Goal: Task Accomplishment & Management: Use online tool/utility

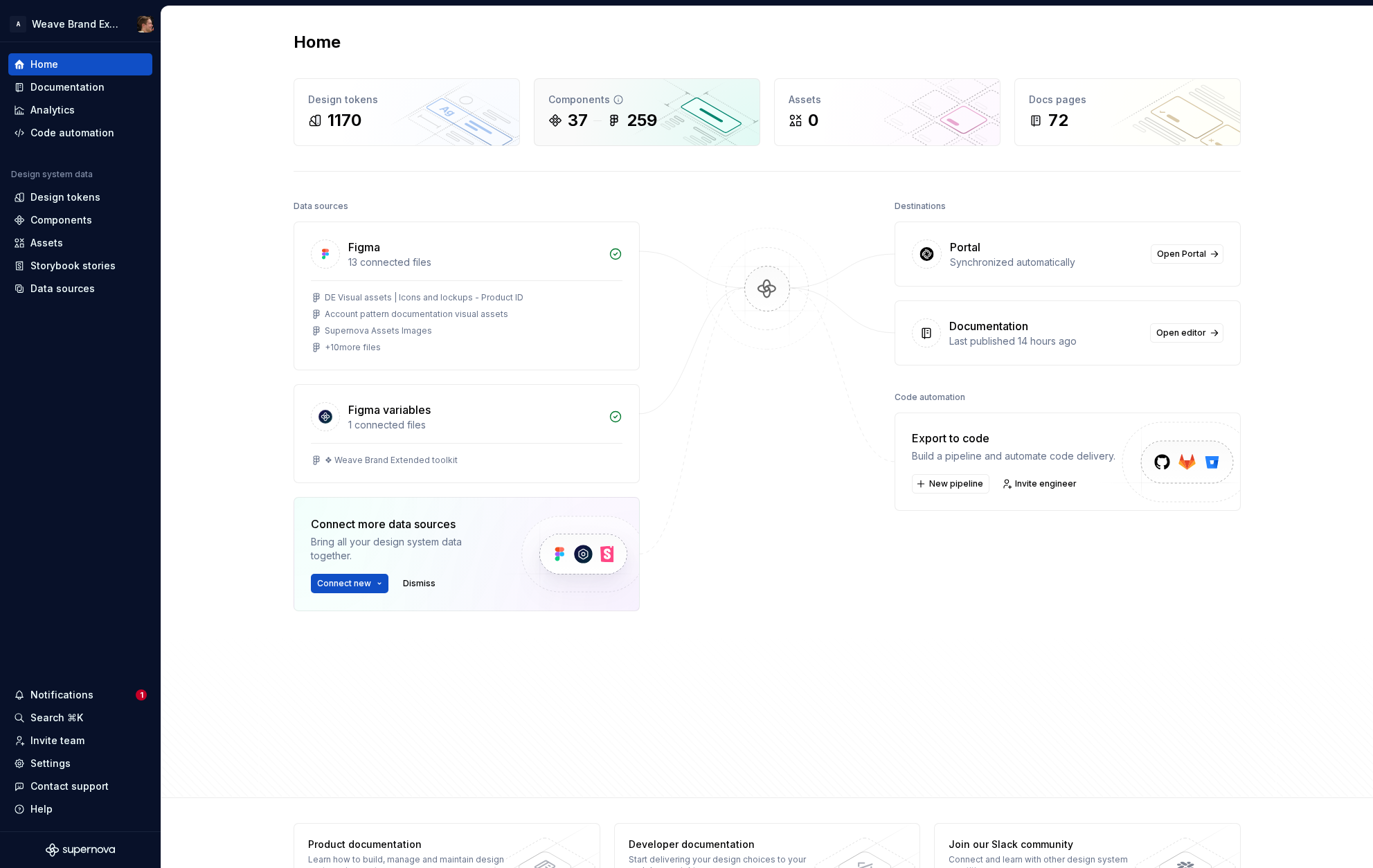
click at [556, 126] on icon at bounding box center [554, 120] width 14 height 14
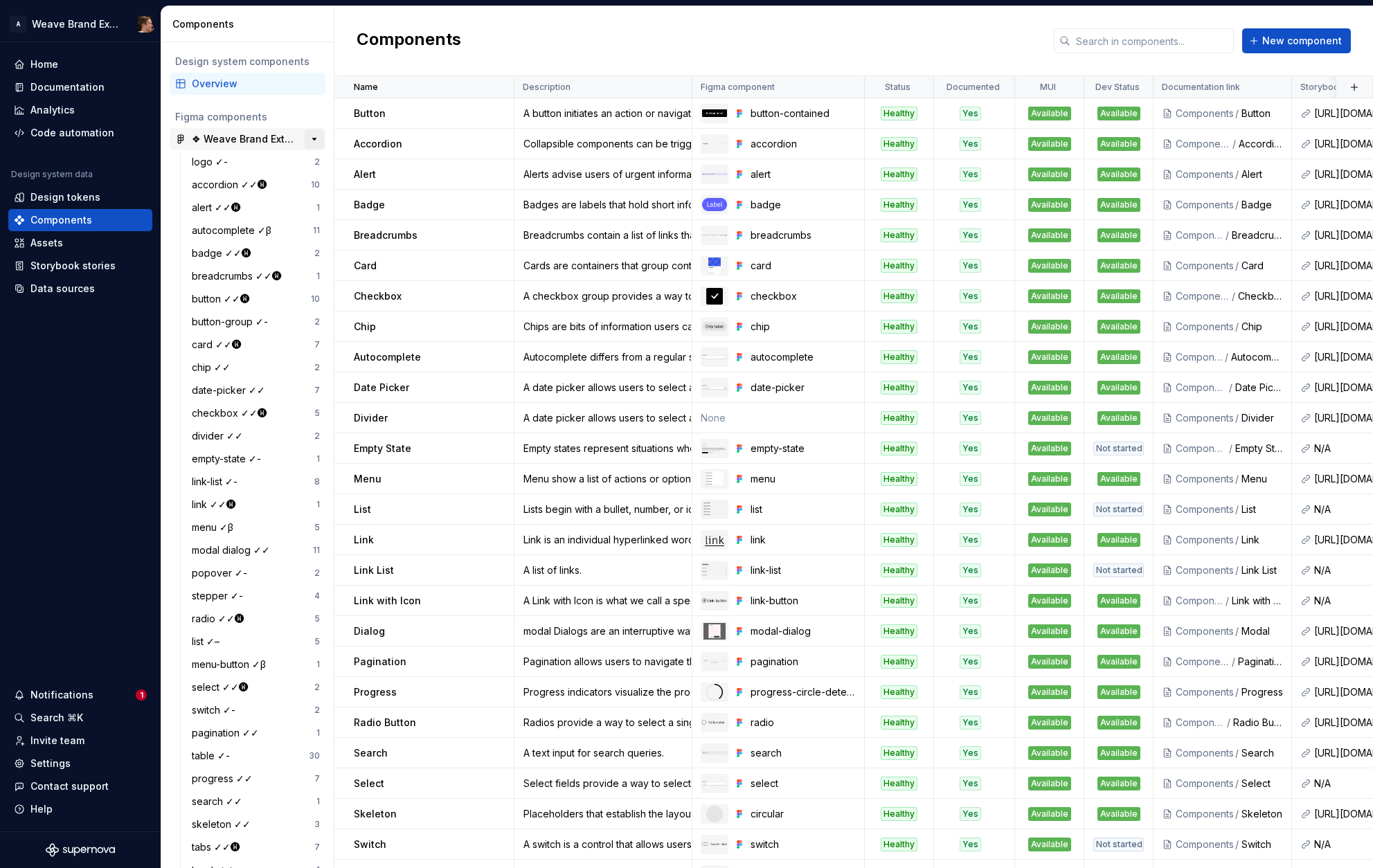
click at [310, 141] on button "button" at bounding box center [313, 139] width 20 height 20
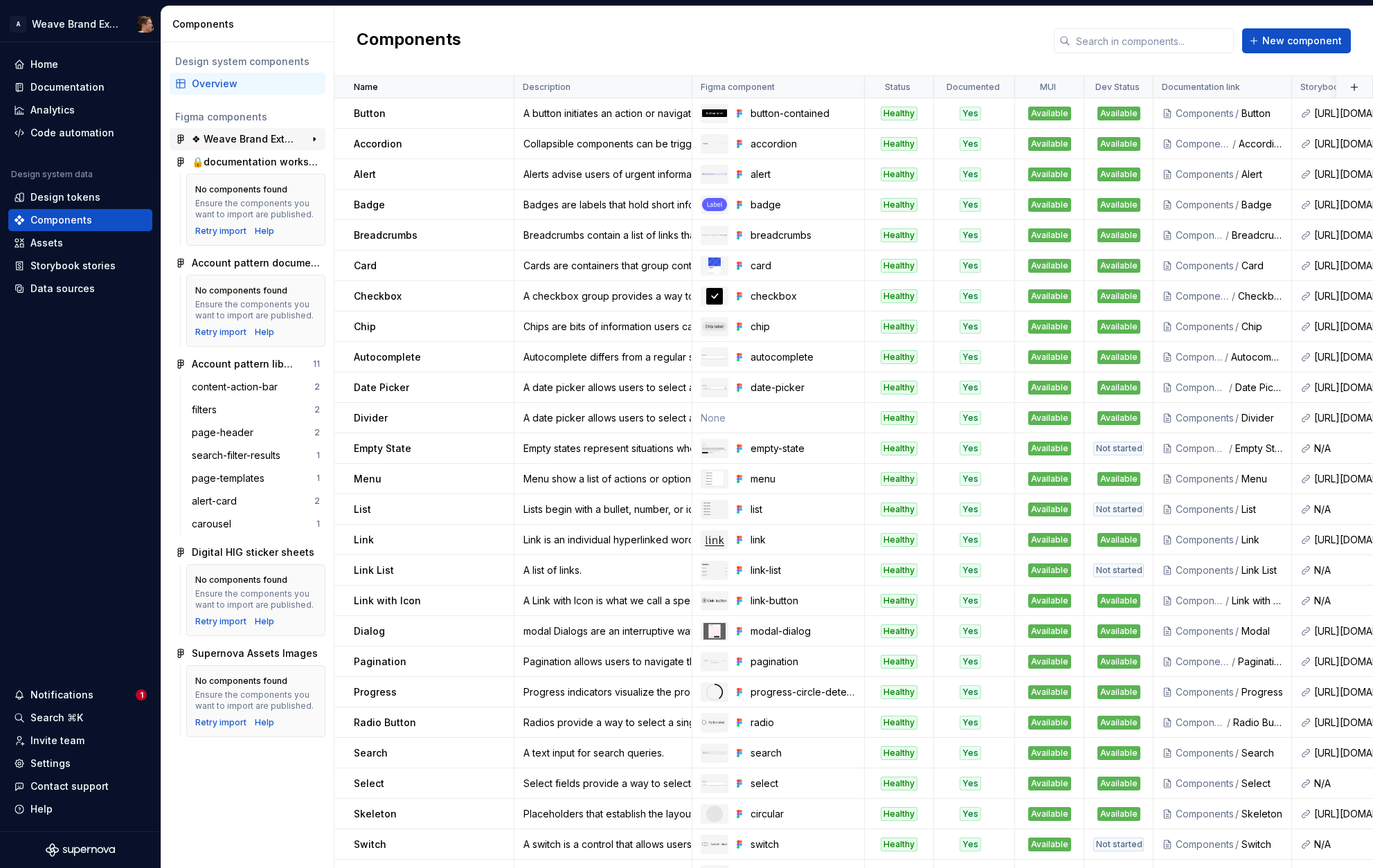
click at [271, 134] on div "❖ Weave Brand Extended toolkit" at bounding box center [243, 139] width 103 height 14
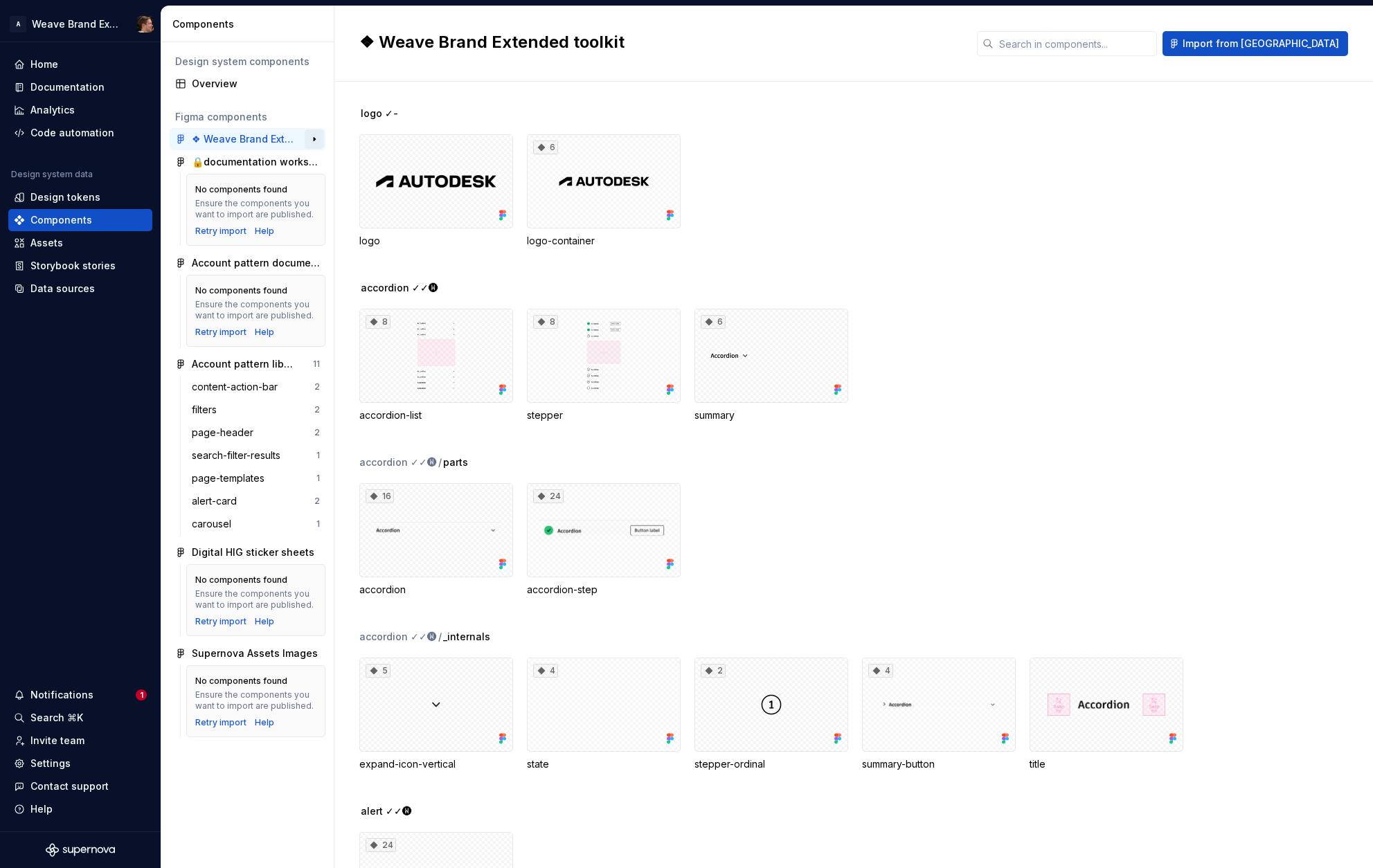
click at [307, 142] on button "button" at bounding box center [313, 139] width 20 height 20
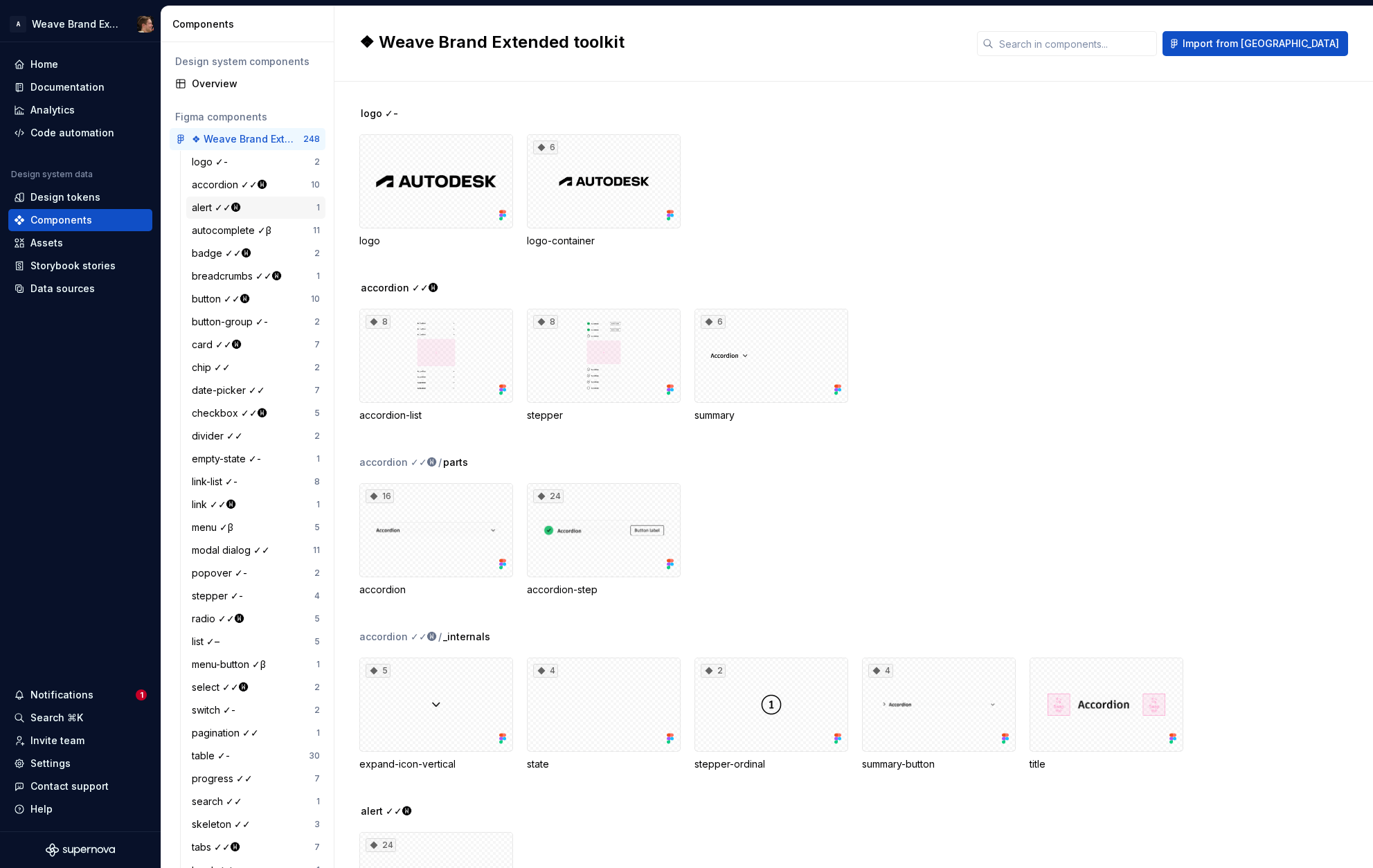
click at [251, 207] on div "alert ✓✓🅦" at bounding box center [254, 207] width 125 height 14
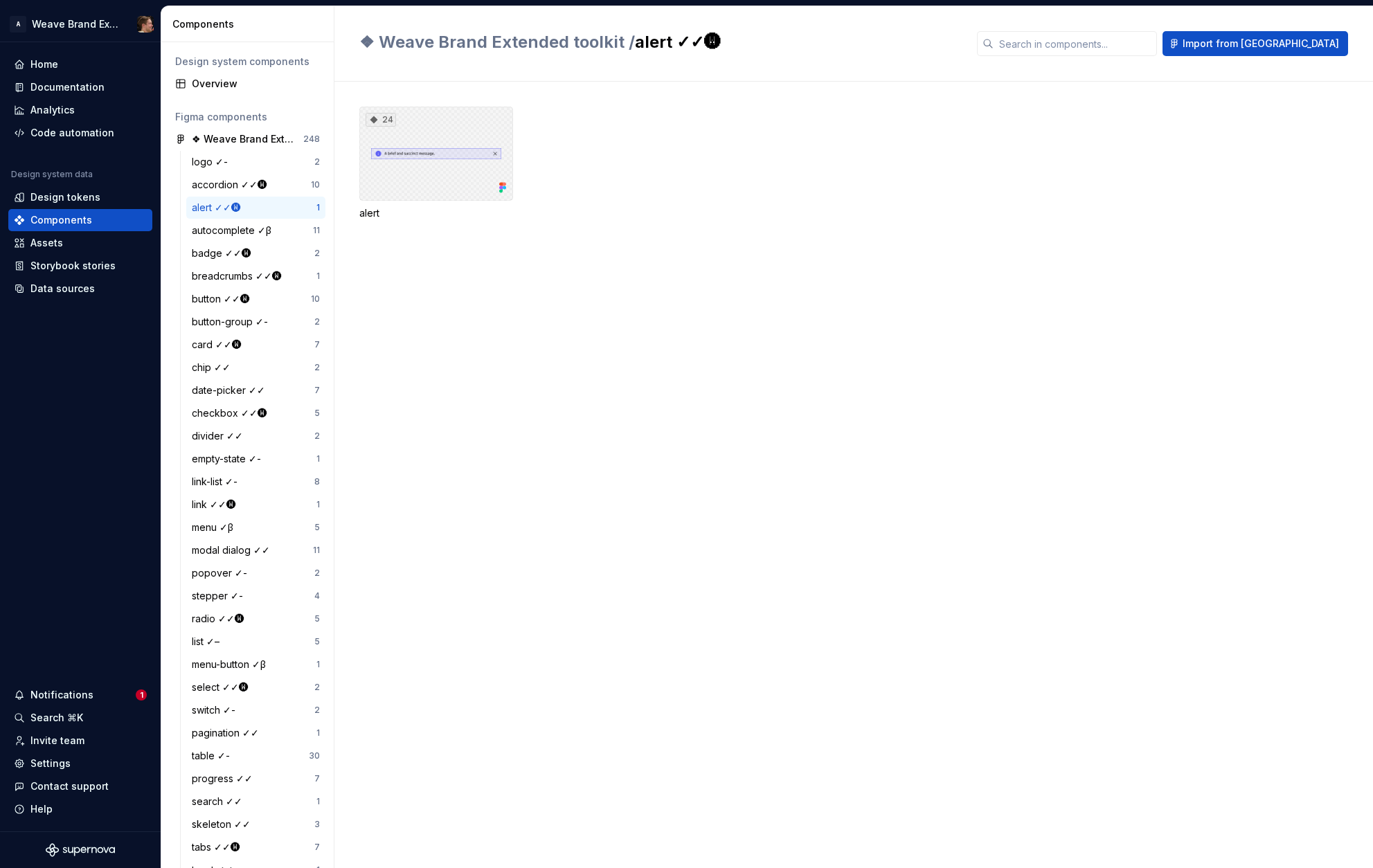
click at [447, 163] on div "24" at bounding box center [435, 154] width 153 height 94
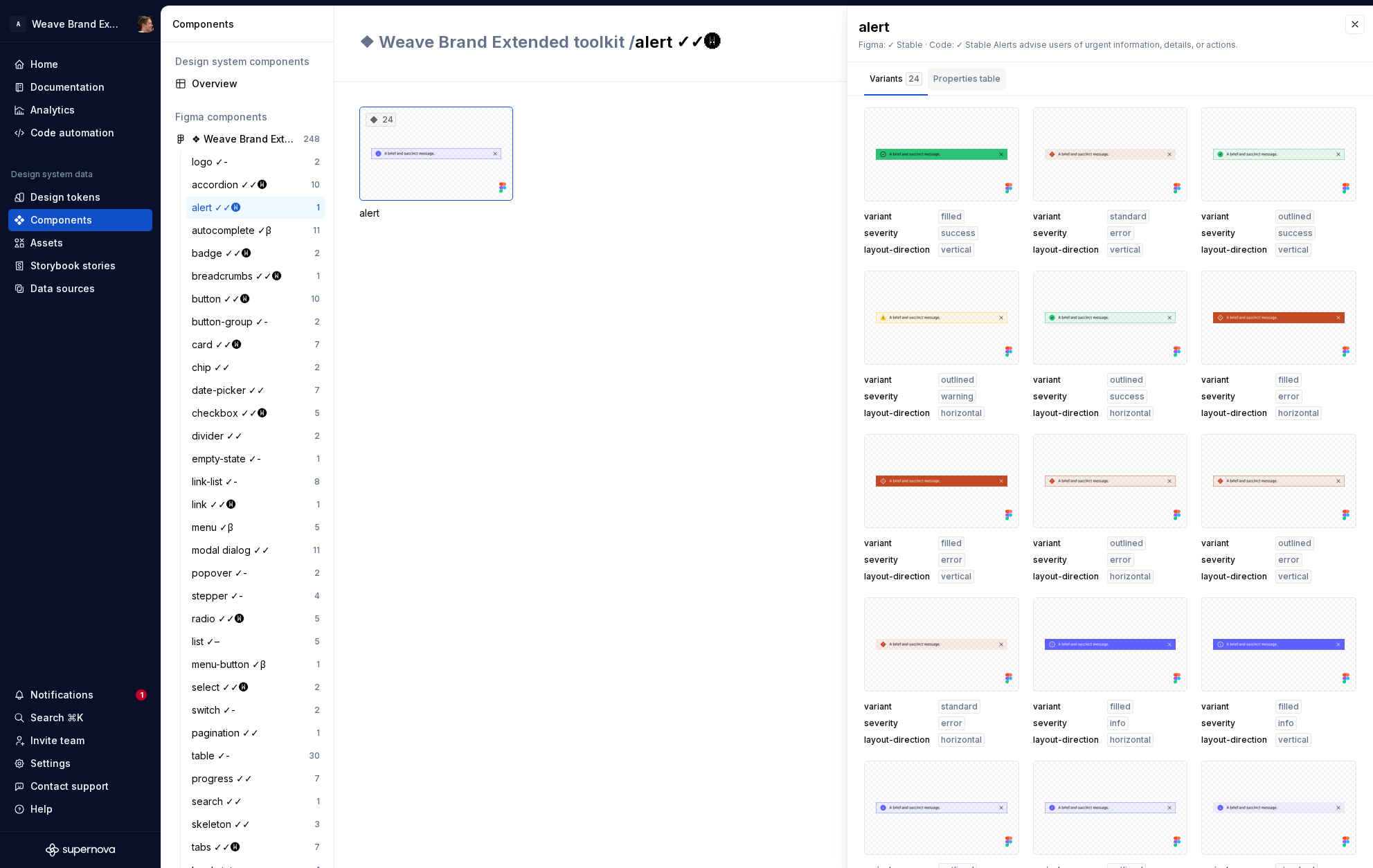
click at [952, 88] on div "Properties table" at bounding box center [966, 79] width 78 height 22
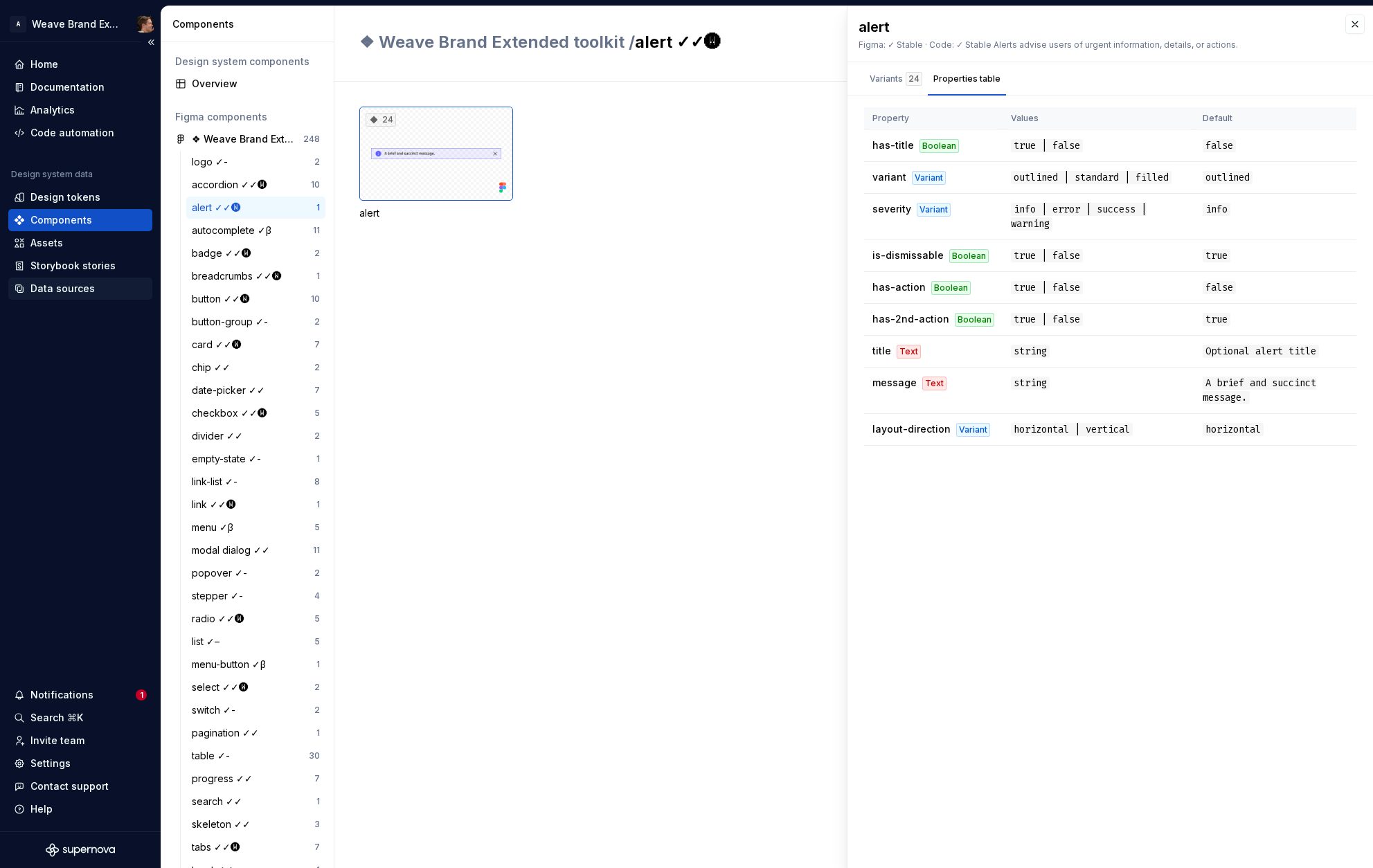
click at [61, 289] on div "Data sources" at bounding box center [62, 288] width 64 height 14
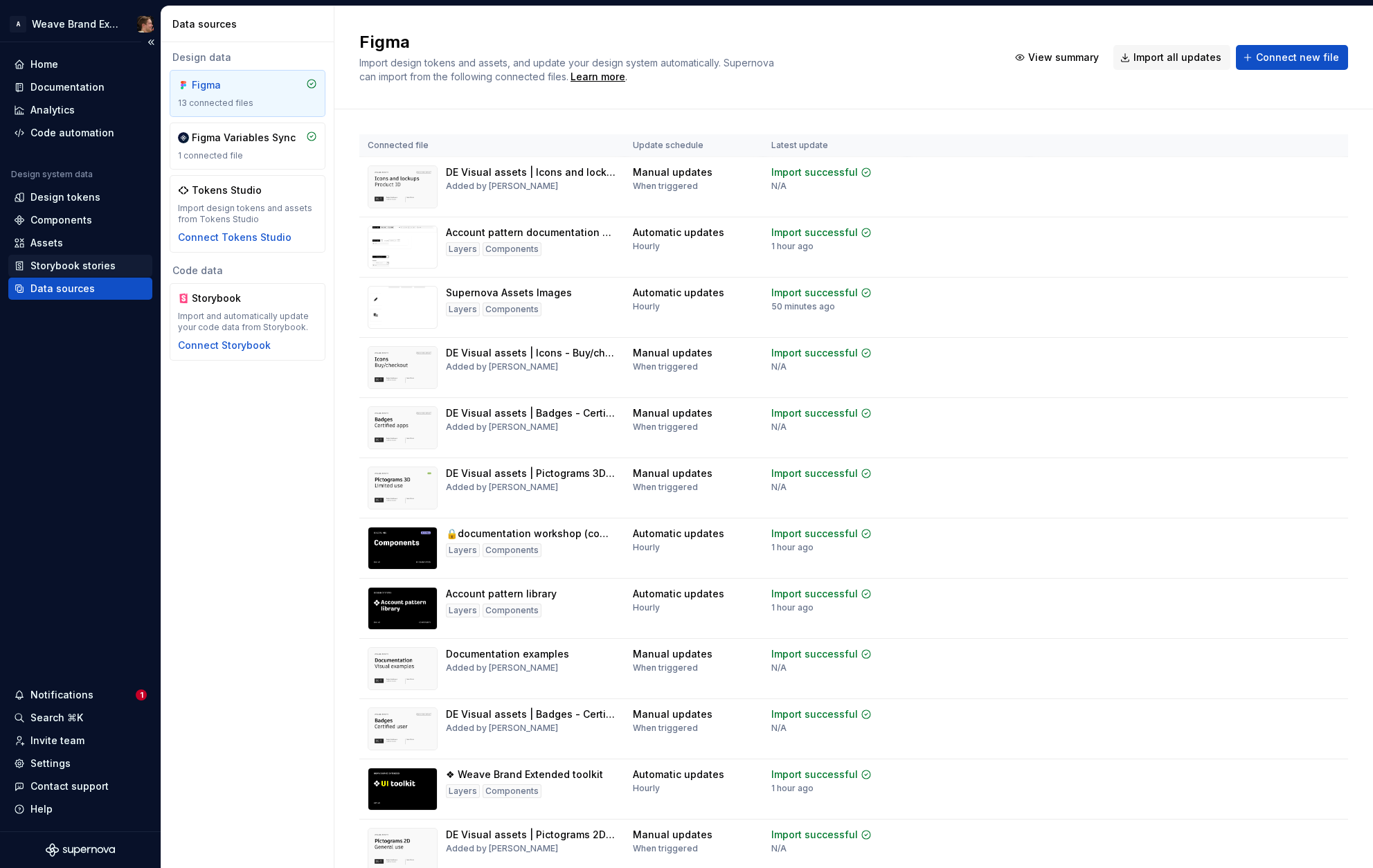
click at [84, 261] on div "Storybook stories" at bounding box center [73, 265] width 86 height 14
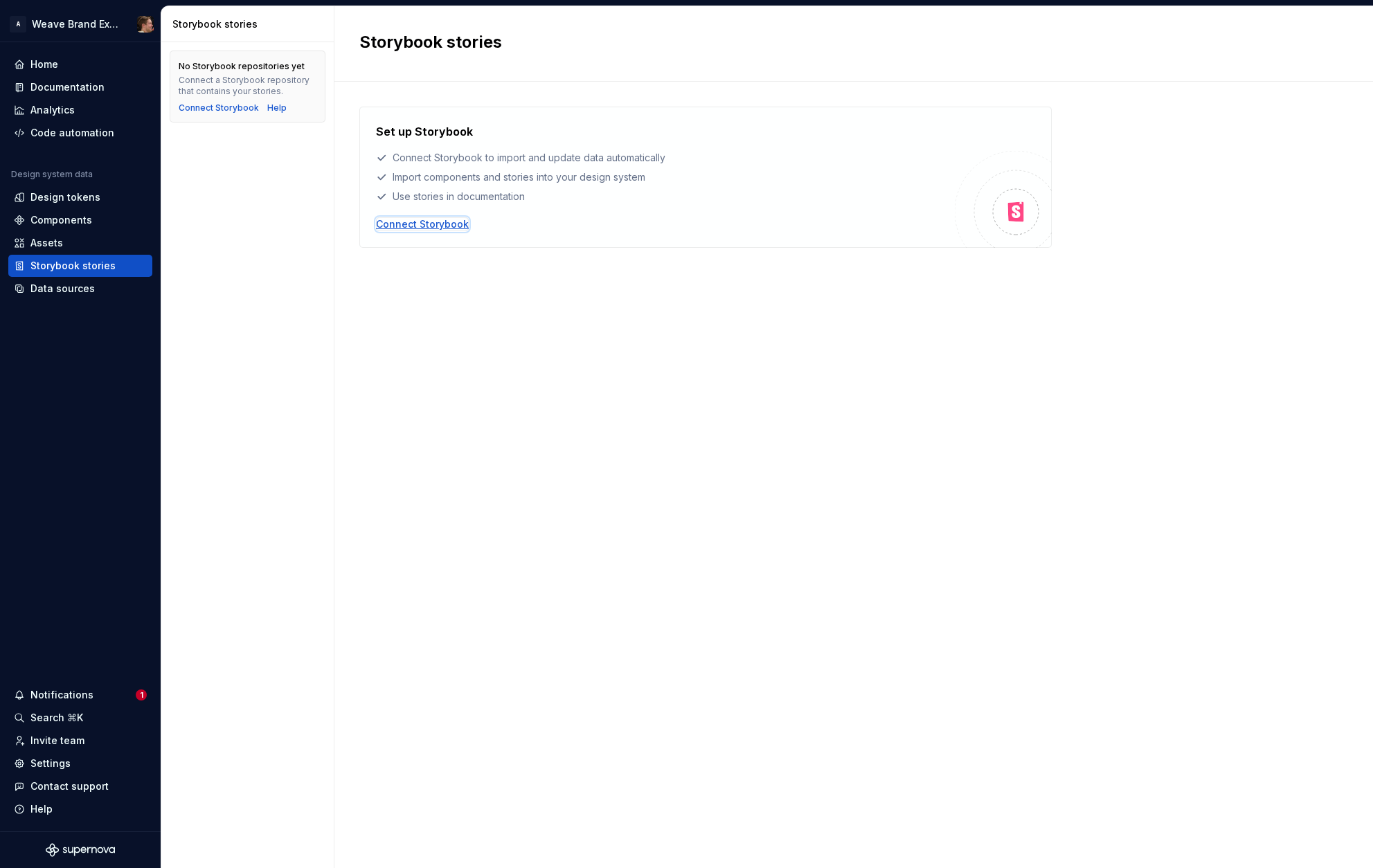
click at [414, 228] on div "Connect Storybook" at bounding box center [422, 224] width 93 height 14
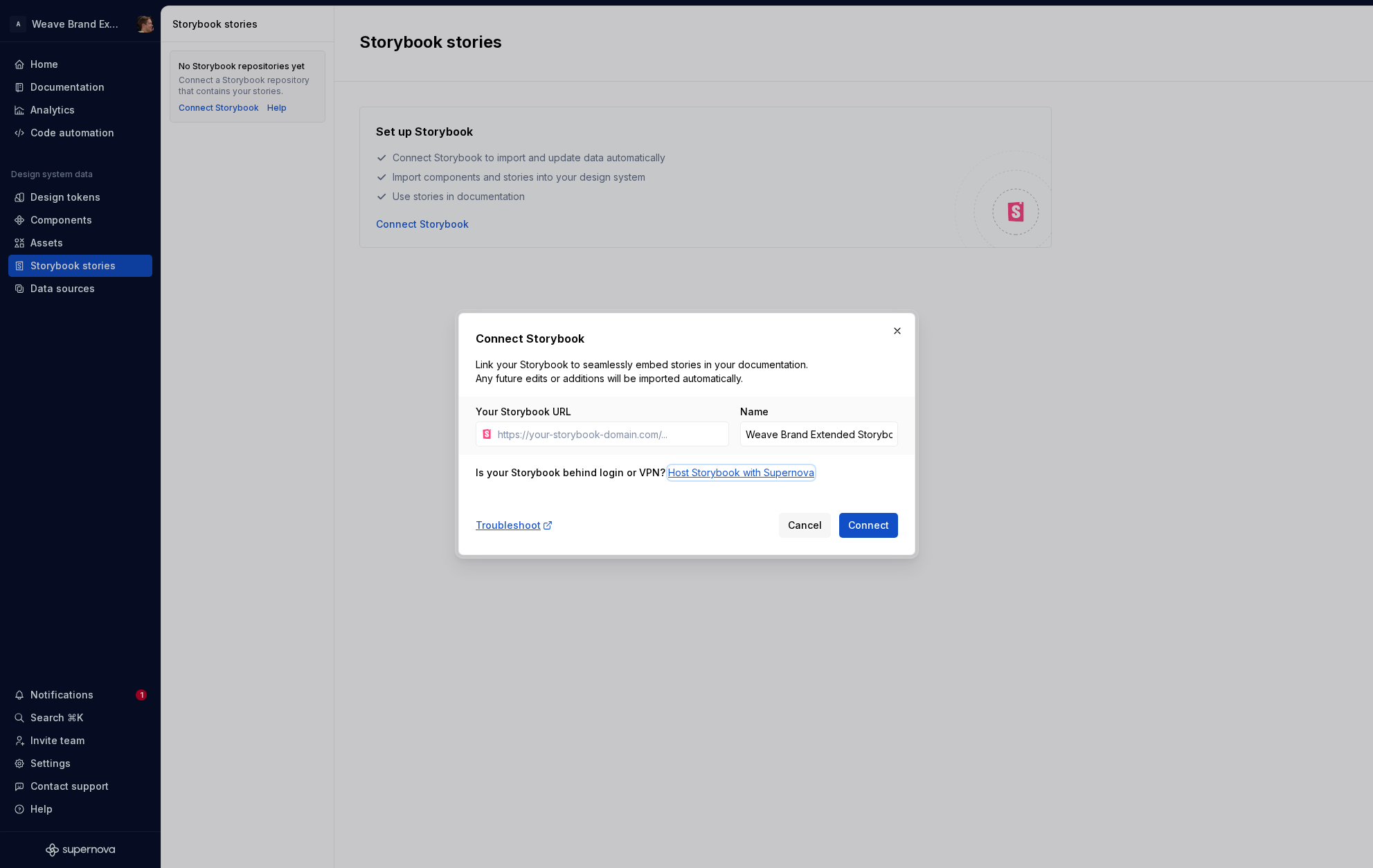
click at [740, 470] on div "Host Storybook with Supernova" at bounding box center [740, 473] width 146 height 14
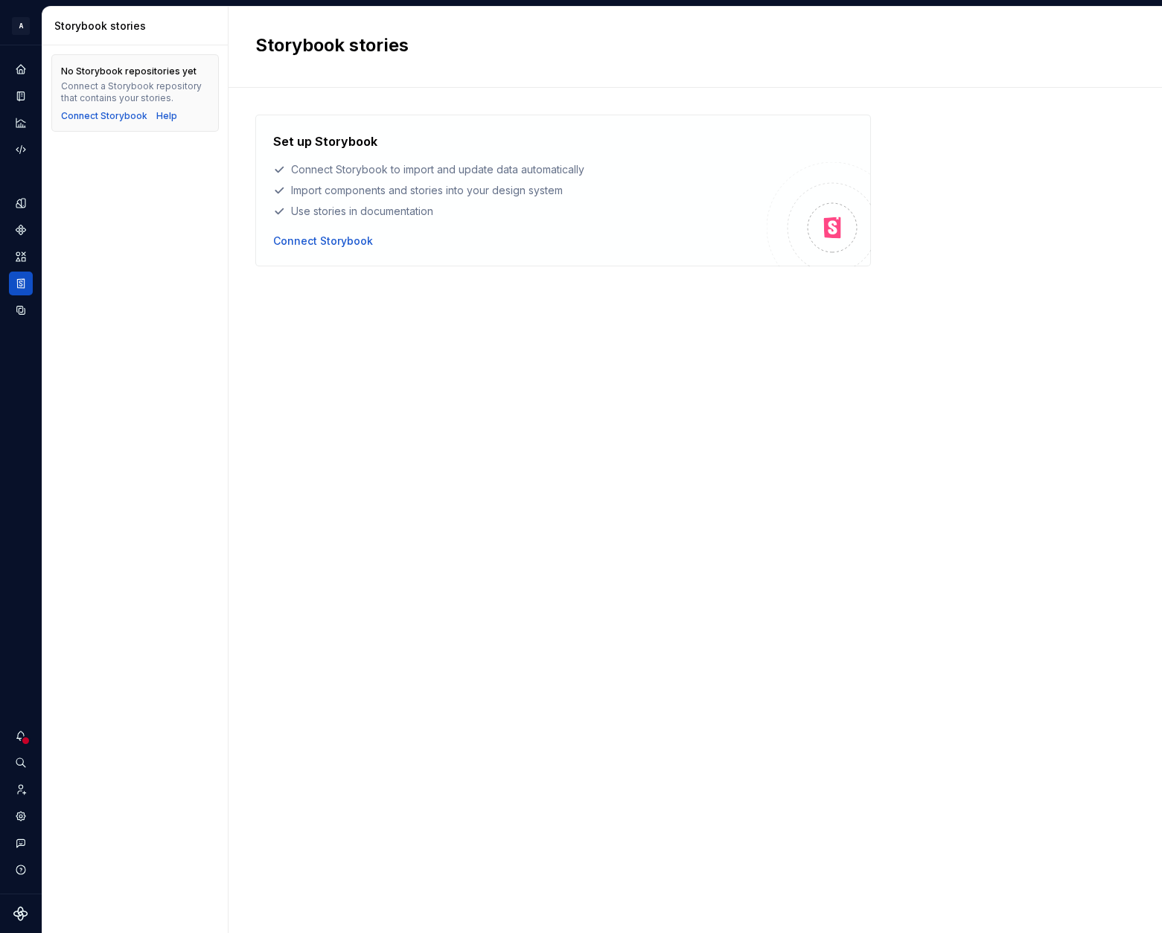
click at [582, 416] on div "Set up Storybook Connect Storybook to import and update data automatically Impo…" at bounding box center [695, 496] width 880 height 762
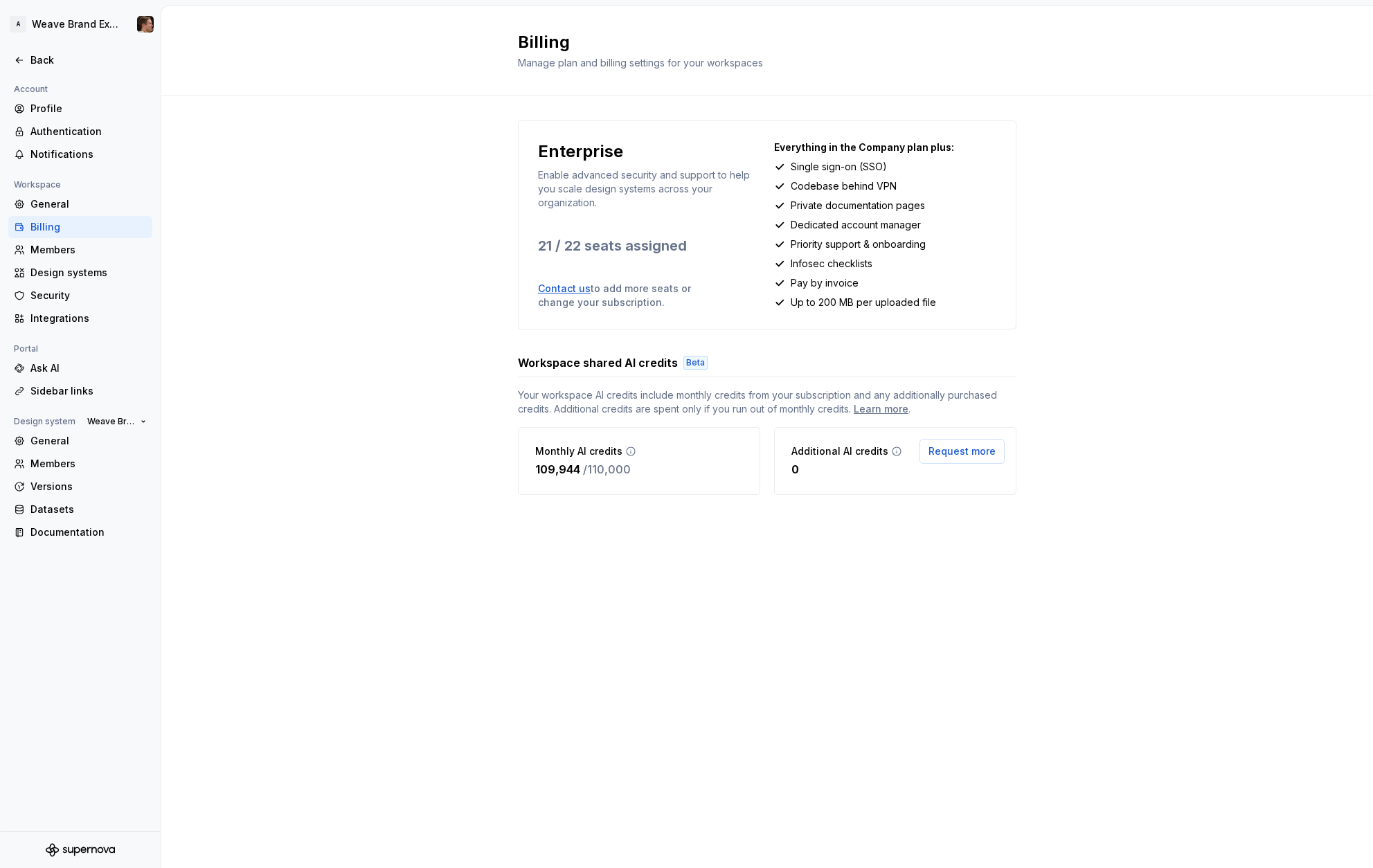
click at [386, 200] on div "Enterprise Enable advanced security and support to help you scale design system…" at bounding box center [766, 322] width 1211 height 452
drag, startPoint x: 567, startPoint y: 409, endPoint x: 804, endPoint y: 419, distance: 237.2
click at [804, 419] on div "Your workspace AI credits include monthly credits from your subscription and an…" at bounding box center [767, 441] width 499 height 107
click at [807, 411] on span "Your workspace AI credits include monthly credits from your subscription and an…" at bounding box center [767, 402] width 499 height 28
click at [629, 453] on icon at bounding box center [631, 451] width 11 height 11
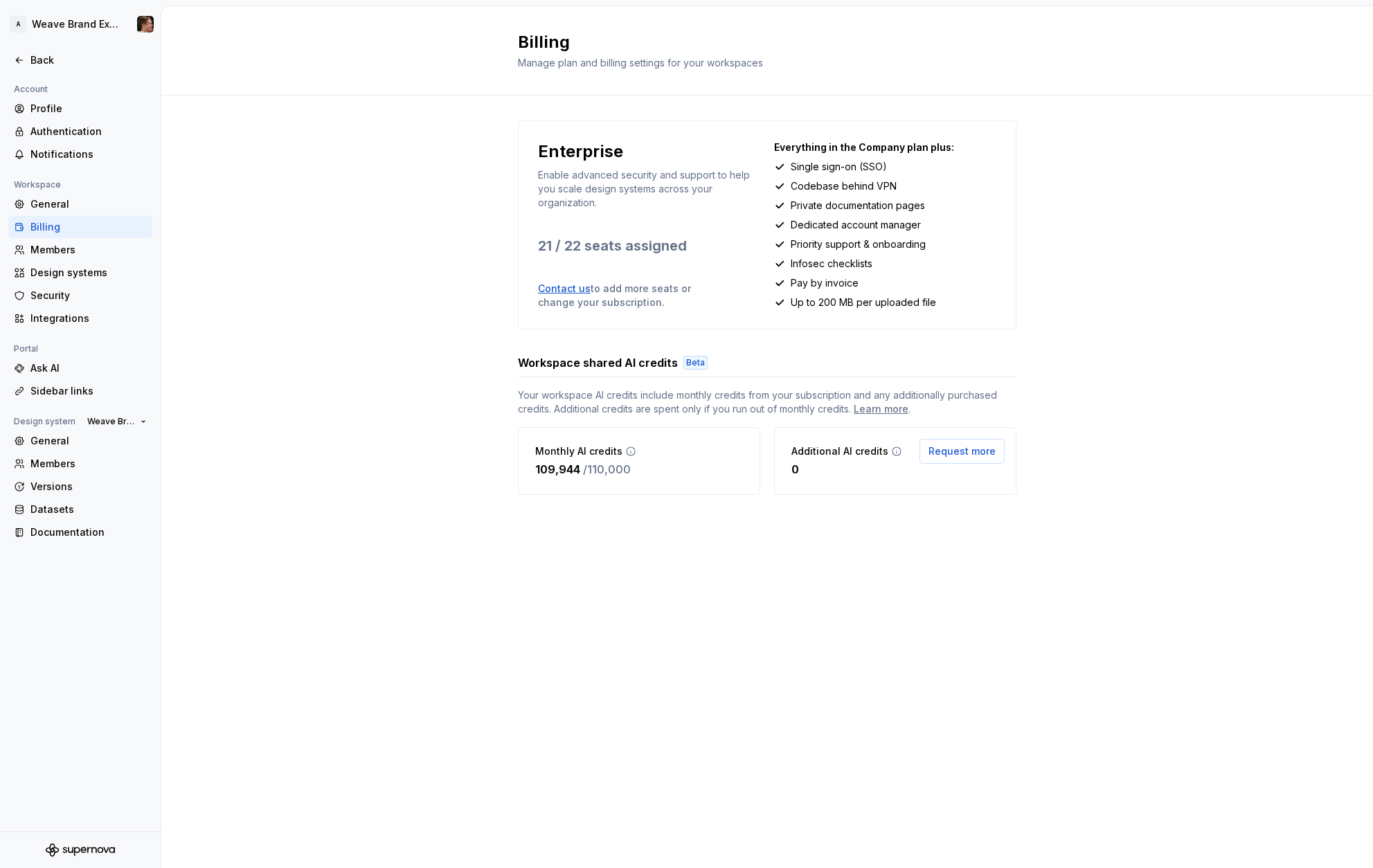
click at [384, 410] on div "Enterprise Enable advanced security and support to help you scale design system…" at bounding box center [766, 322] width 1211 height 452
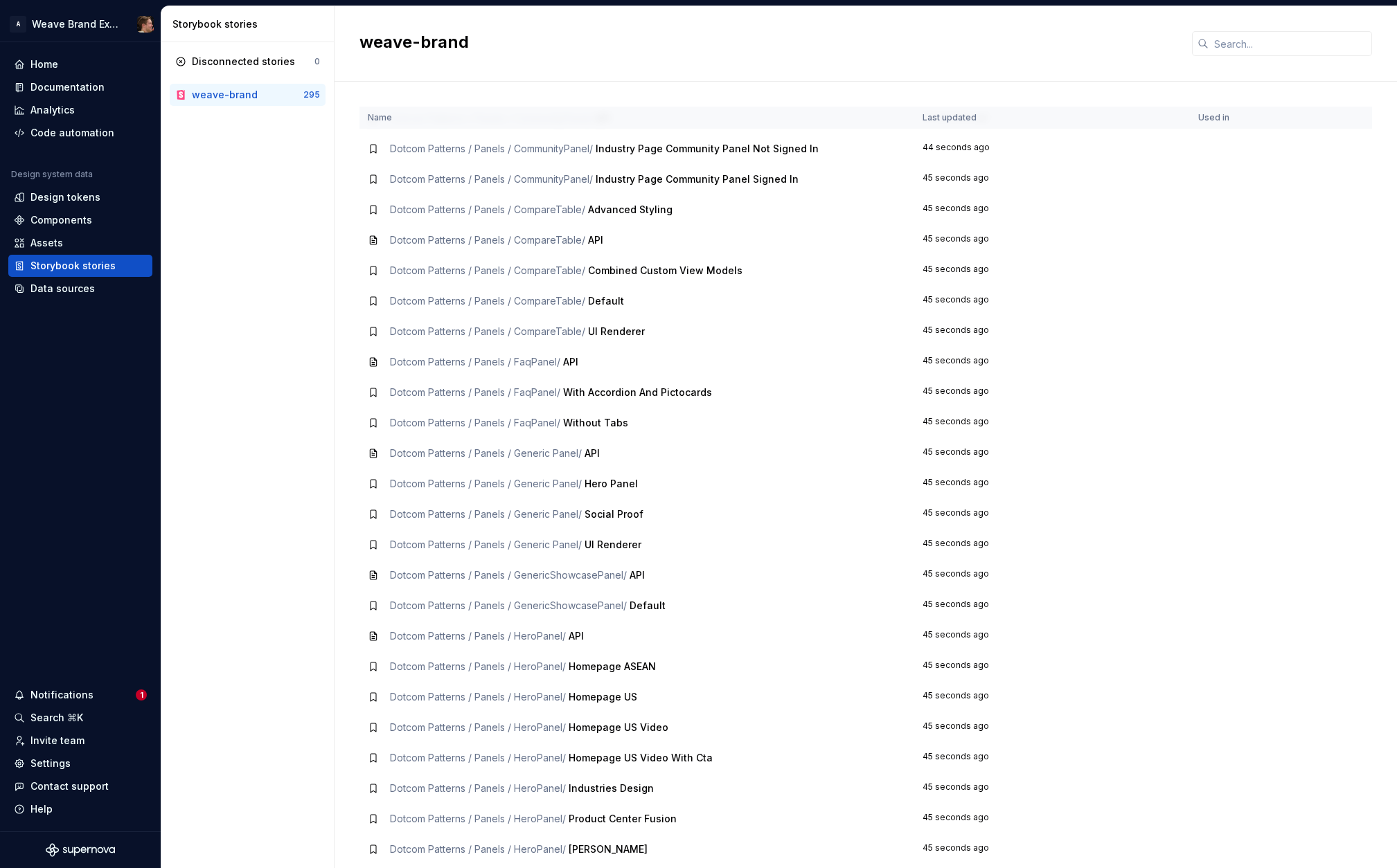
scroll to position [2437, 0]
click at [97, 223] on div "Components" at bounding box center [80, 220] width 133 height 14
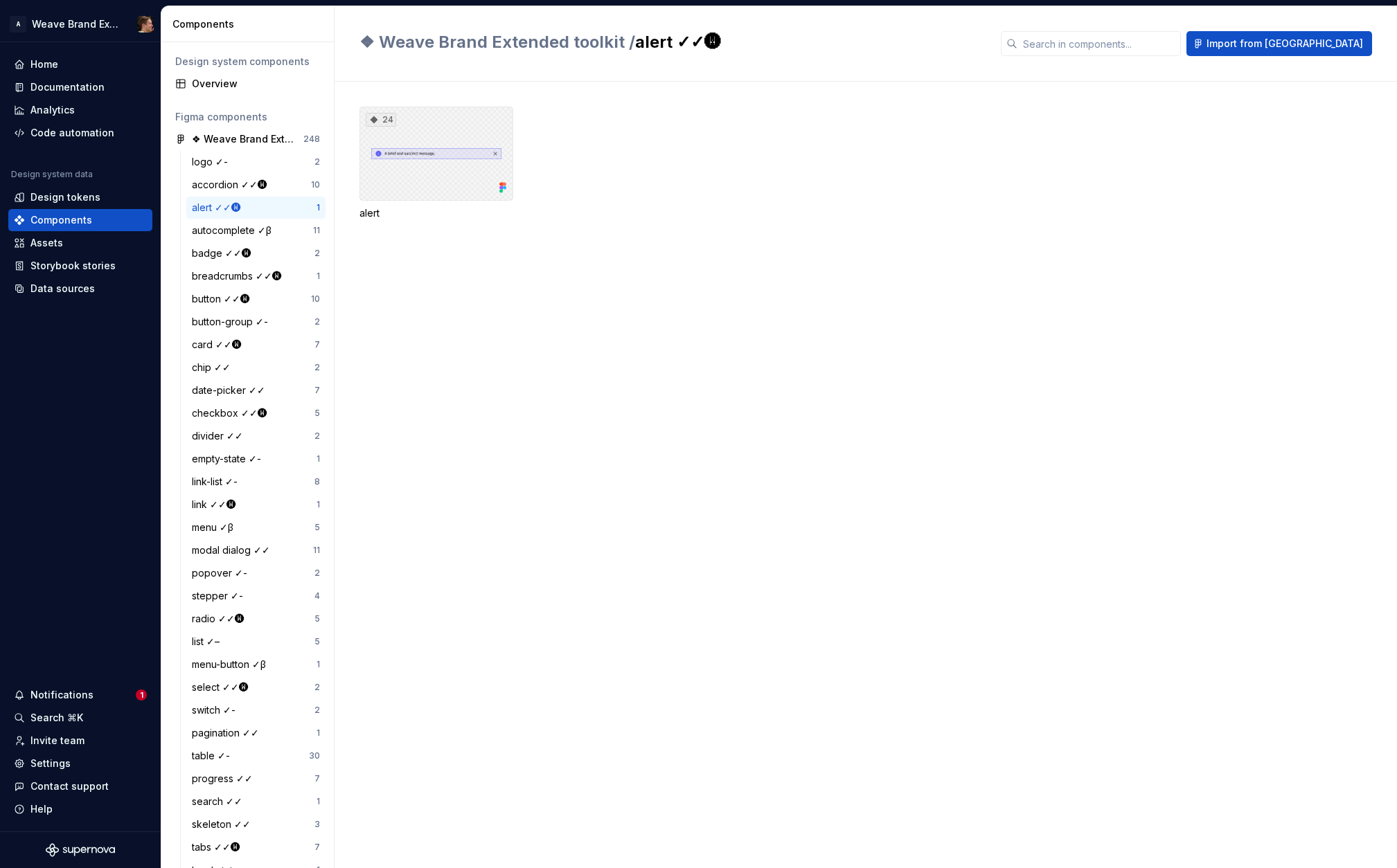
click at [410, 182] on div "24" at bounding box center [436, 154] width 154 height 94
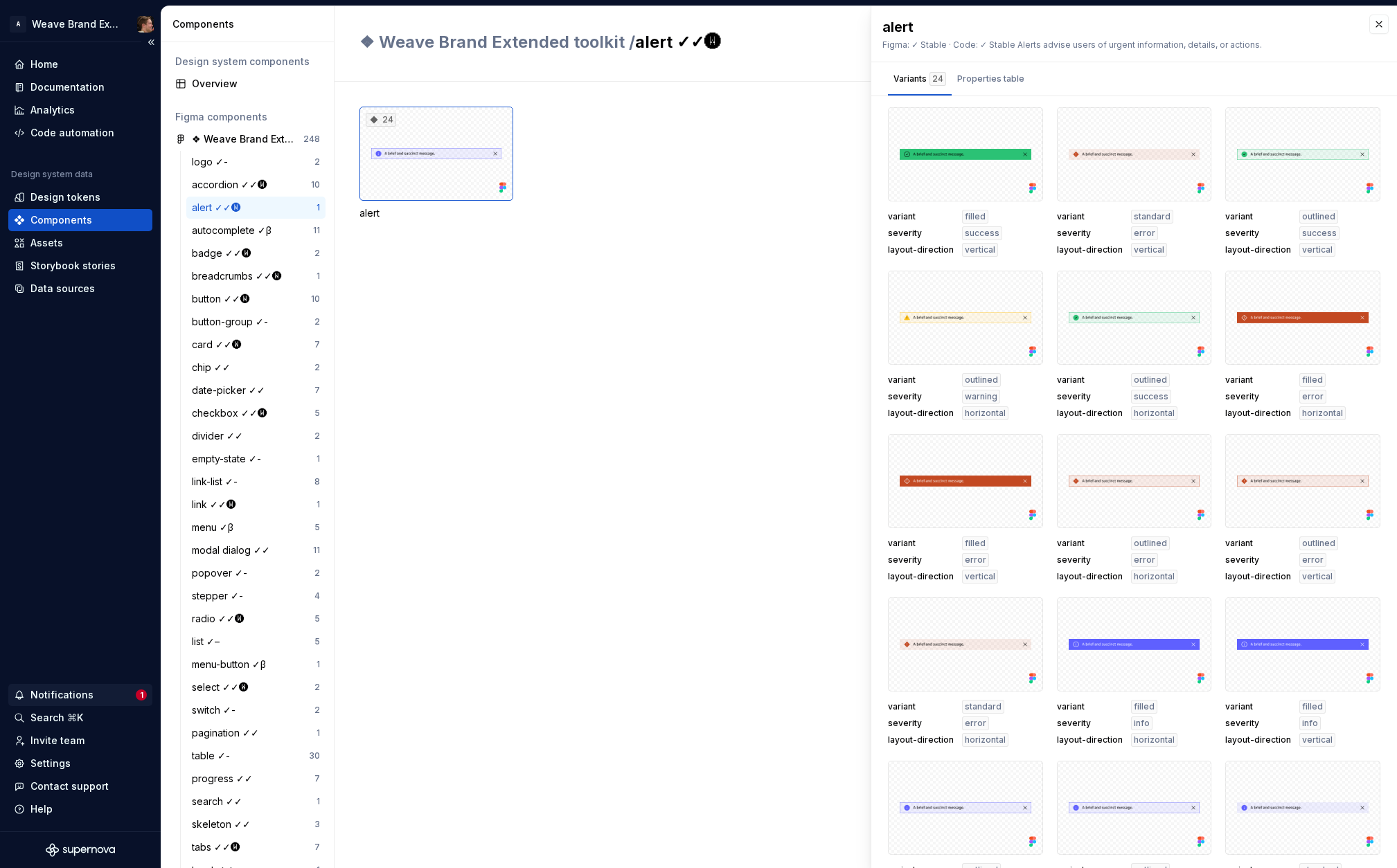
click at [68, 689] on div "Notifications" at bounding box center [62, 695] width 63 height 14
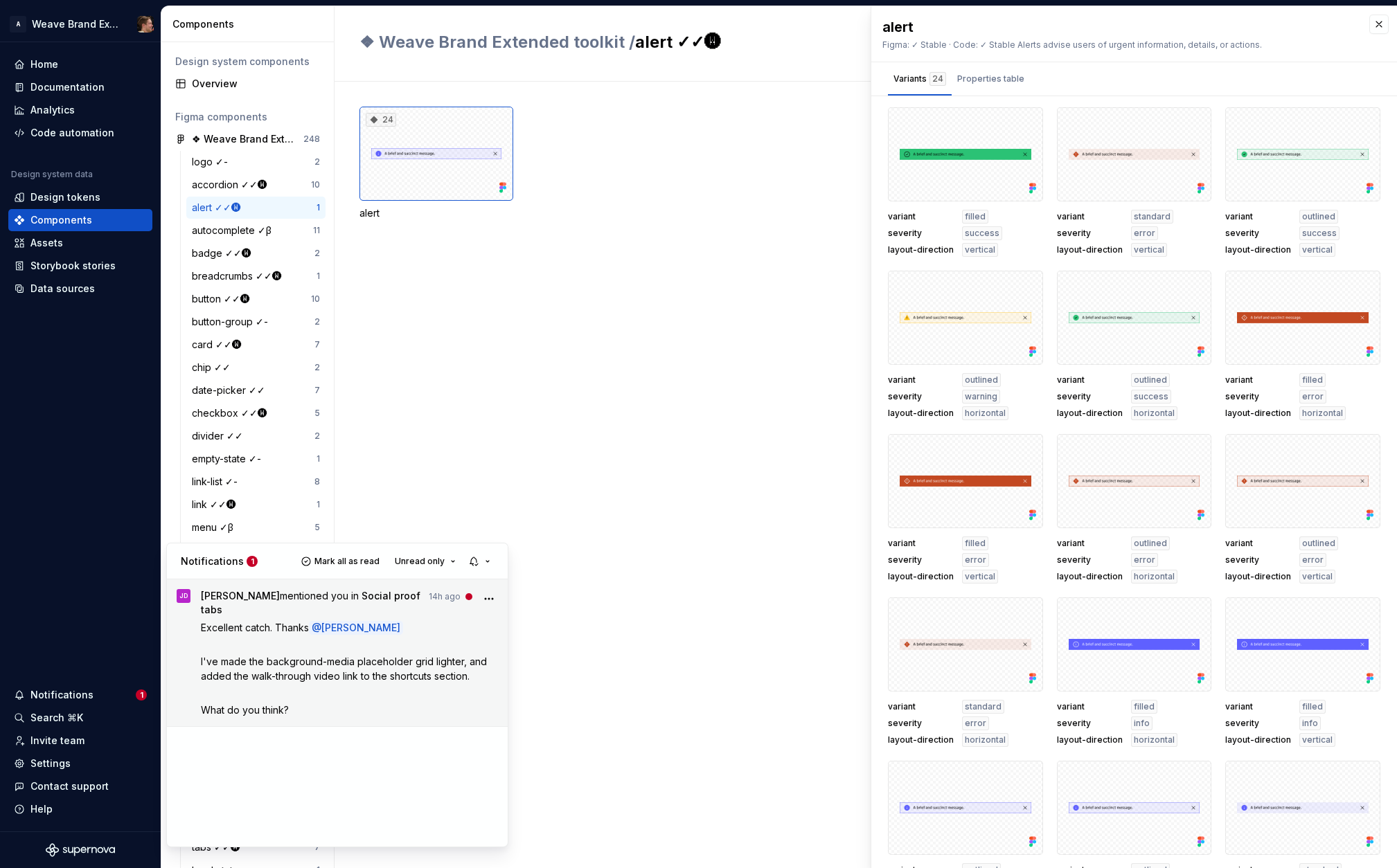
click at [301, 686] on p at bounding box center [350, 693] width 298 height 15
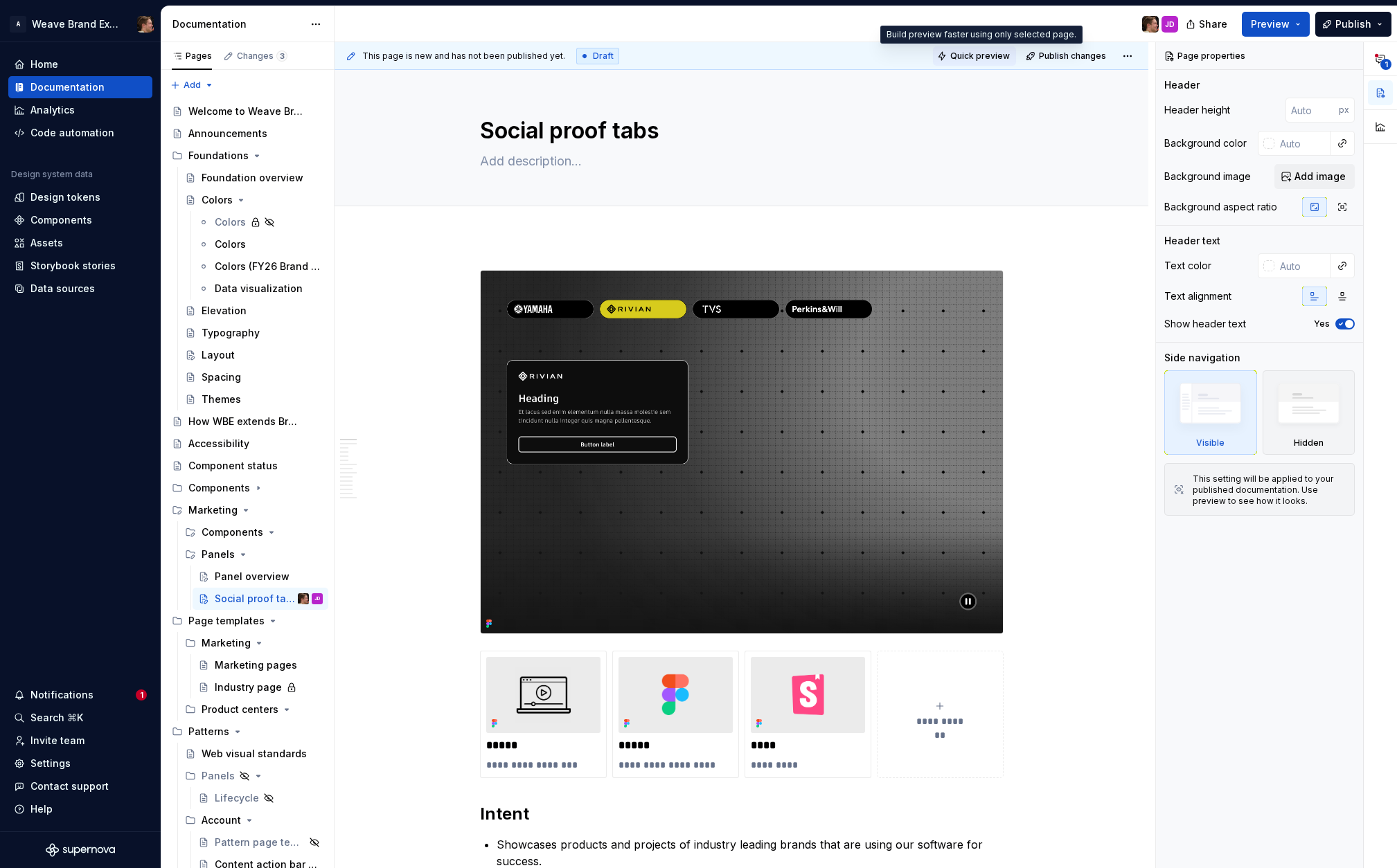
click at [978, 57] on span "Quick preview" at bounding box center [980, 56] width 60 height 11
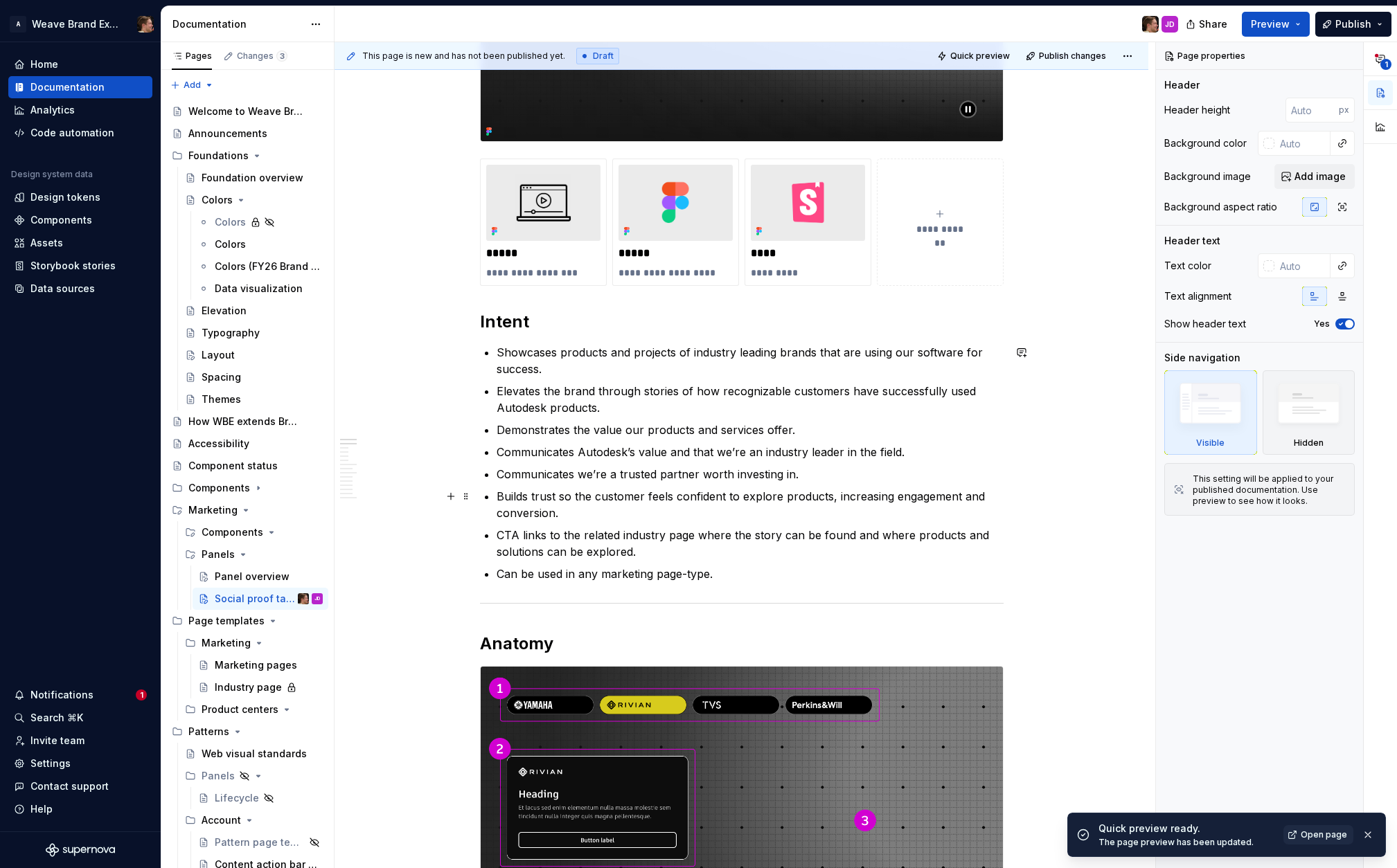
scroll to position [477, 0]
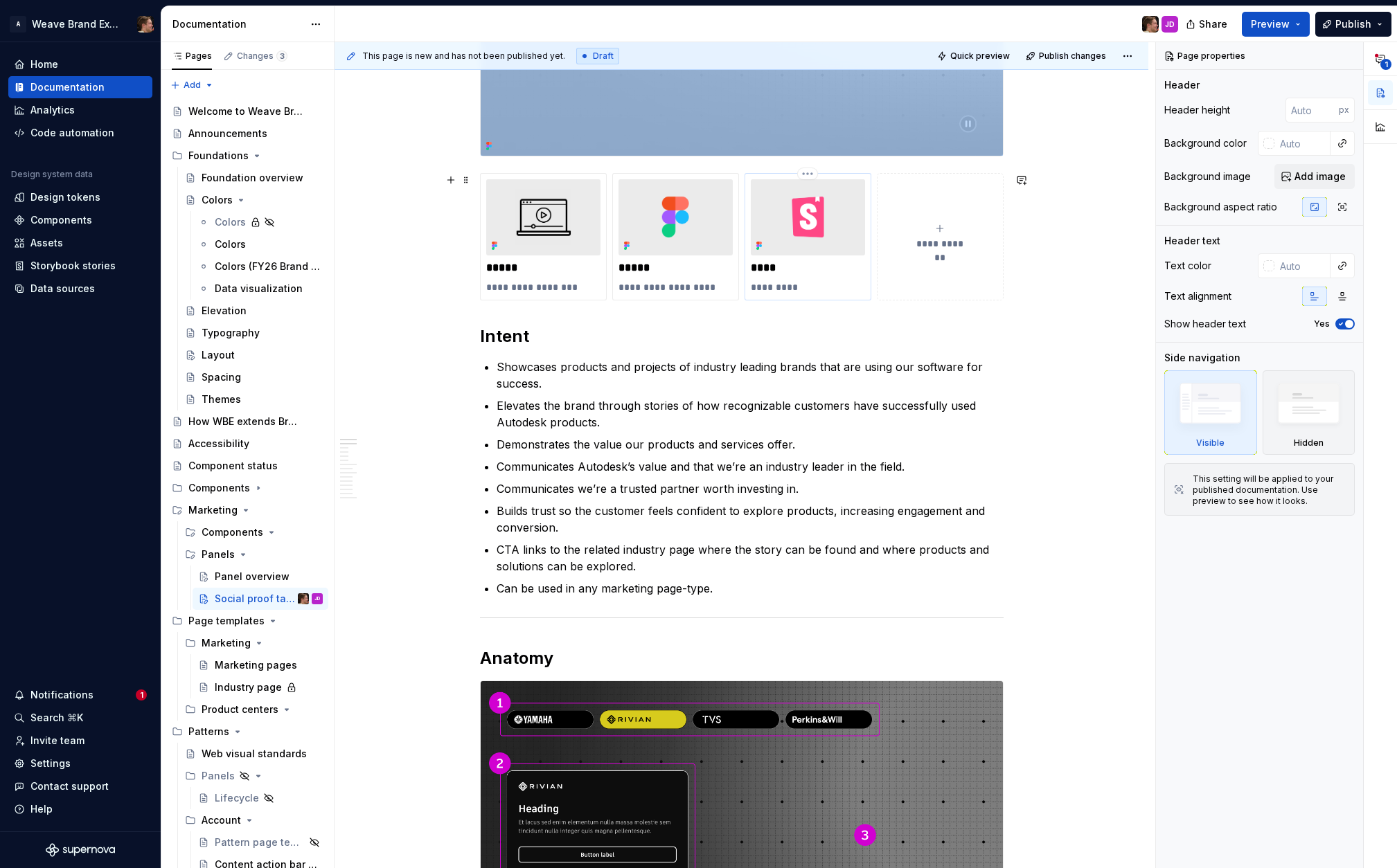
click at [821, 241] on img at bounding box center [808, 218] width 114 height 76
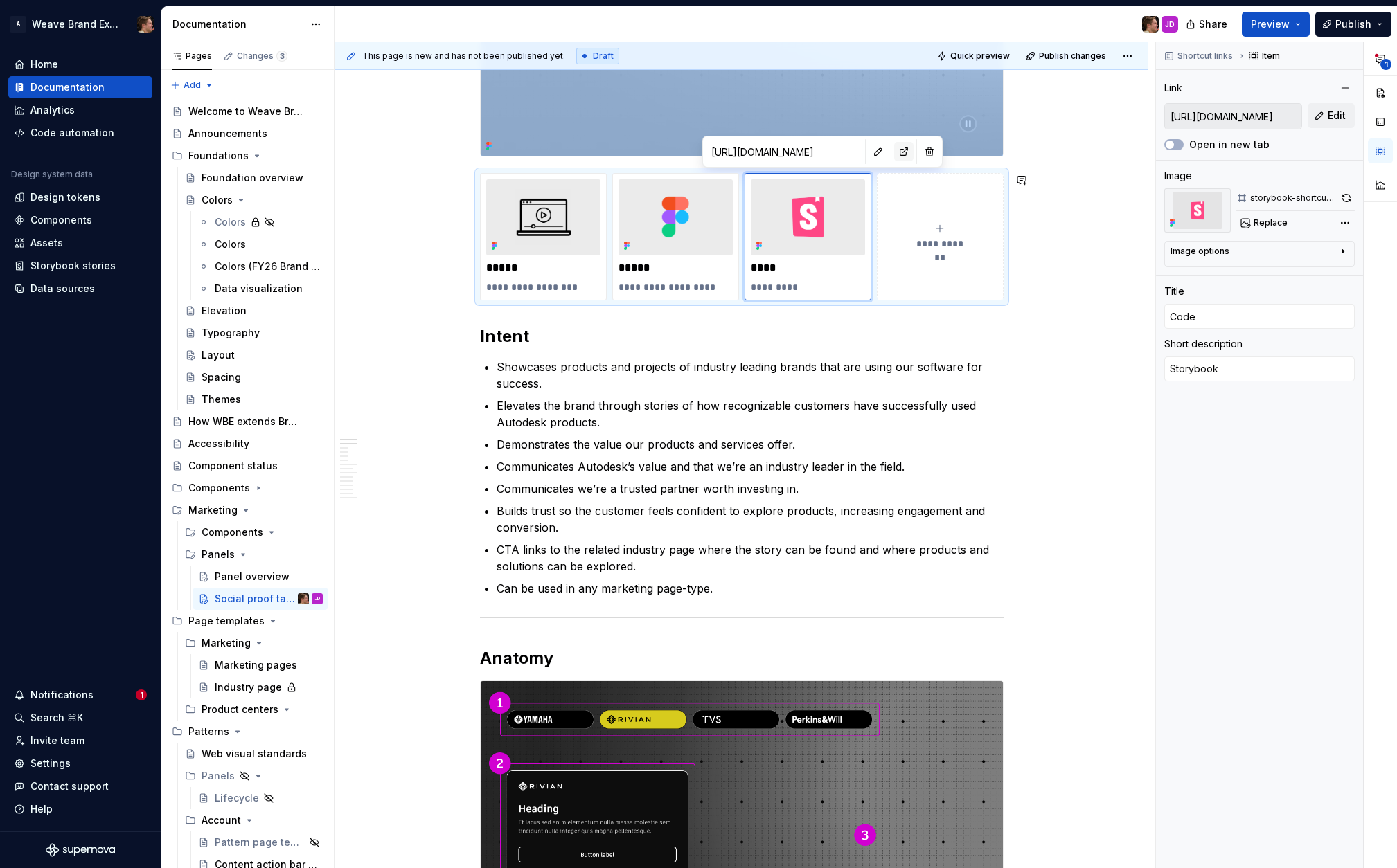
click at [894, 156] on button "button" at bounding box center [904, 152] width 20 height 20
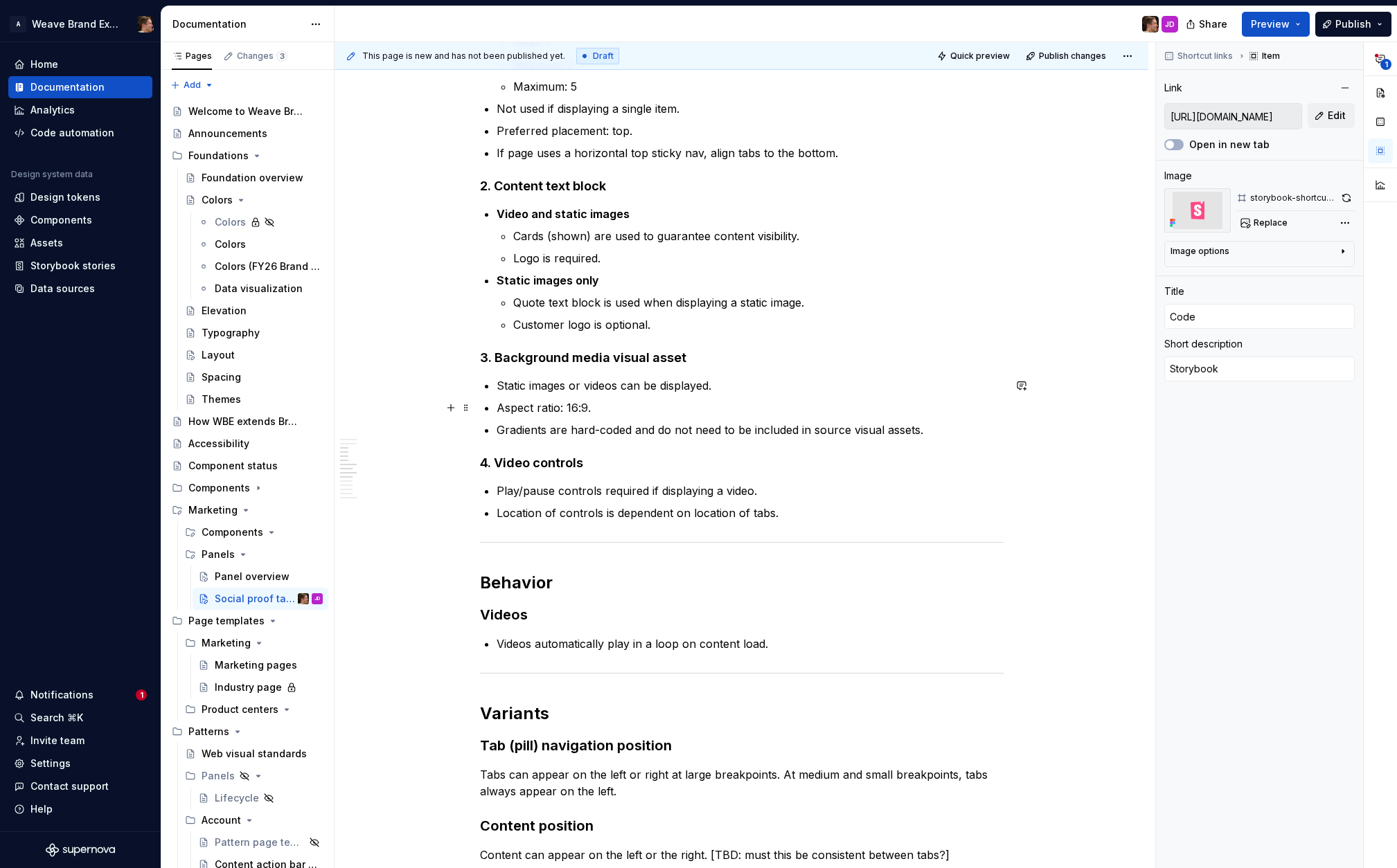
scroll to position [1609, 0]
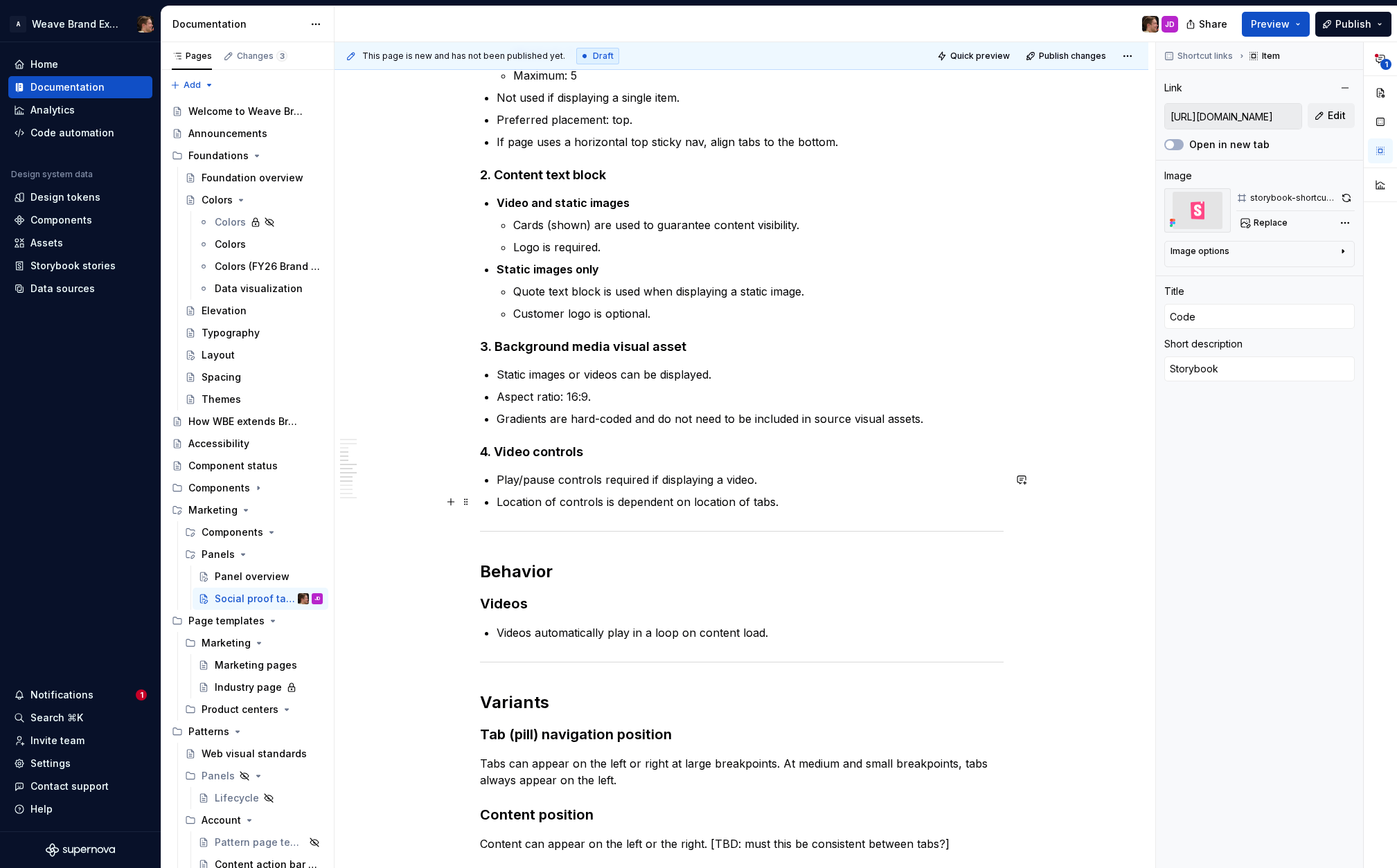
click at [816, 504] on p "Location of controls is dependent on location of tabs." at bounding box center [750, 502] width 507 height 17
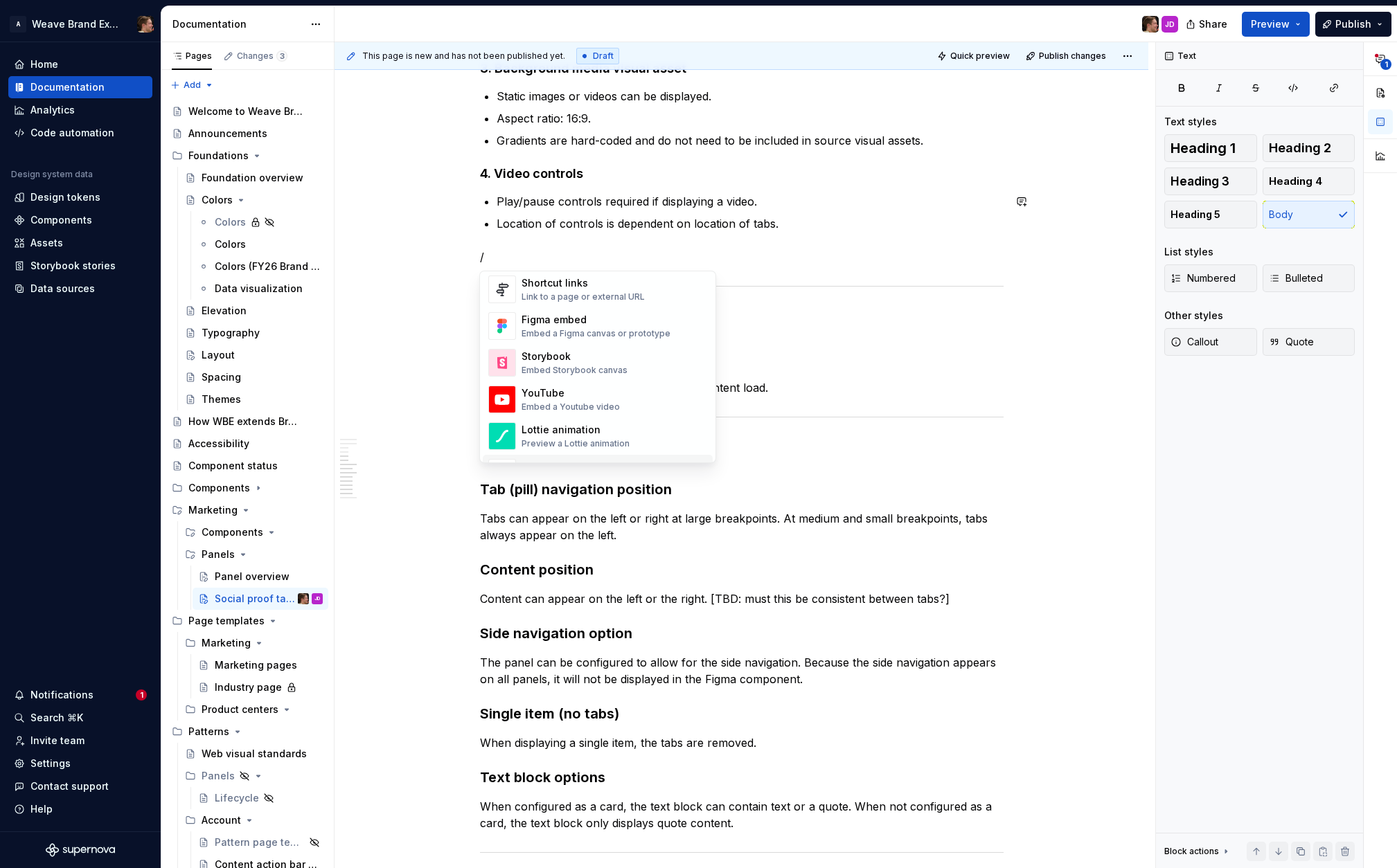
scroll to position [628, 0]
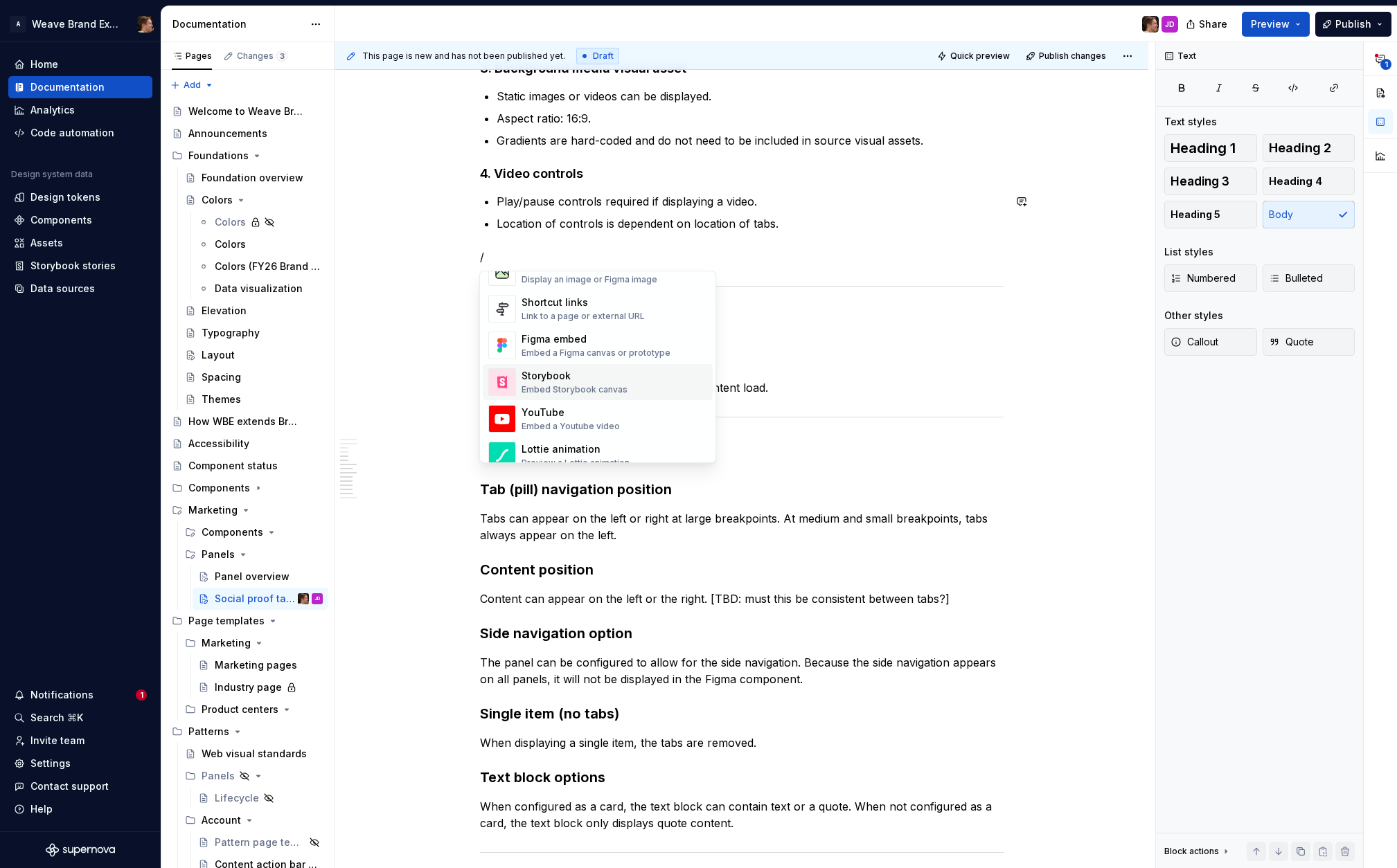
click at [605, 383] on div "Storybook Embed Storybook canvas" at bounding box center [574, 382] width 106 height 26
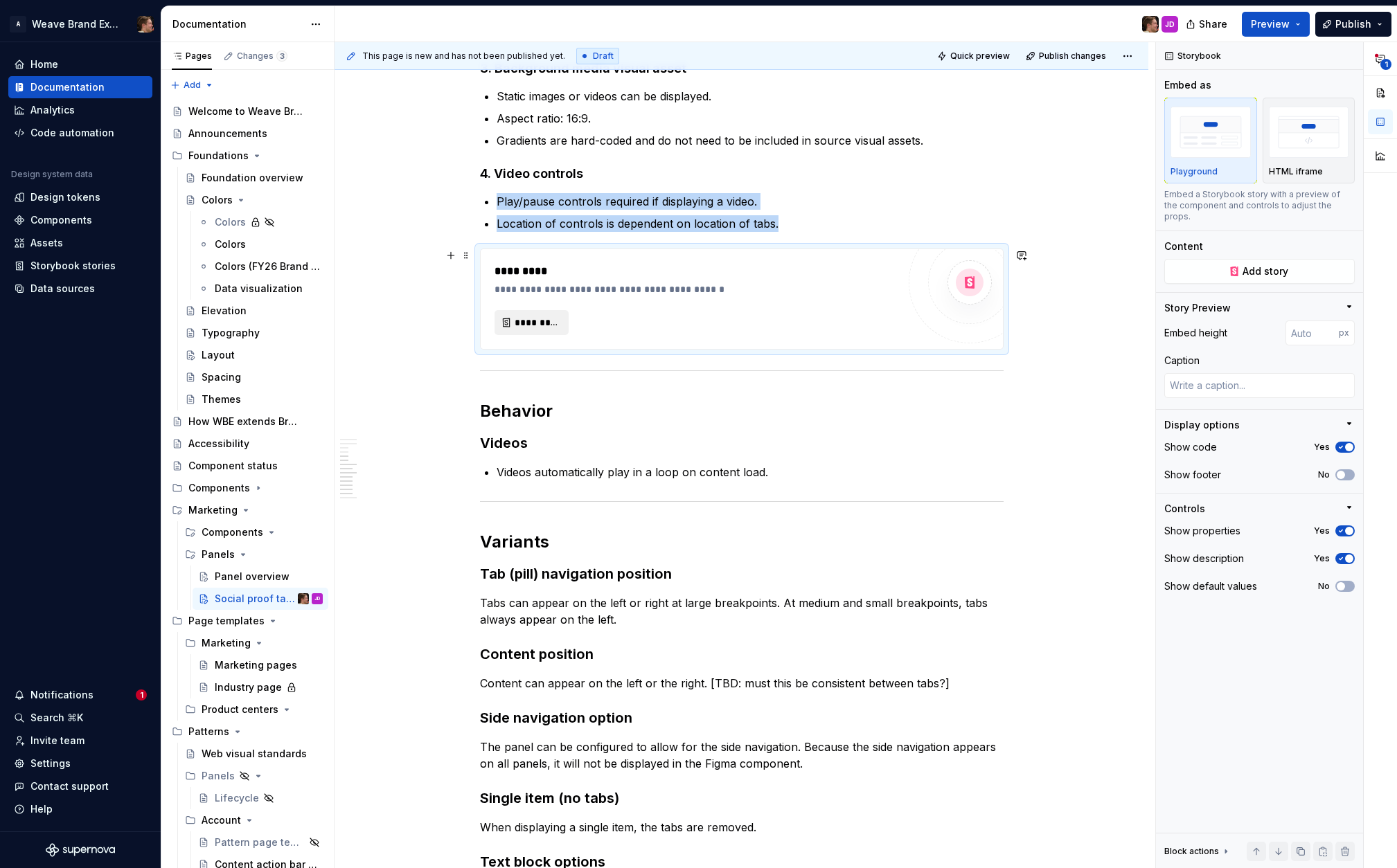
click at [549, 326] on span "*********" at bounding box center [537, 322] width 45 height 14
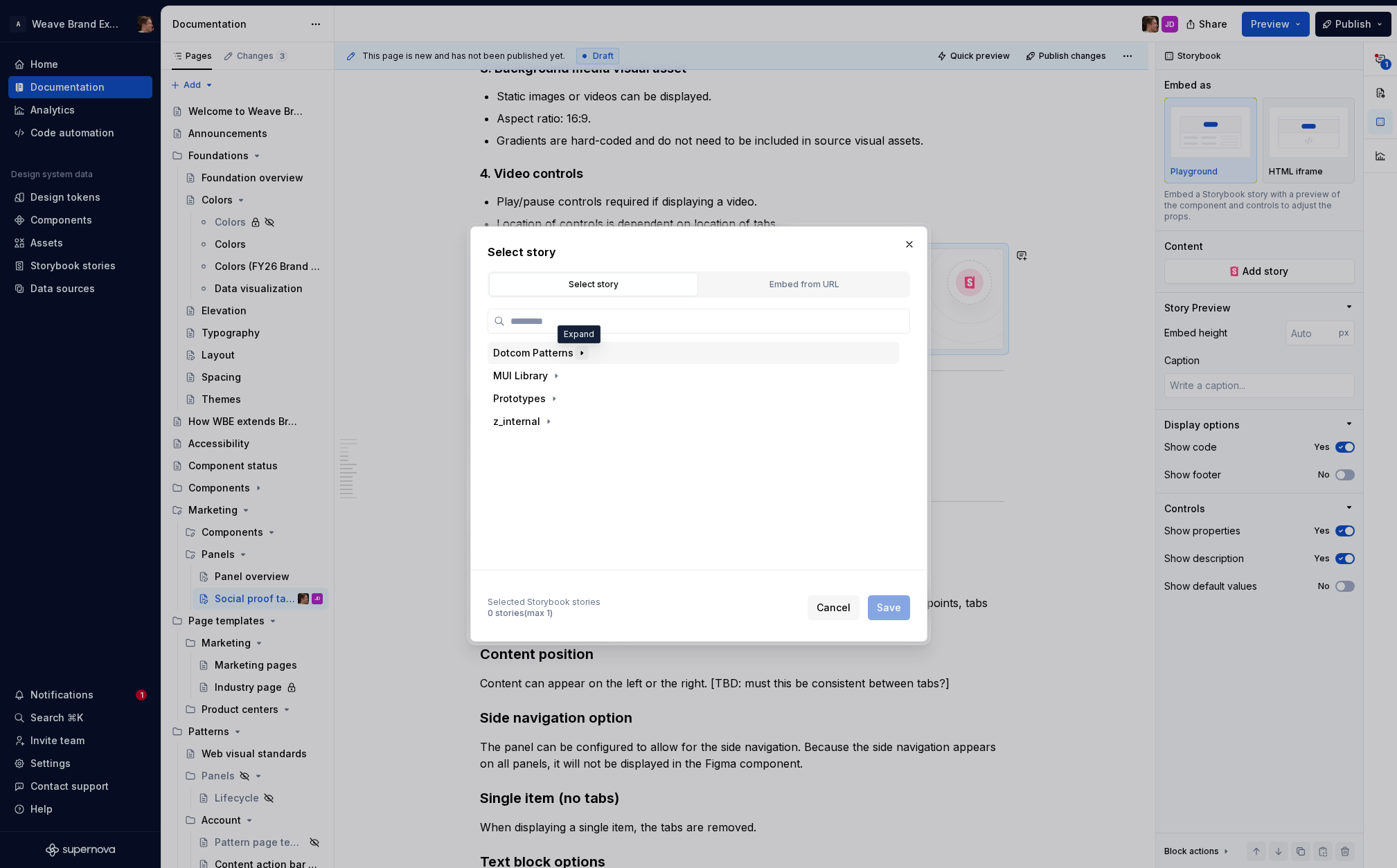
click at [581, 353] on icon "button" at bounding box center [581, 354] width 1 height 4
click at [562, 463] on icon "button" at bounding box center [565, 467] width 11 height 11
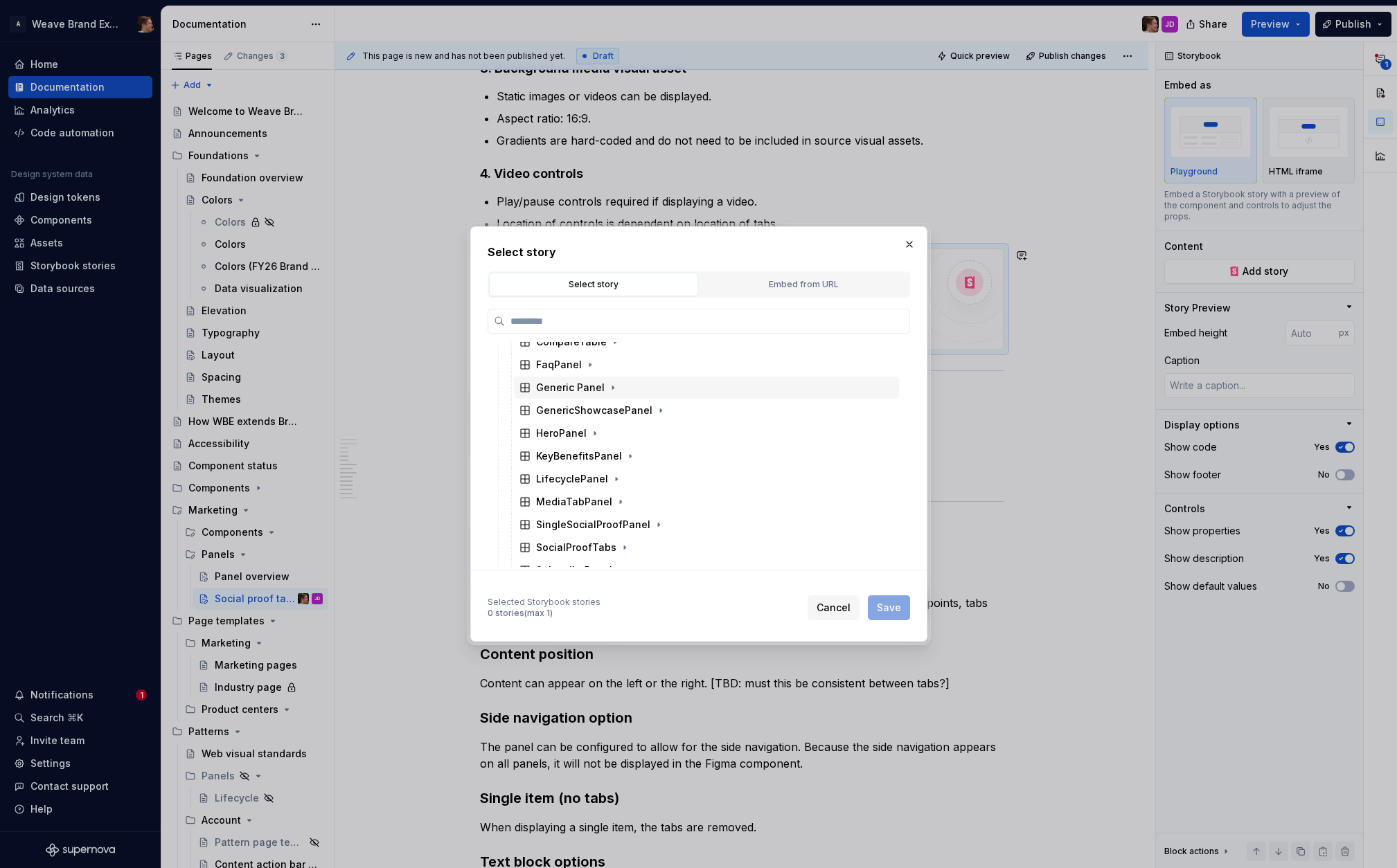
scroll to position [208, 0]
click at [622, 510] on icon "button" at bounding box center [625, 511] width 11 height 11
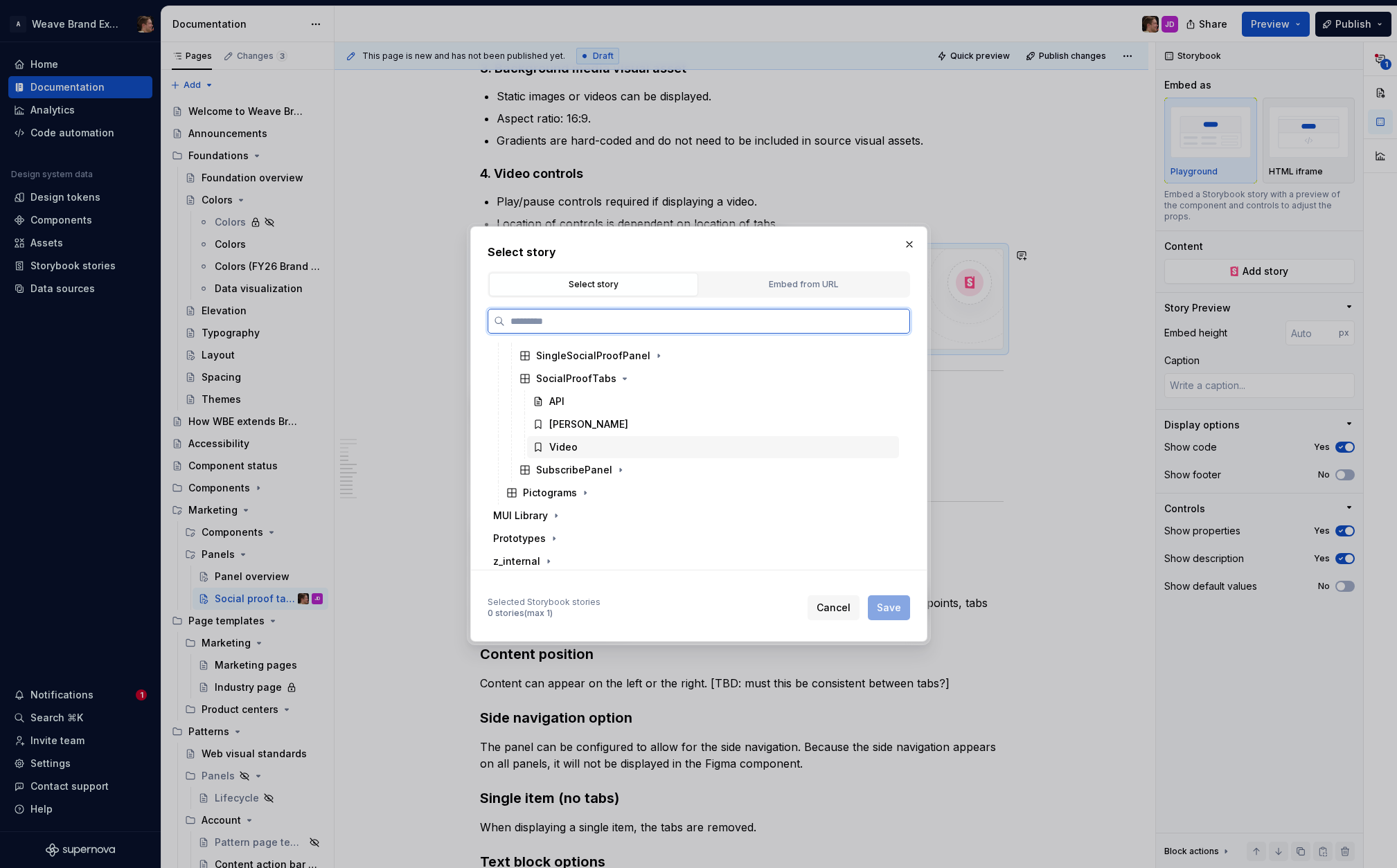
click at [571, 450] on div "Video" at bounding box center [563, 447] width 29 height 14
click at [885, 612] on span "Save" at bounding box center [889, 608] width 24 height 14
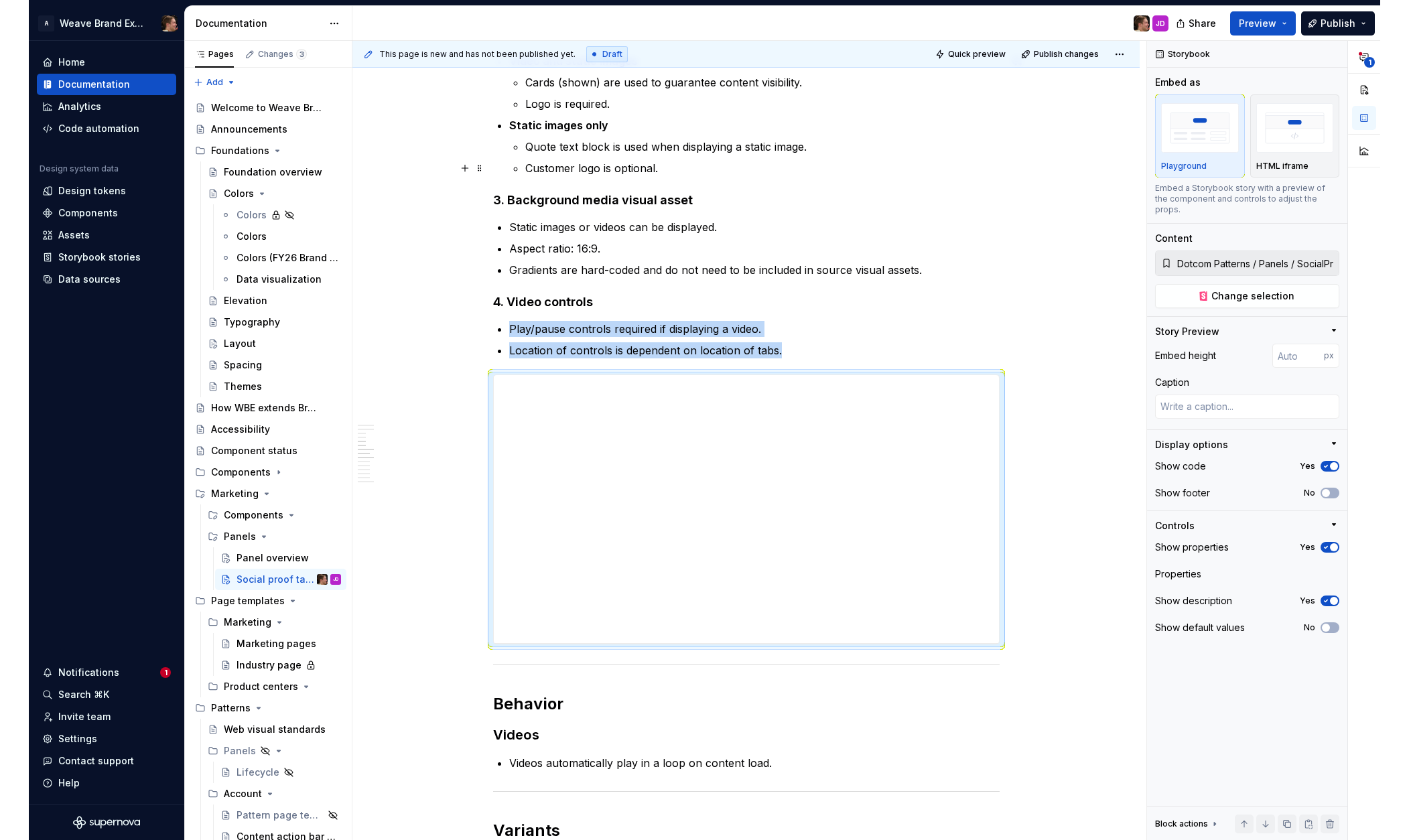
scroll to position [1701, 0]
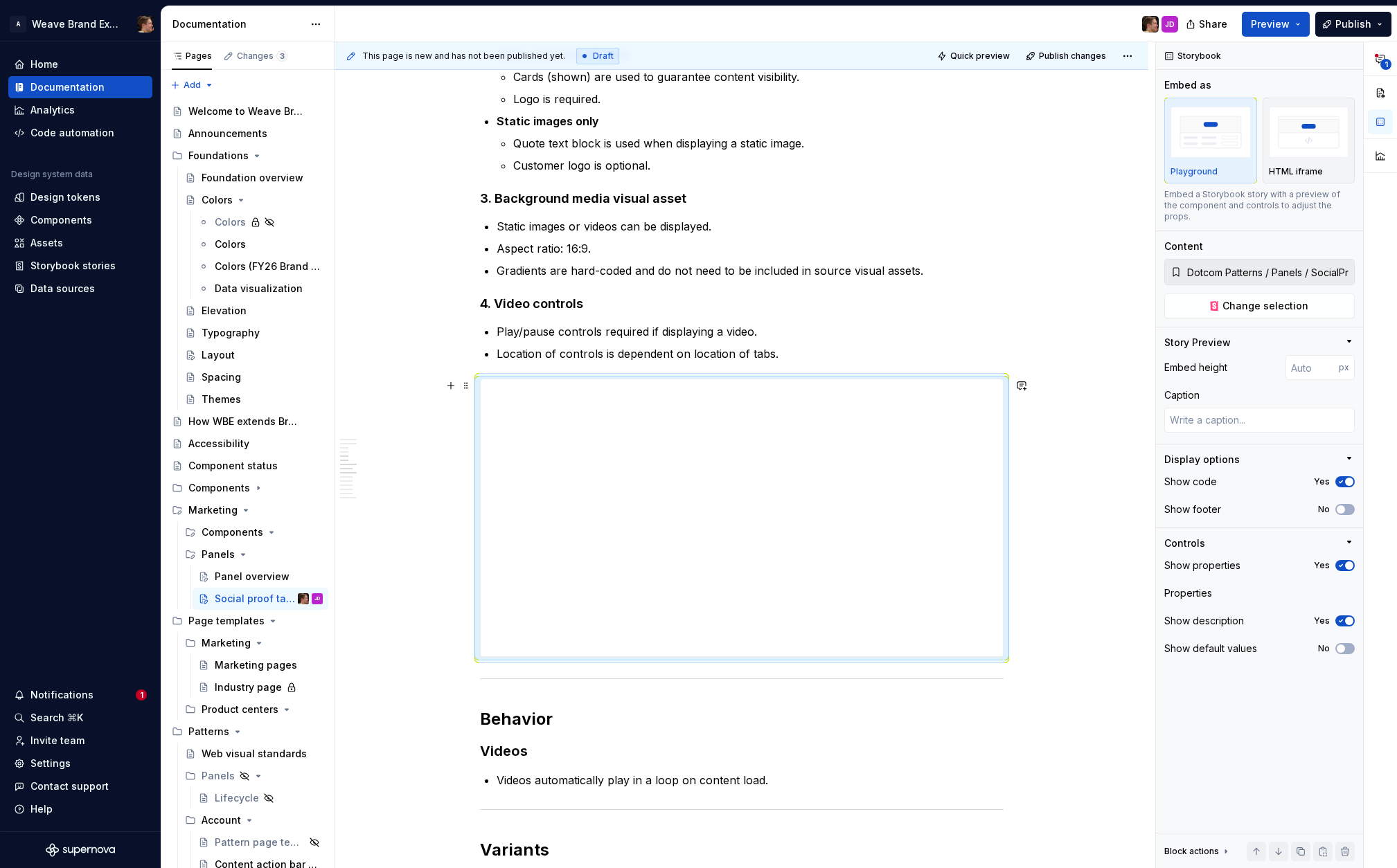
click at [1003, 422] on div at bounding box center [742, 518] width 524 height 279
click at [995, 55] on span "Quick preview" at bounding box center [980, 56] width 60 height 11
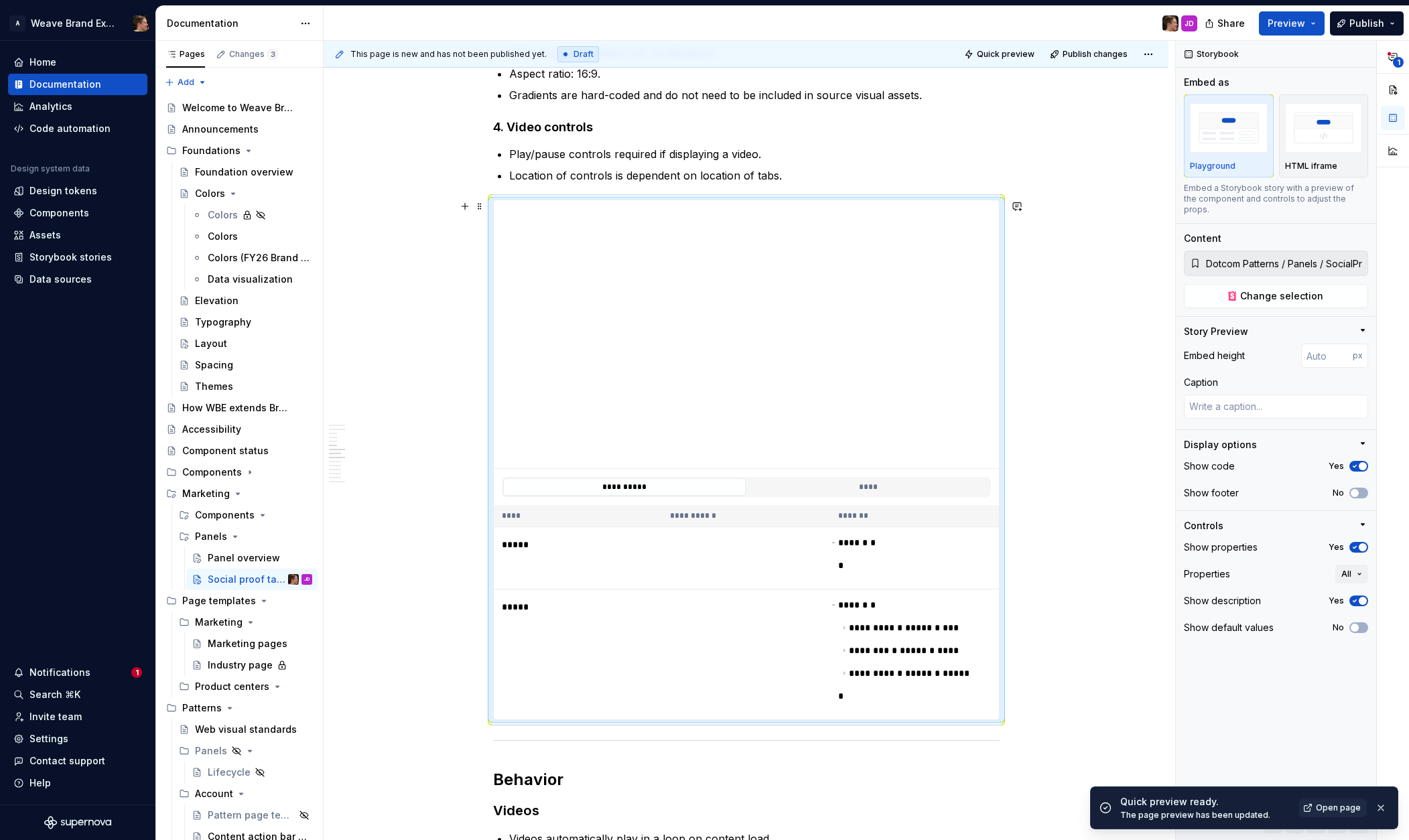
scroll to position [1858, 0]
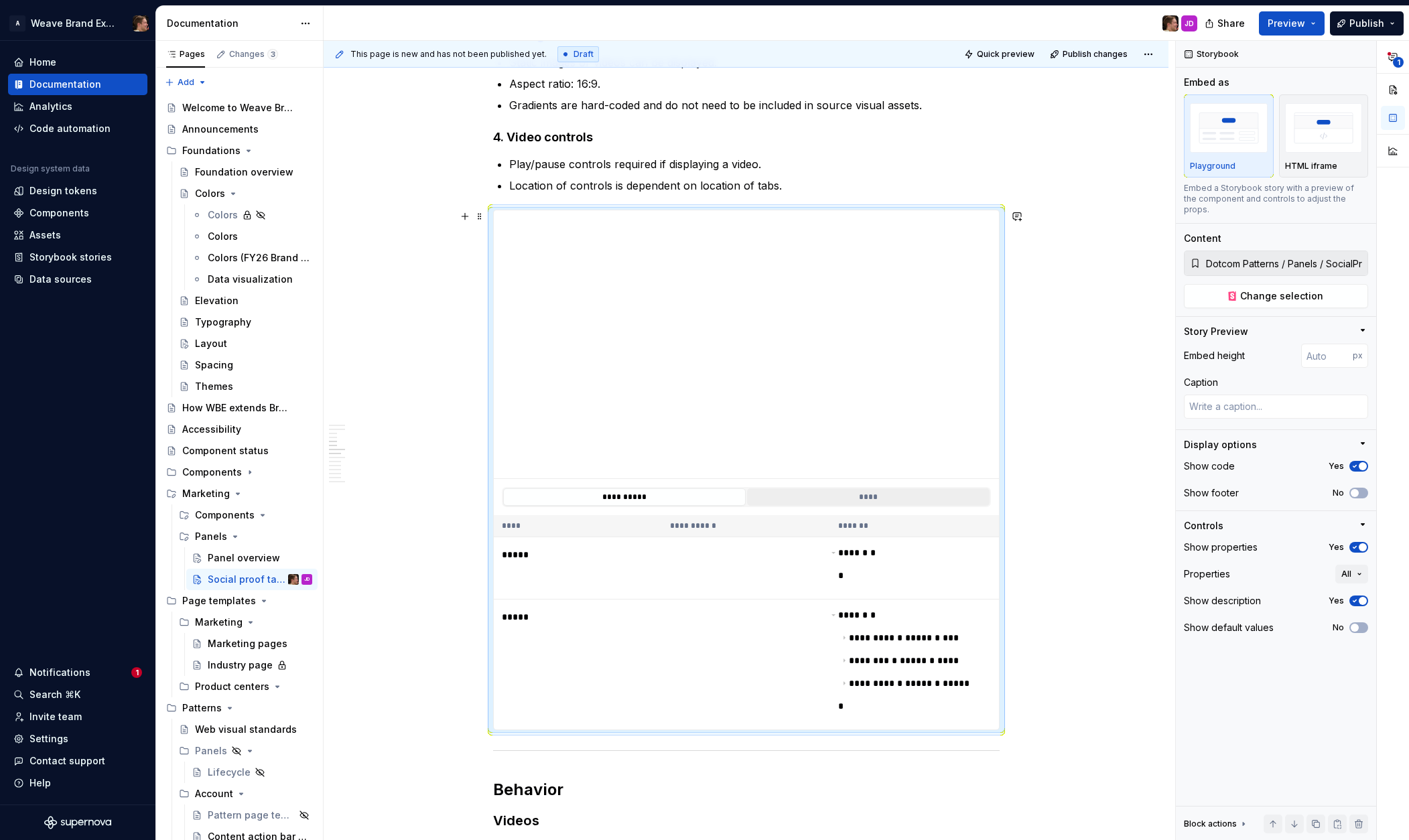
click at [816, 496] on button "****" at bounding box center [868, 497] width 242 height 17
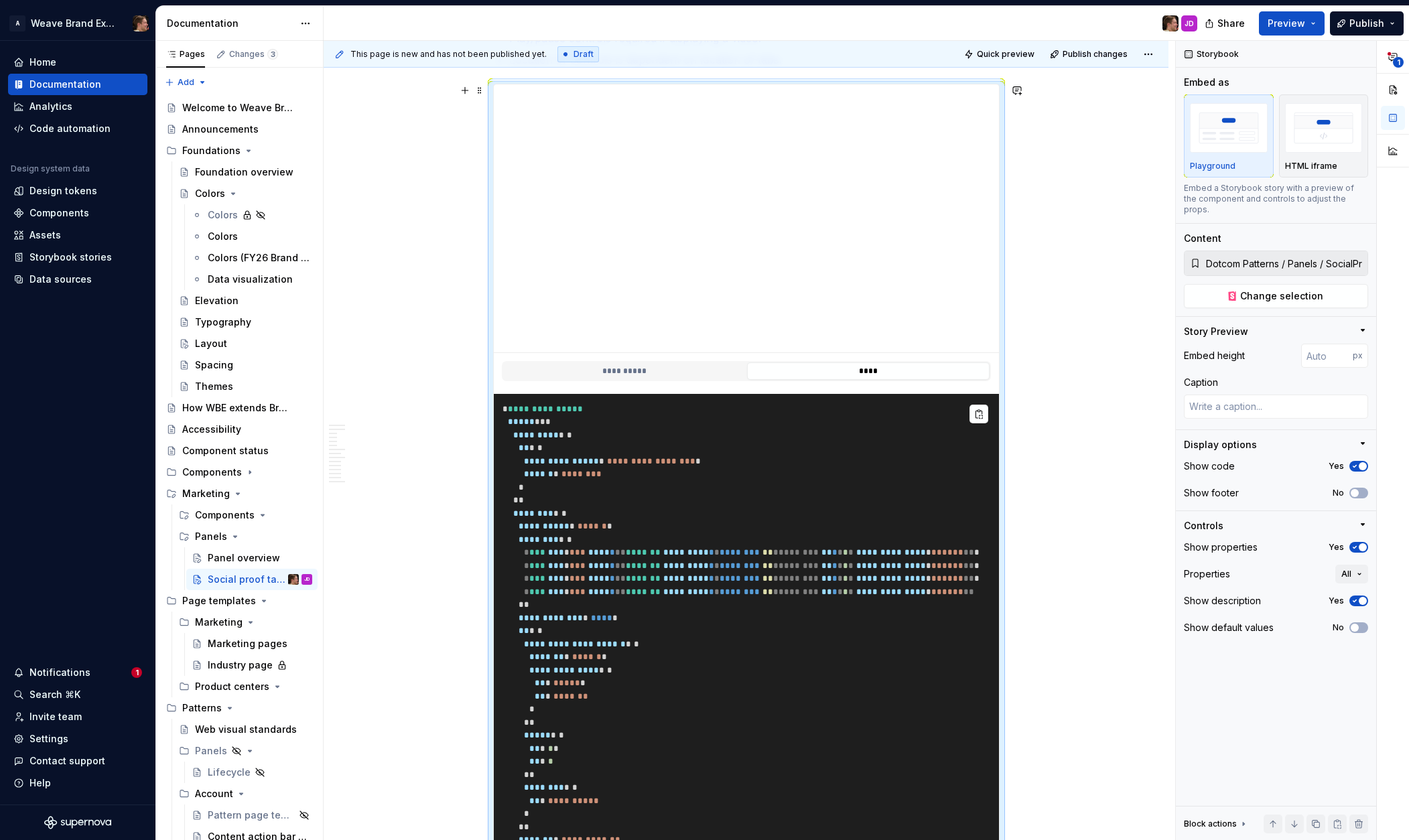
scroll to position [1988, 0]
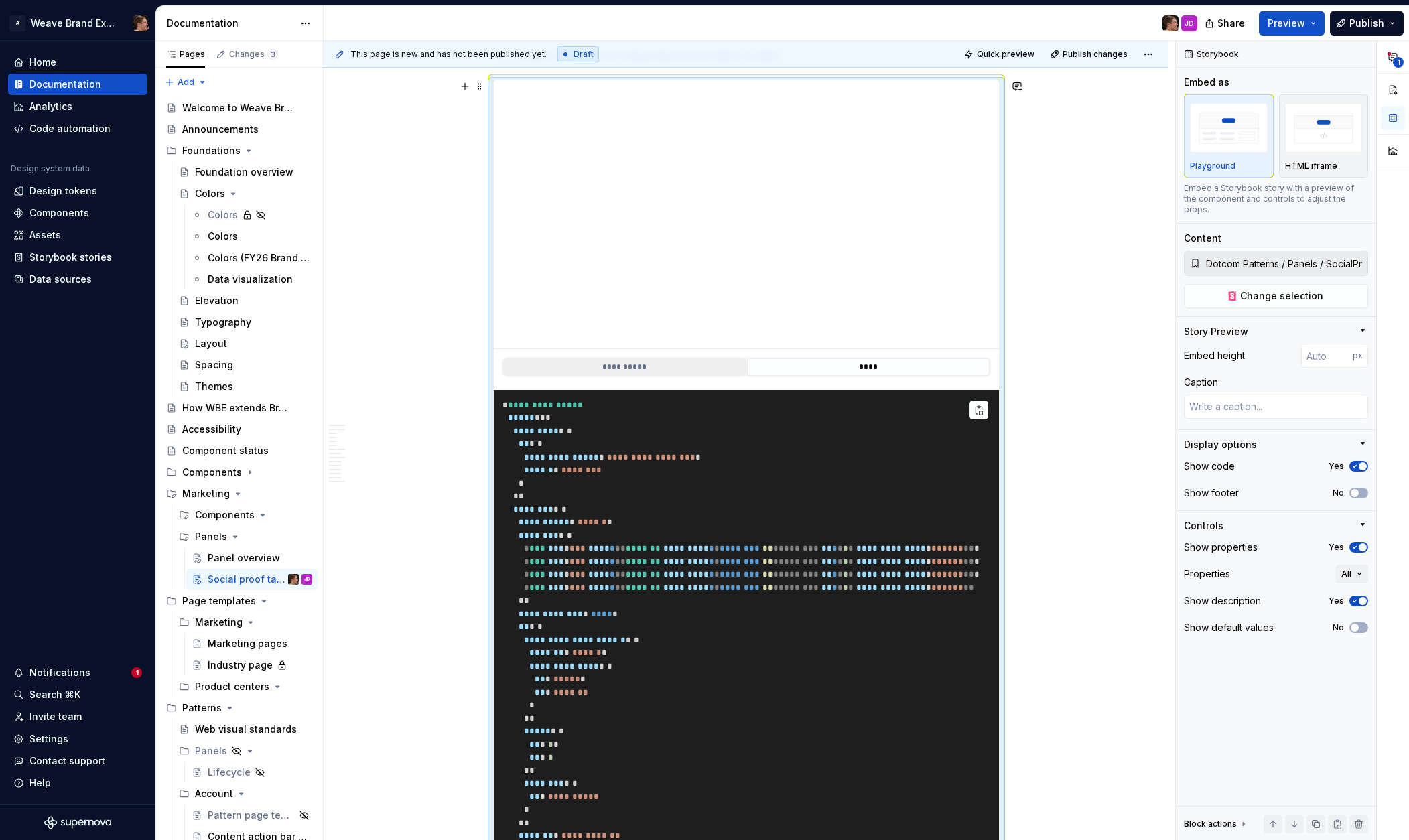
click at [700, 363] on button "**********" at bounding box center [624, 366] width 242 height 17
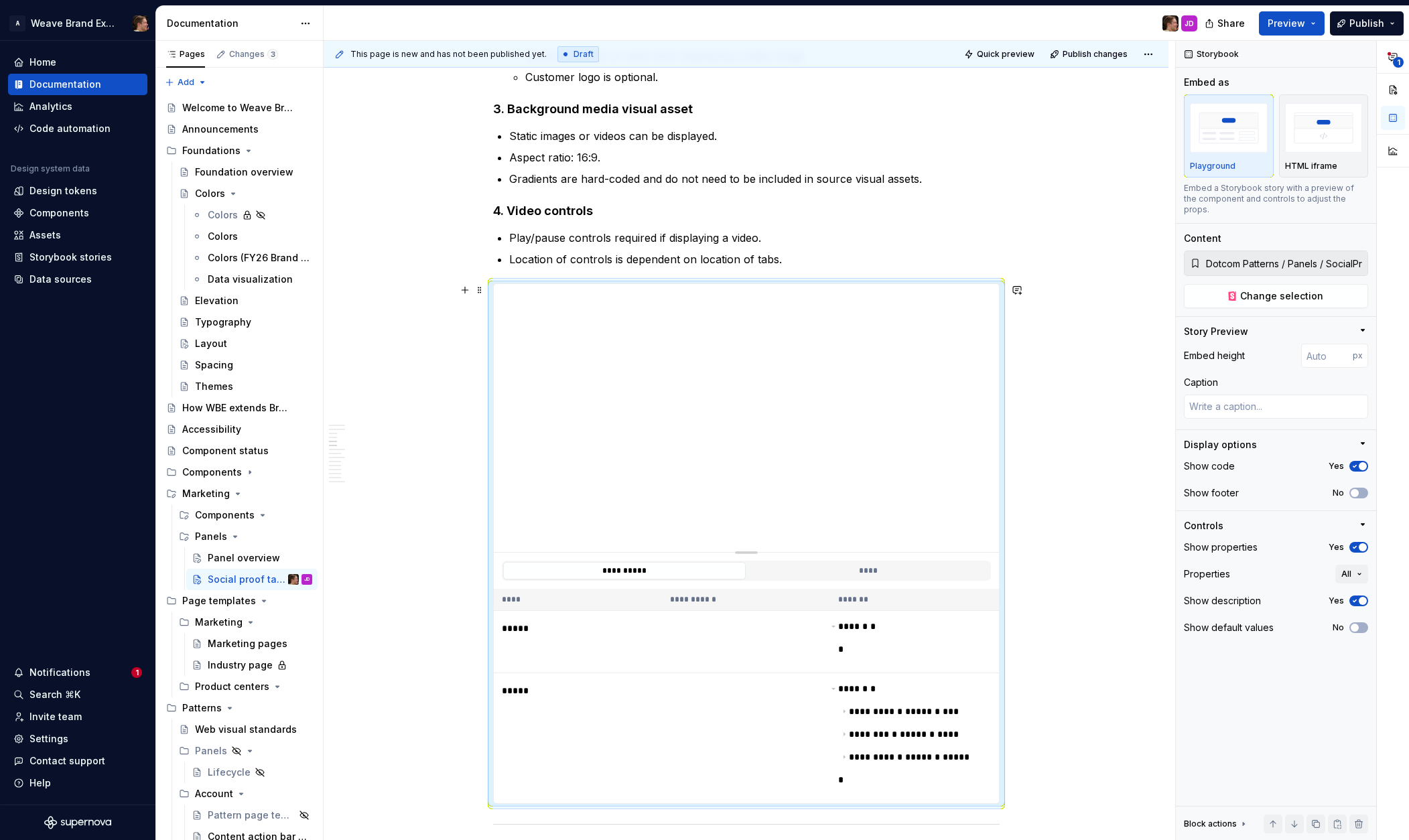
scroll to position [1740, 0]
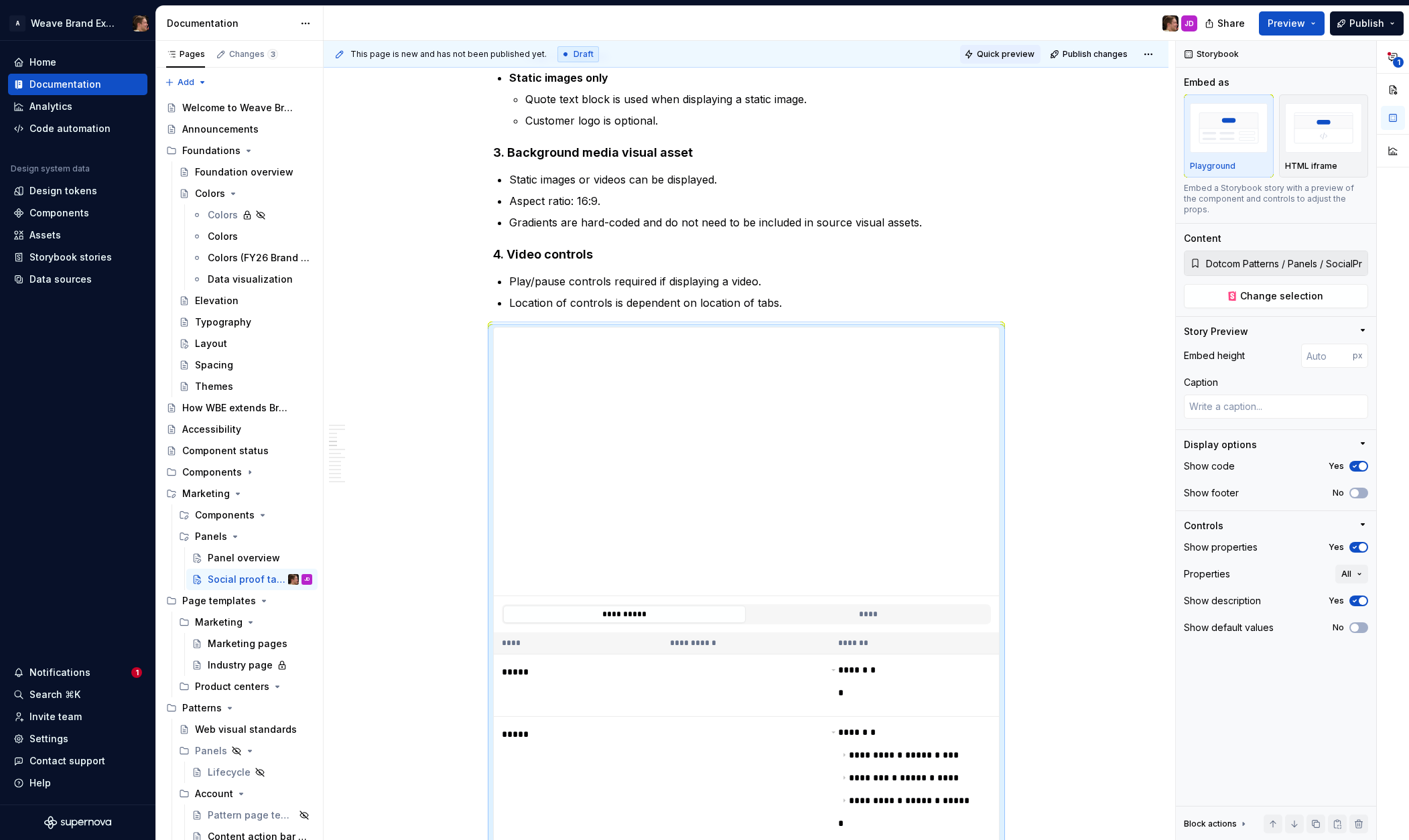
drag, startPoint x: 910, startPoint y: 59, endPoint x: 989, endPoint y: 61, distance: 79.0
click at [912, 59] on div "This page is new and has not been published yet. Draft Quick preview Publish ch…" at bounding box center [745, 54] width 844 height 27
click at [992, 61] on button "Quick preview" at bounding box center [999, 54] width 80 height 19
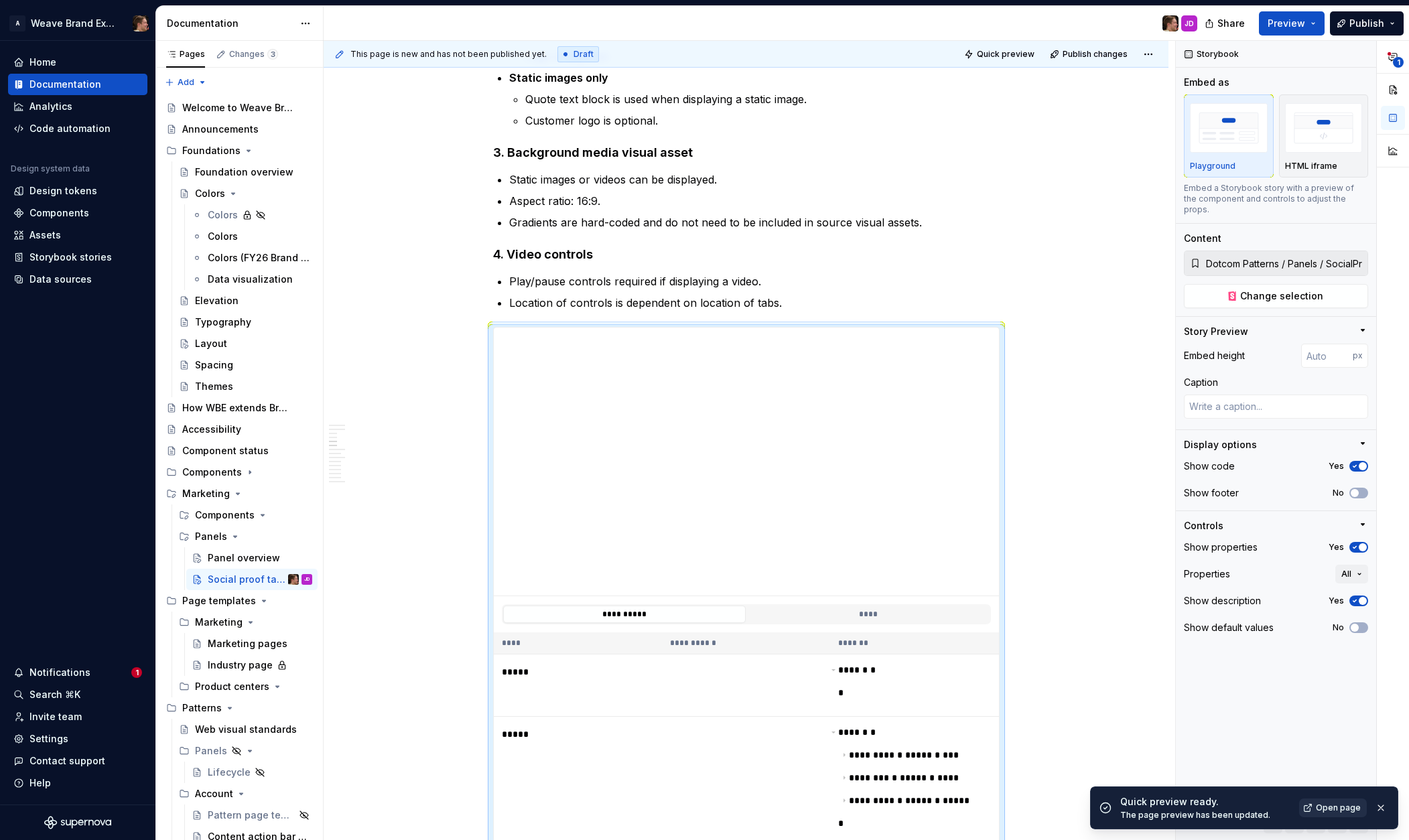
click at [1045, 806] on span "Open page" at bounding box center [1339, 808] width 45 height 11
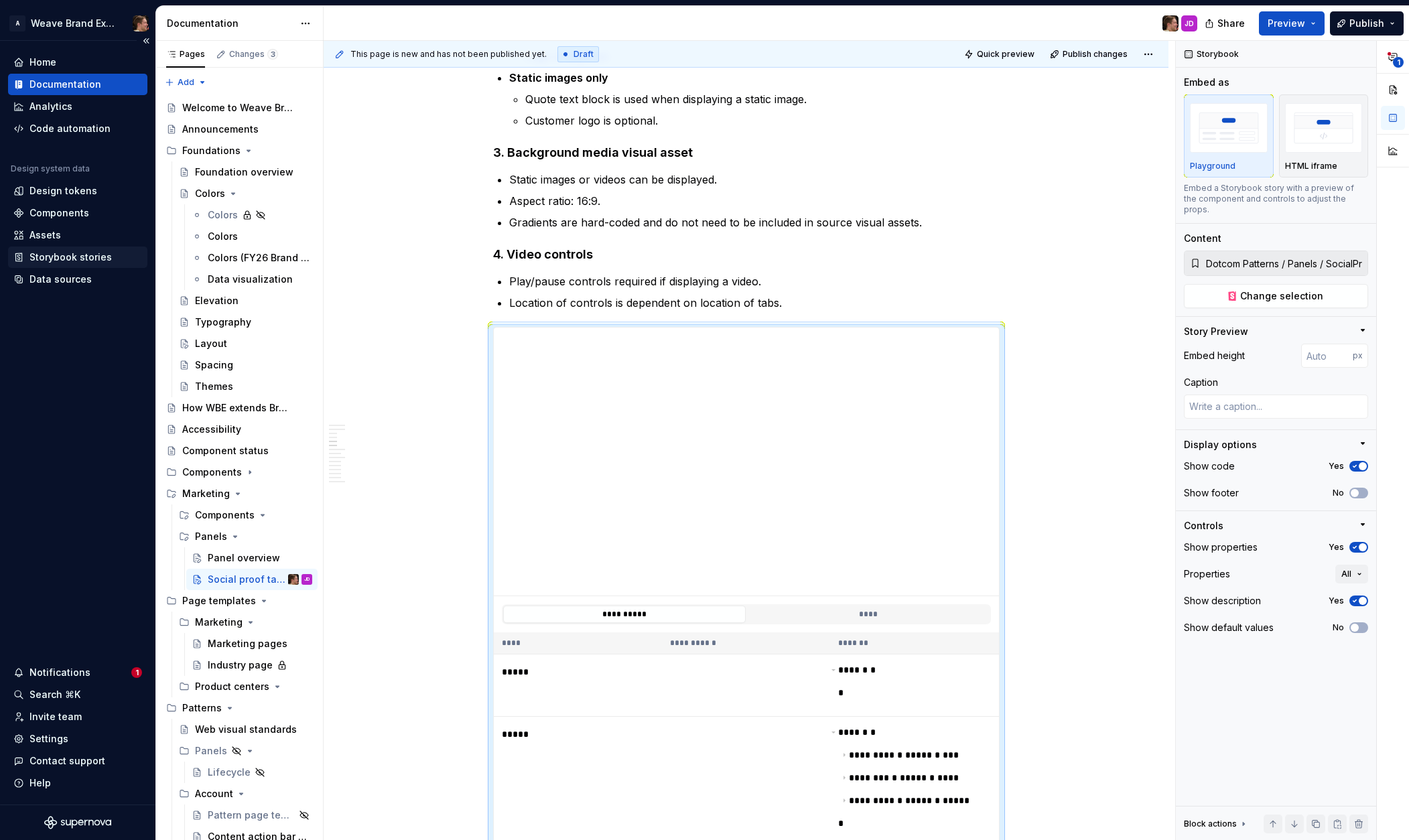
click at [67, 253] on div "Storybook stories" at bounding box center [71, 257] width 83 height 14
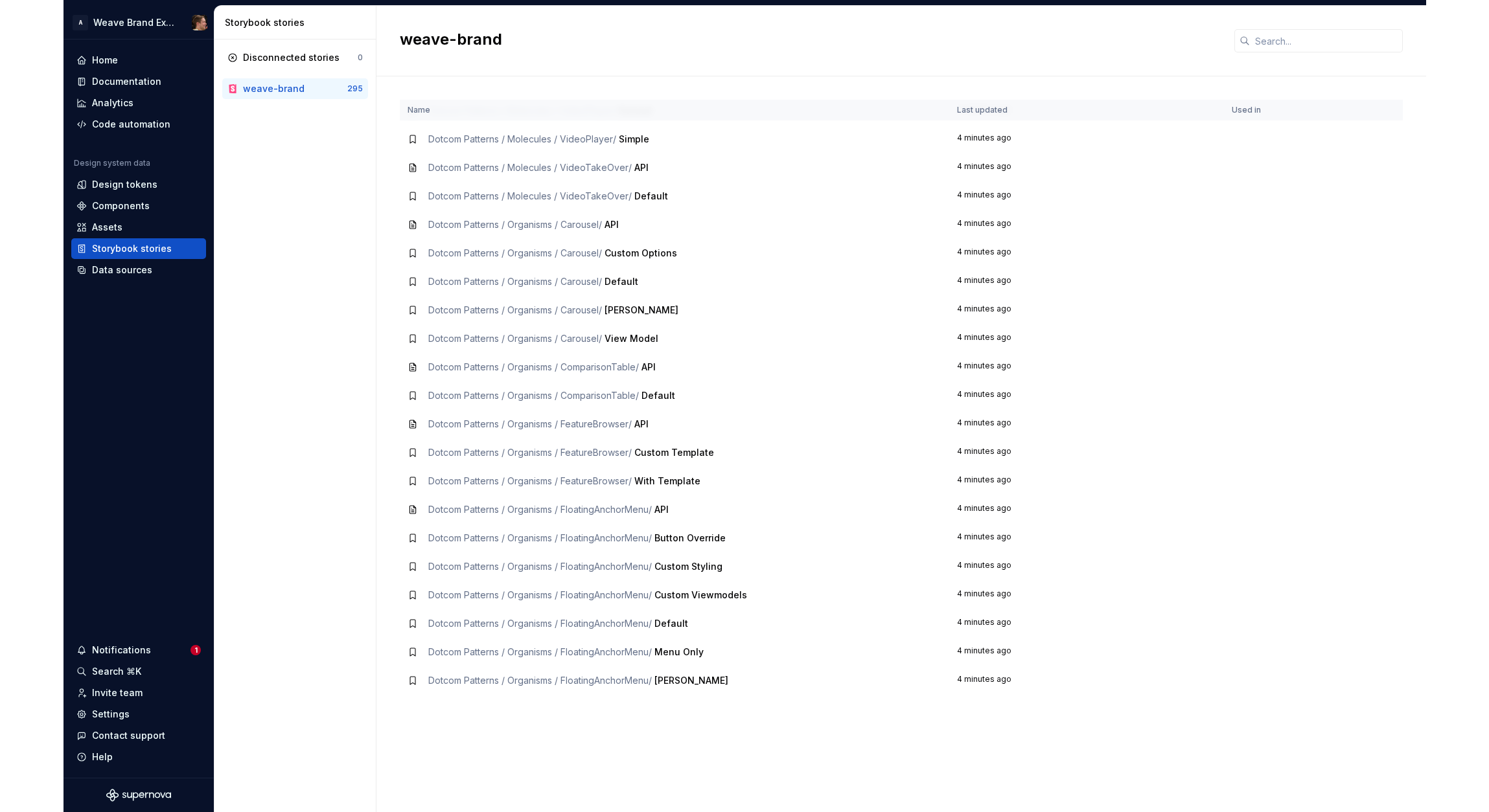
scroll to position [1409, 0]
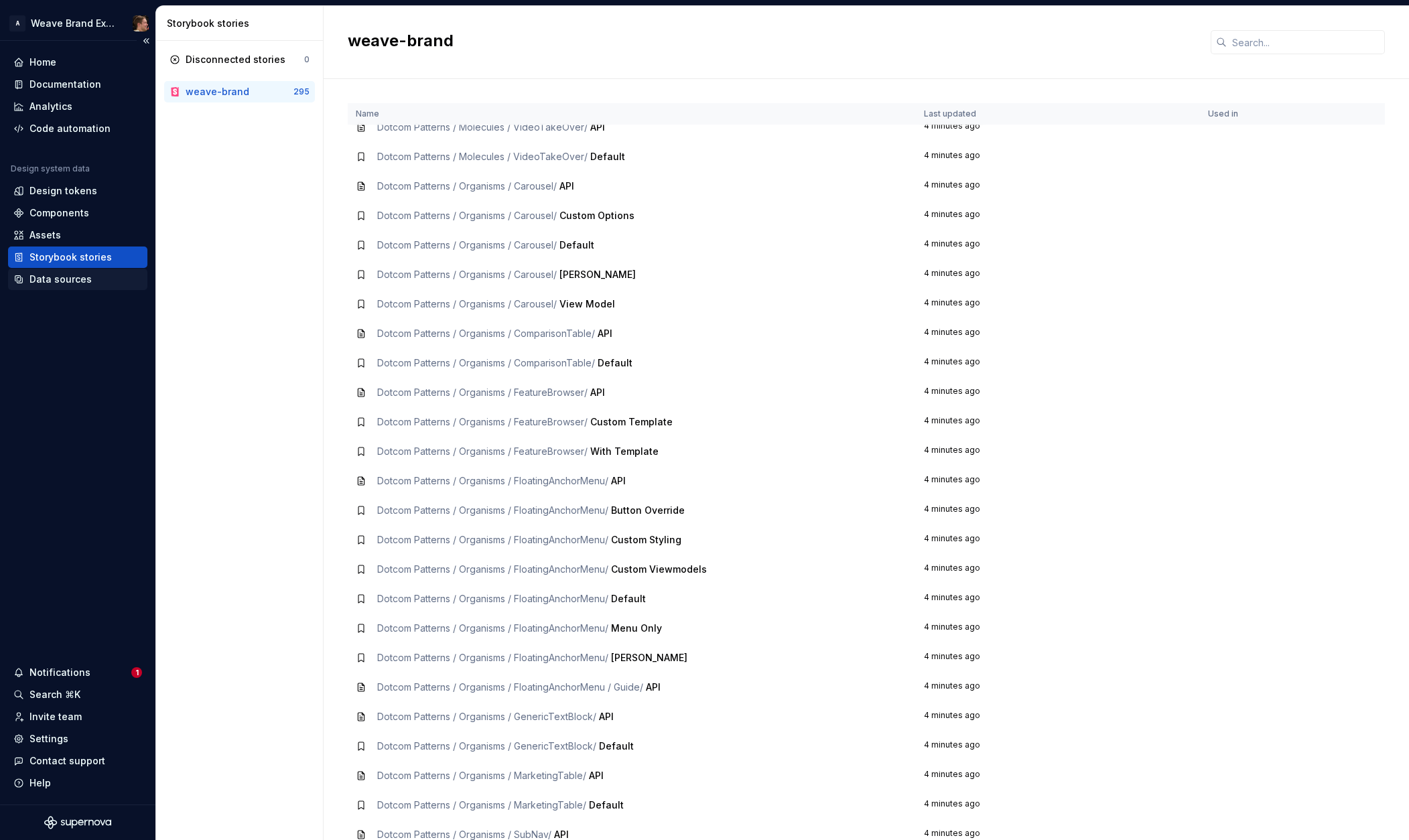
click at [97, 273] on div "Data sources" at bounding box center [77, 279] width 129 height 14
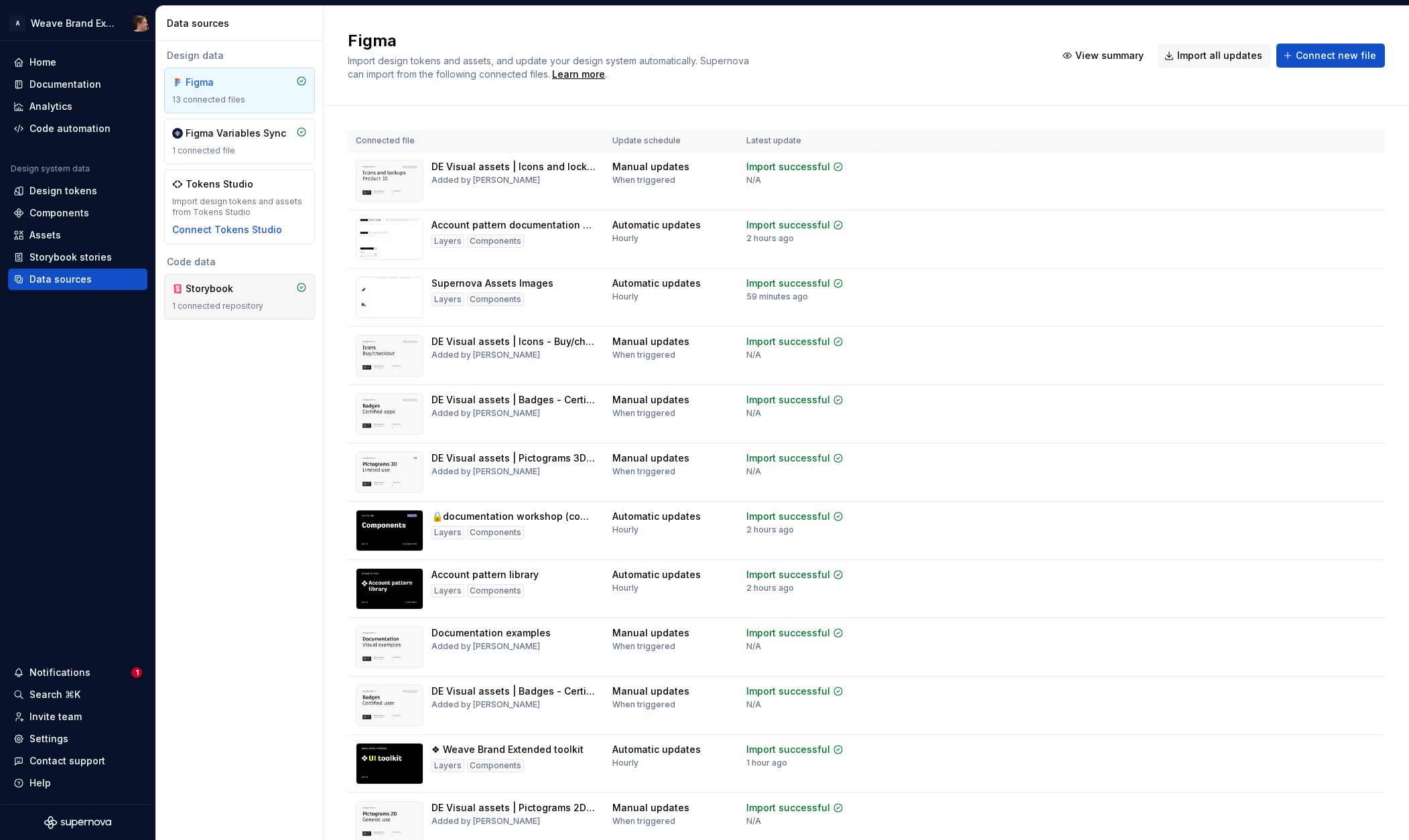
click at [214, 299] on div "Storybook 1 connected repository" at bounding box center [239, 296] width 135 height 30
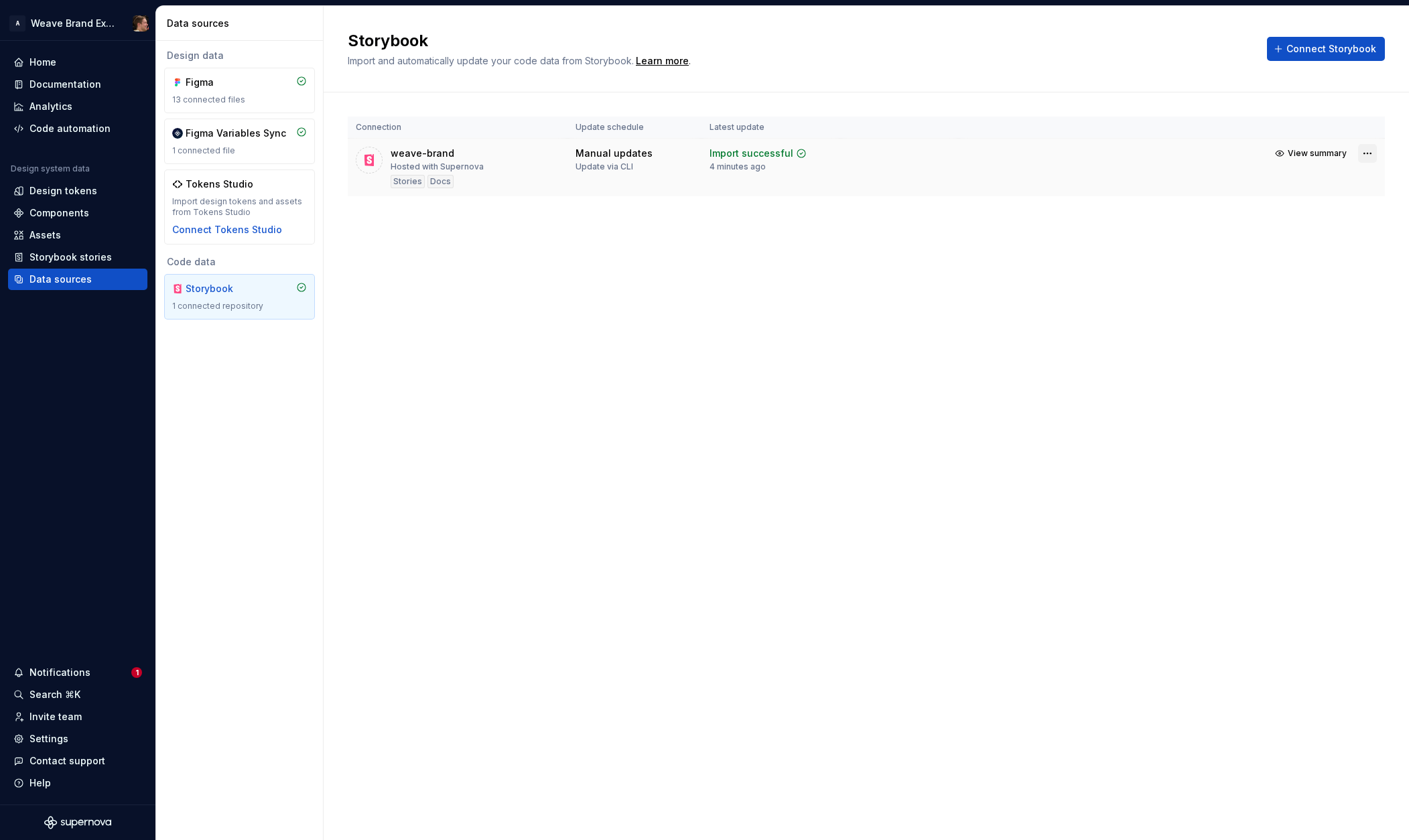
click at [1045, 156] on html "A Weave Brand Extended Home Documentation Analytics Code automation Design syst…" at bounding box center [704, 420] width 1409 height 840
click at [1045, 200] on link "Open Storybook" at bounding box center [1321, 201] width 101 height 14
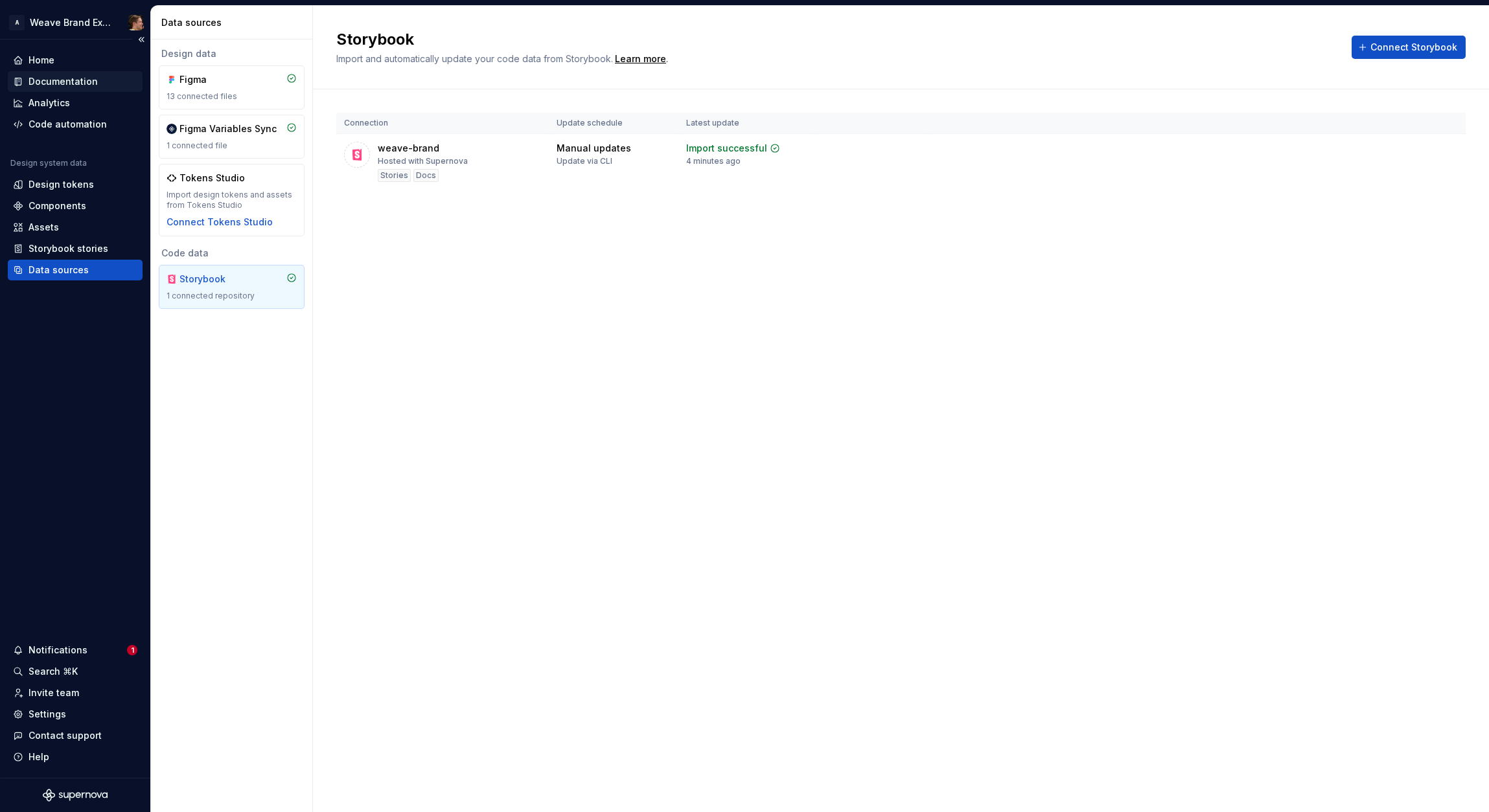
click at [84, 83] on div "Documentation" at bounding box center [64, 81] width 70 height 13
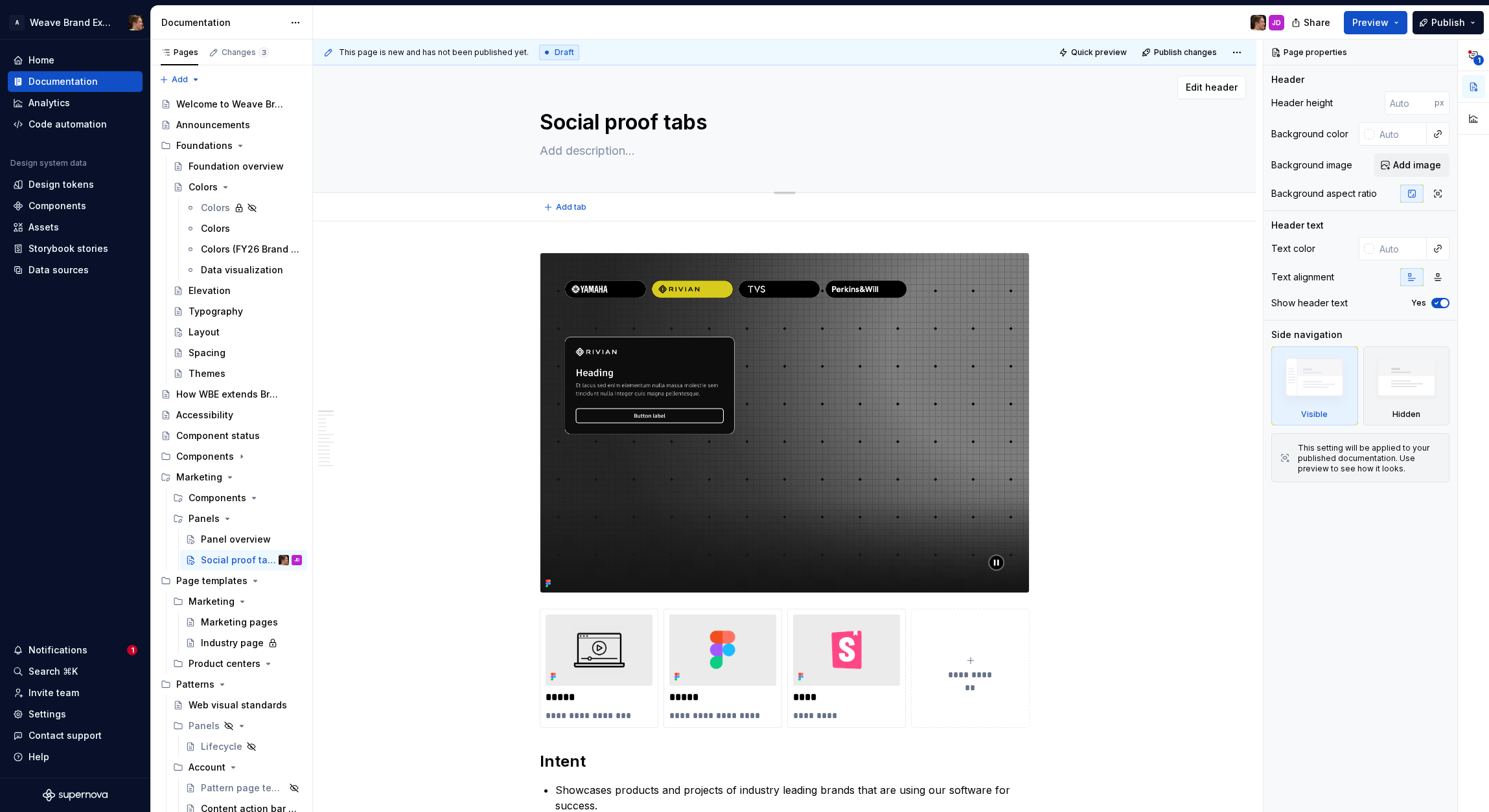
click at [411, 173] on div "Social proof tabs" at bounding box center [785, 129] width 839 height 127
type textarea "*"
click at [70, 252] on div "Storybook stories" at bounding box center [69, 248] width 80 height 13
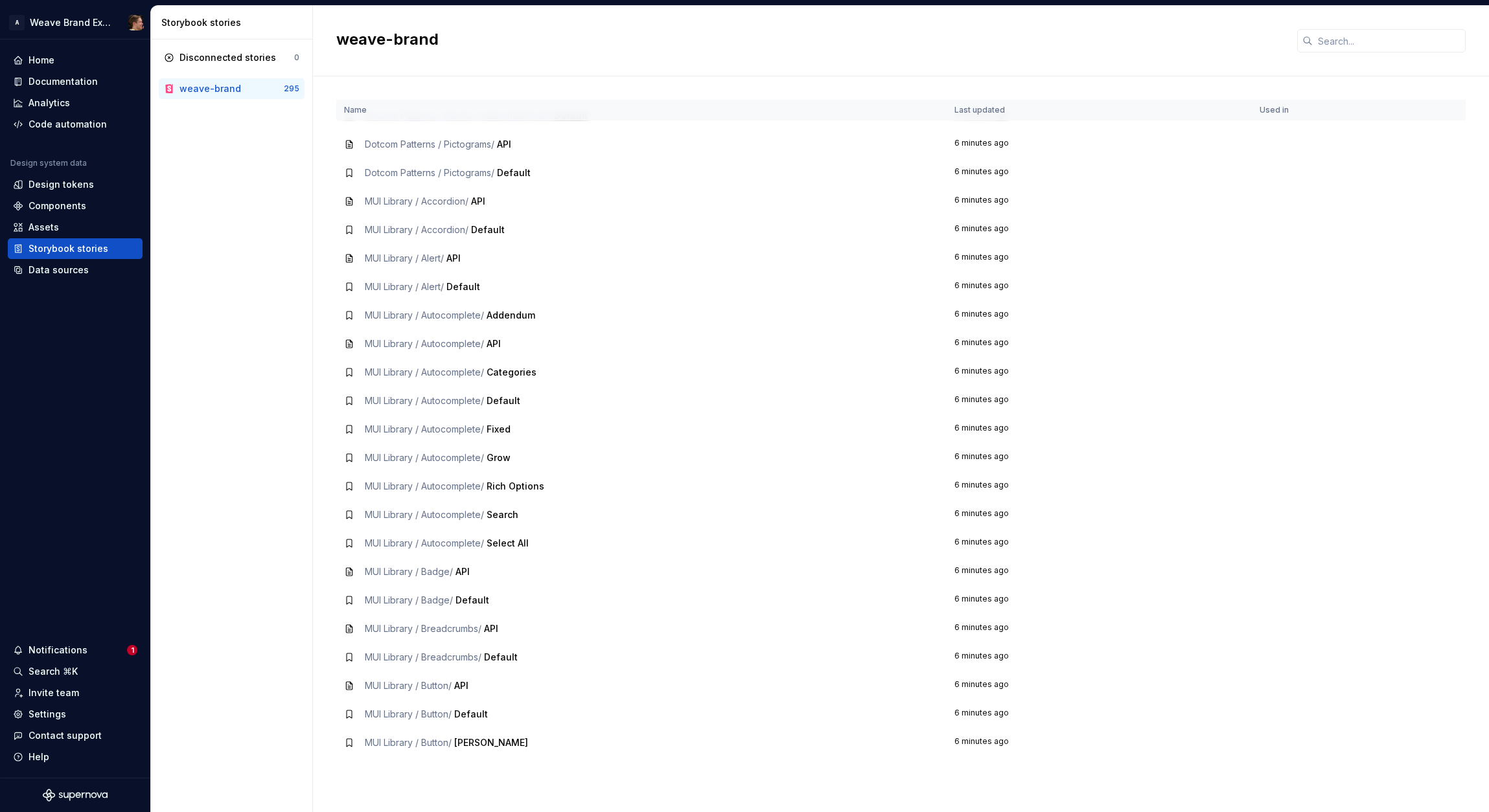
scroll to position [3399, 0]
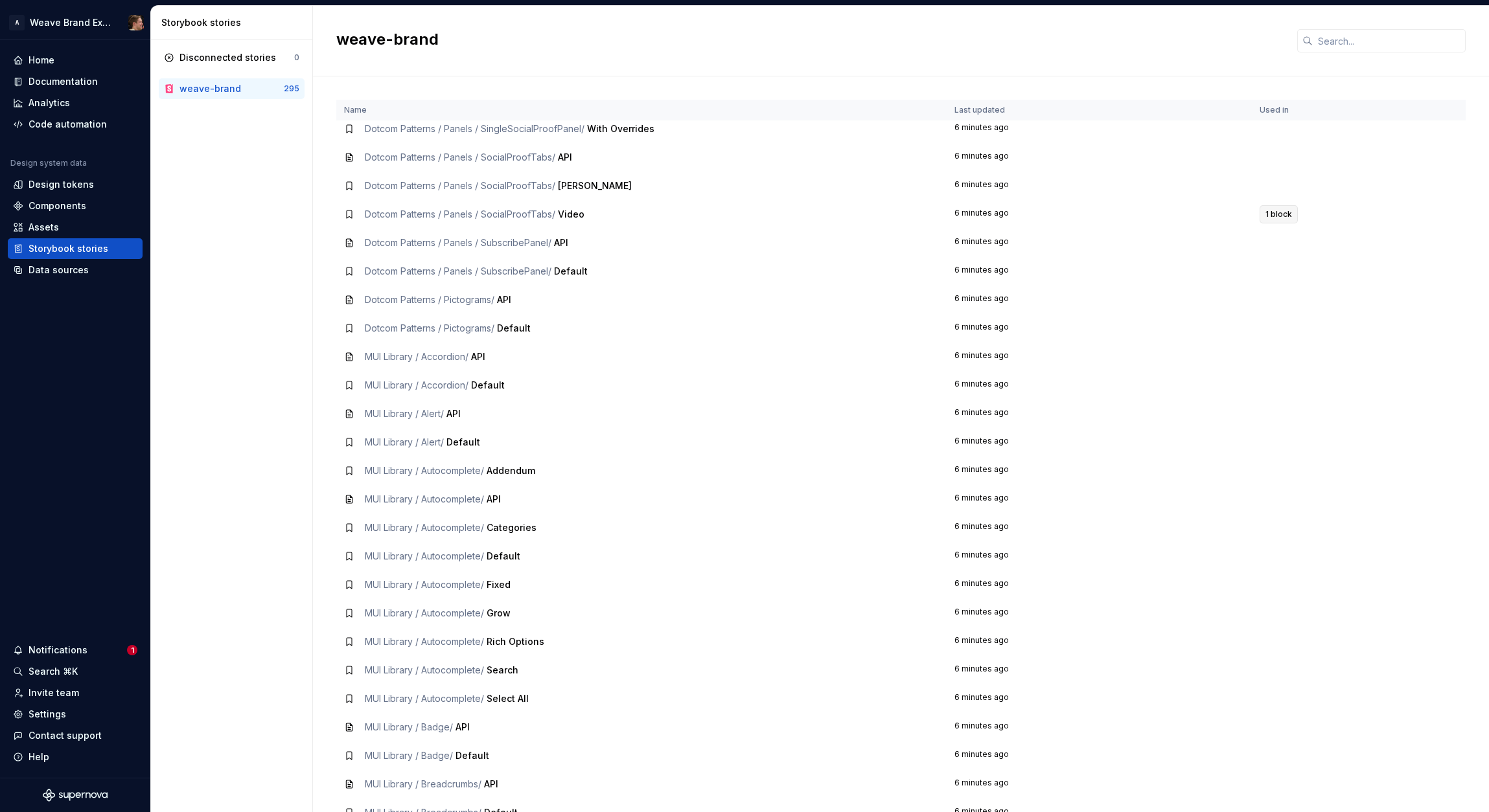
click at [1011, 219] on td "1 block" at bounding box center [1310, 214] width 118 height 29
click at [1011, 217] on span "1 block" at bounding box center [1278, 214] width 27 height 10
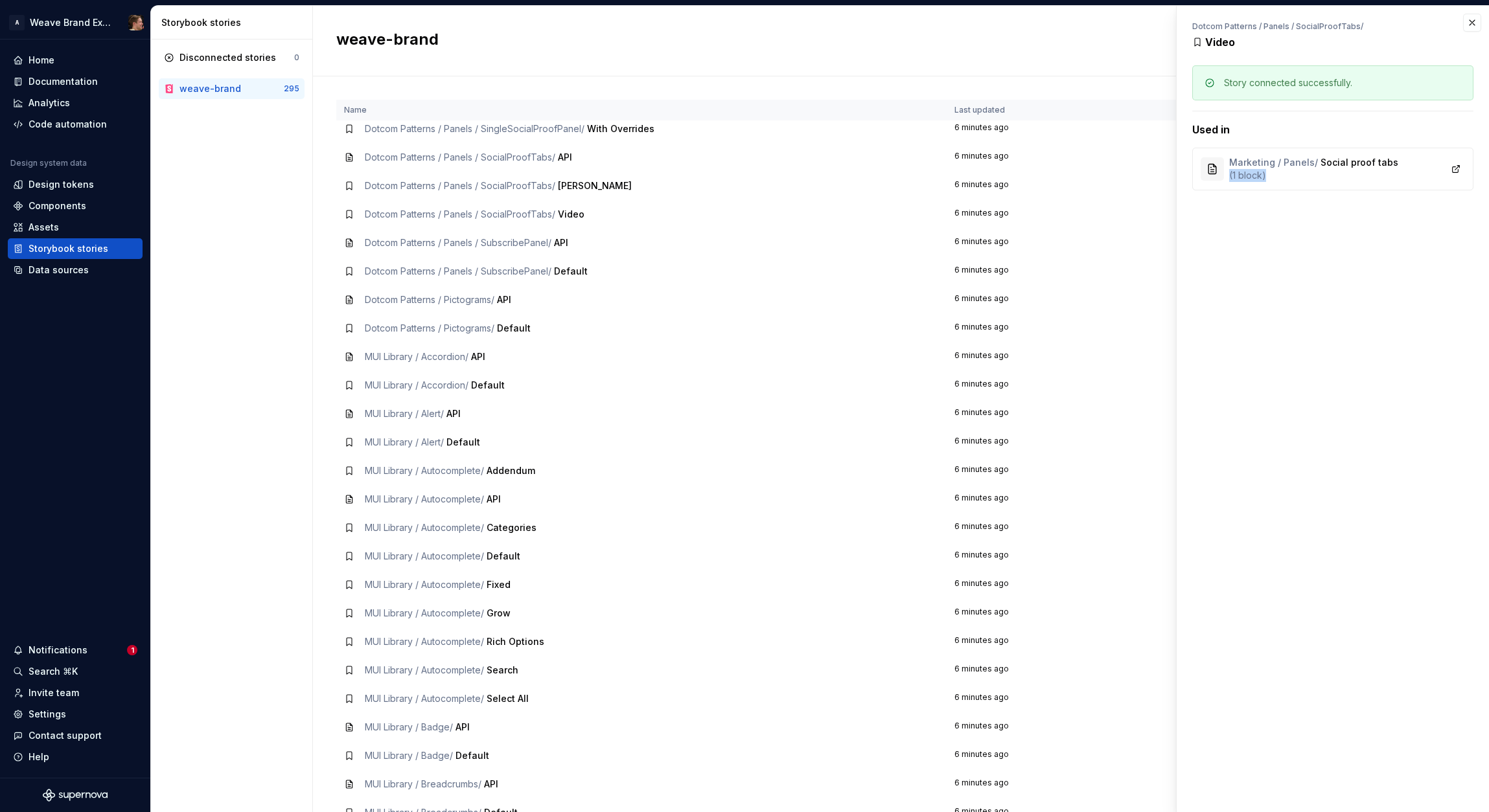
click at [1011, 217] on div "Dotcom Patterns / Panels / SocialProofTabs / Video Story connected successfully…" at bounding box center [1332, 409] width 313 height 807
click at [1011, 218] on div "Dotcom Patterns / Panels / SocialProofTabs / Video Story connected successfully…" at bounding box center [1332, 409] width 313 height 807
click at [1011, 171] on link at bounding box center [1456, 169] width 18 height 18
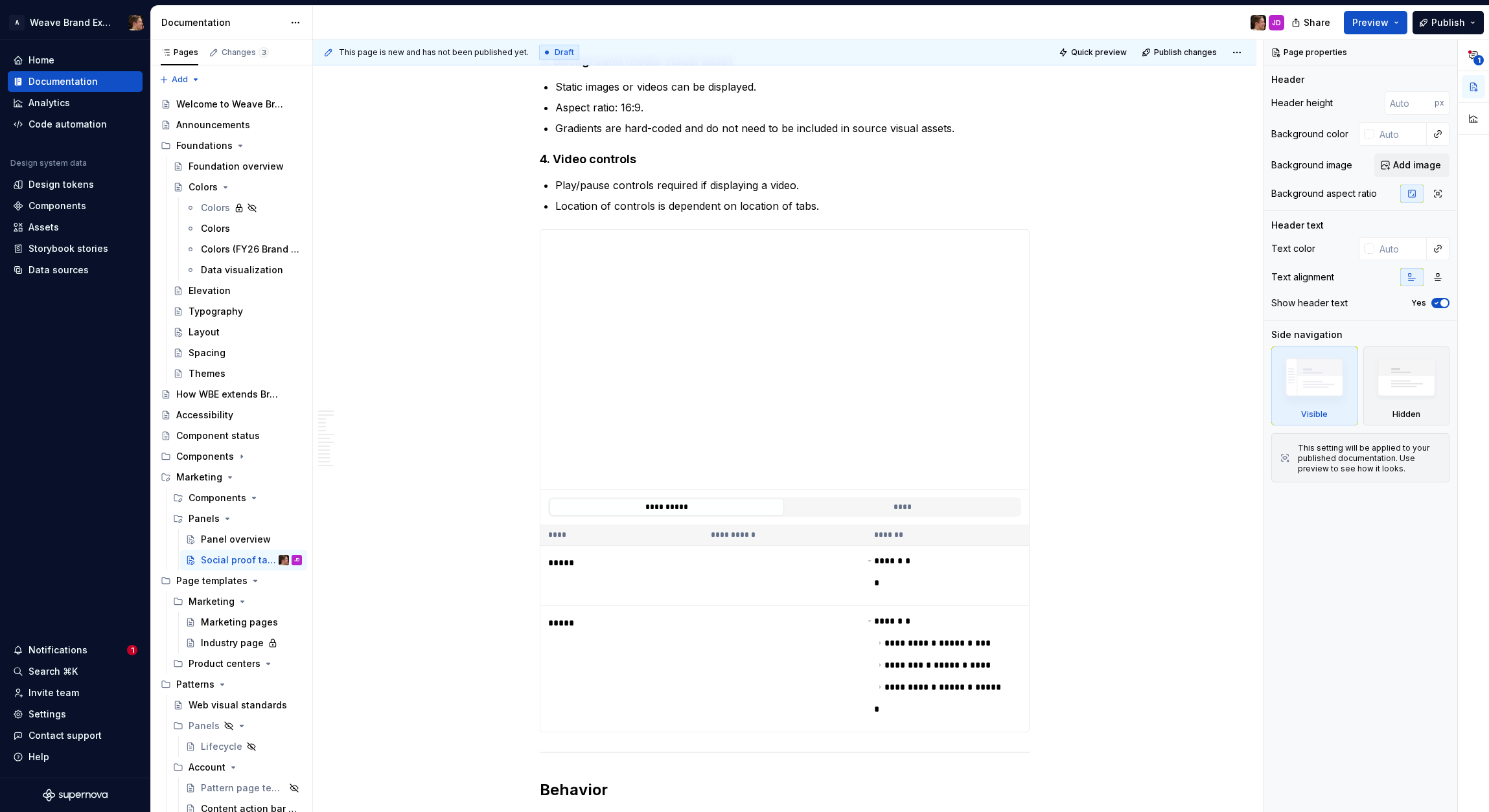
scroll to position [1777, 0]
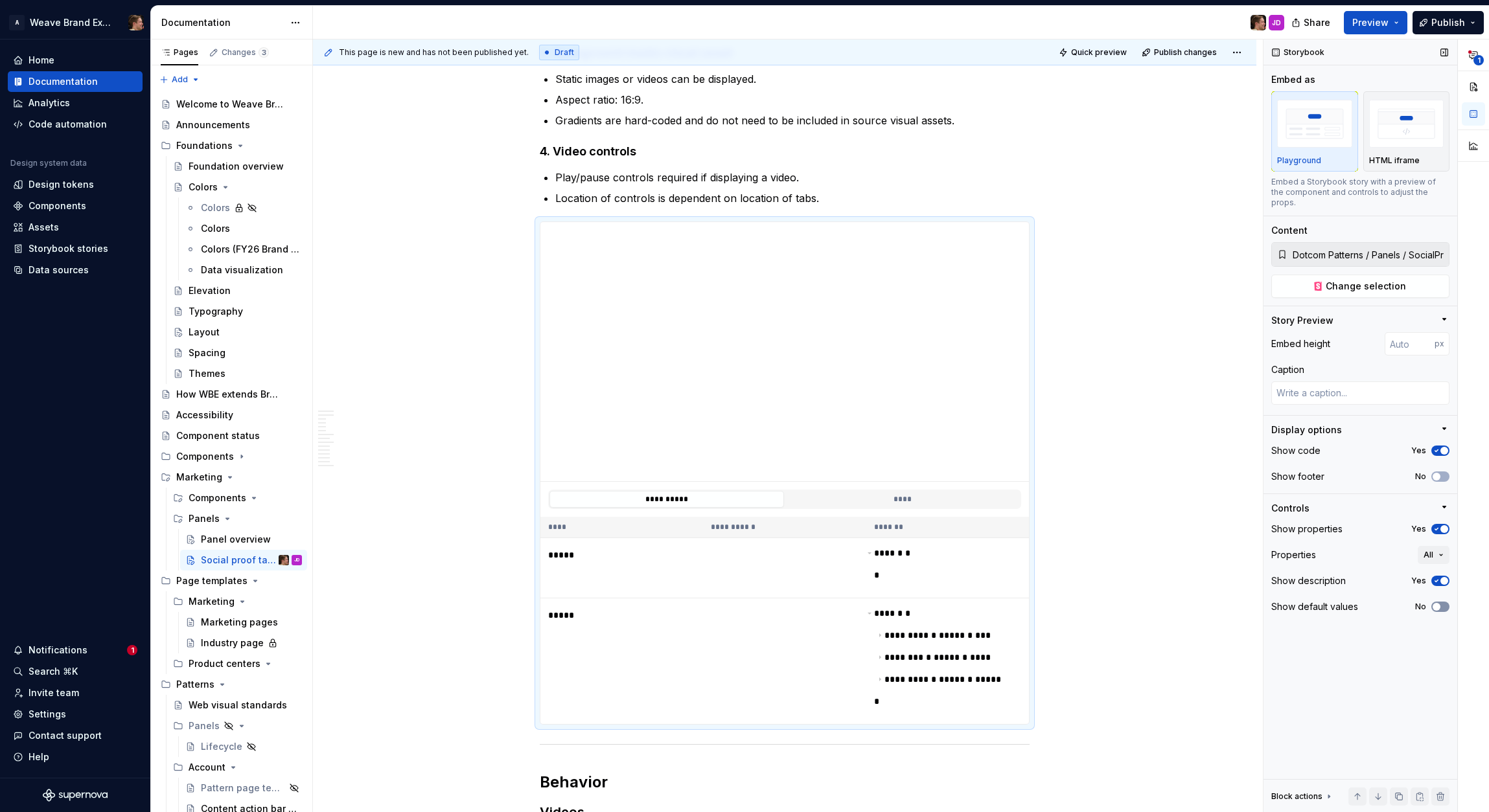
click at [1438, 603] on span "button" at bounding box center [1436, 607] width 8 height 8
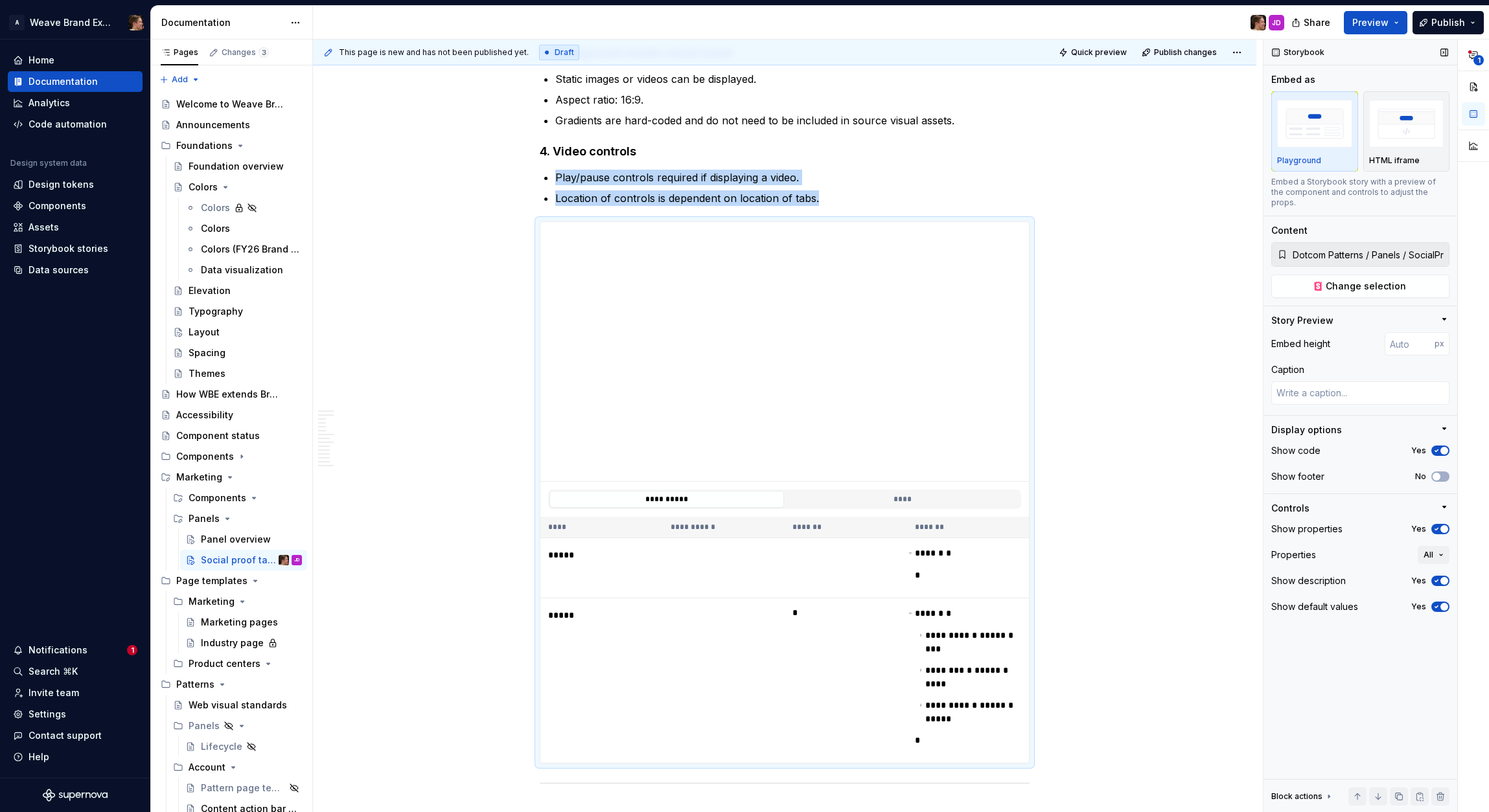
click at [1438, 603] on icon "button" at bounding box center [1437, 607] width 10 height 8
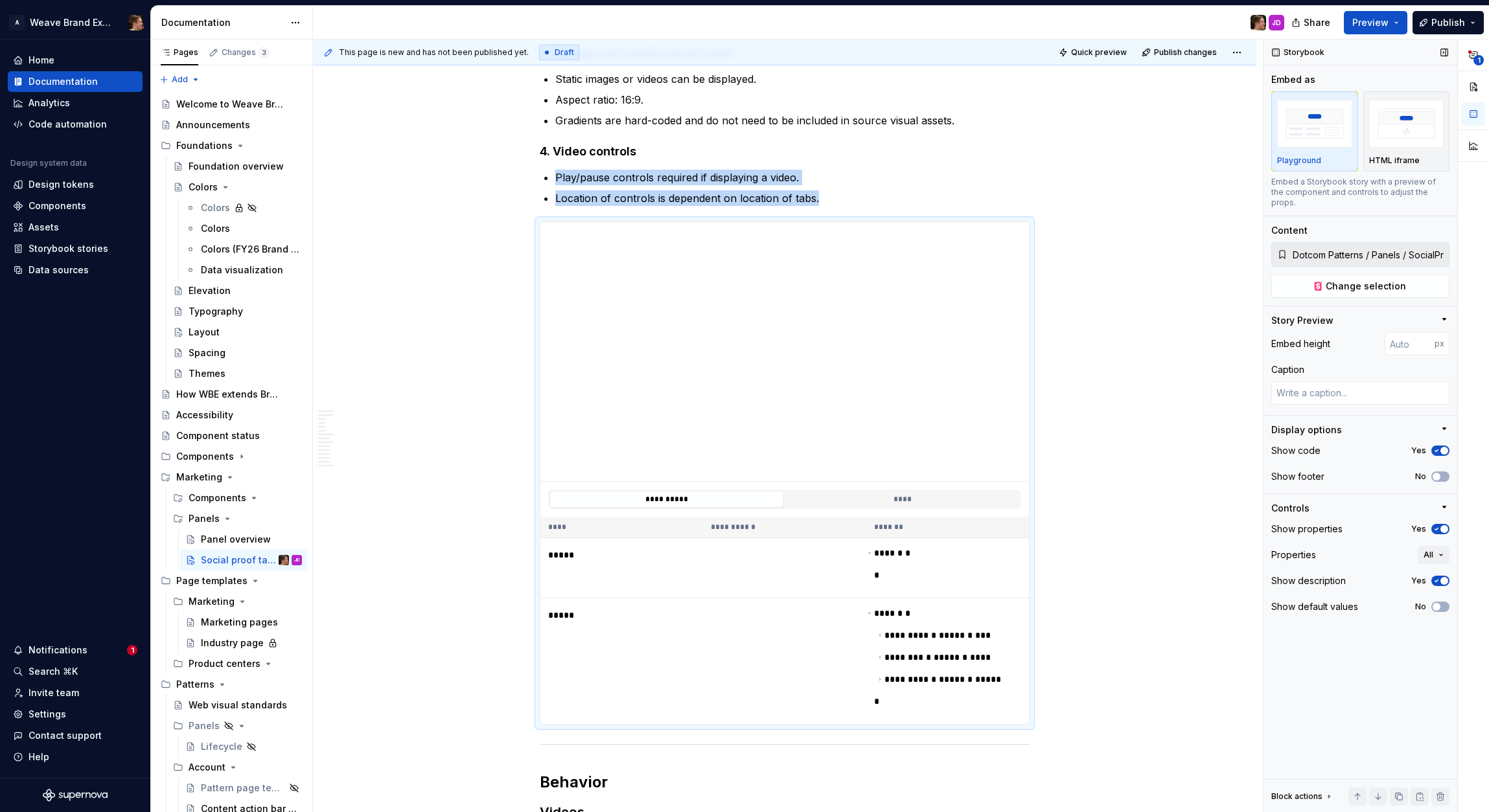
click at [1437, 580] on icon "button" at bounding box center [1437, 581] width 3 height 2
click at [1437, 577] on span "button" at bounding box center [1436, 580] width 8 height 8
click at [1435, 547] on button "All" at bounding box center [1433, 554] width 31 height 18
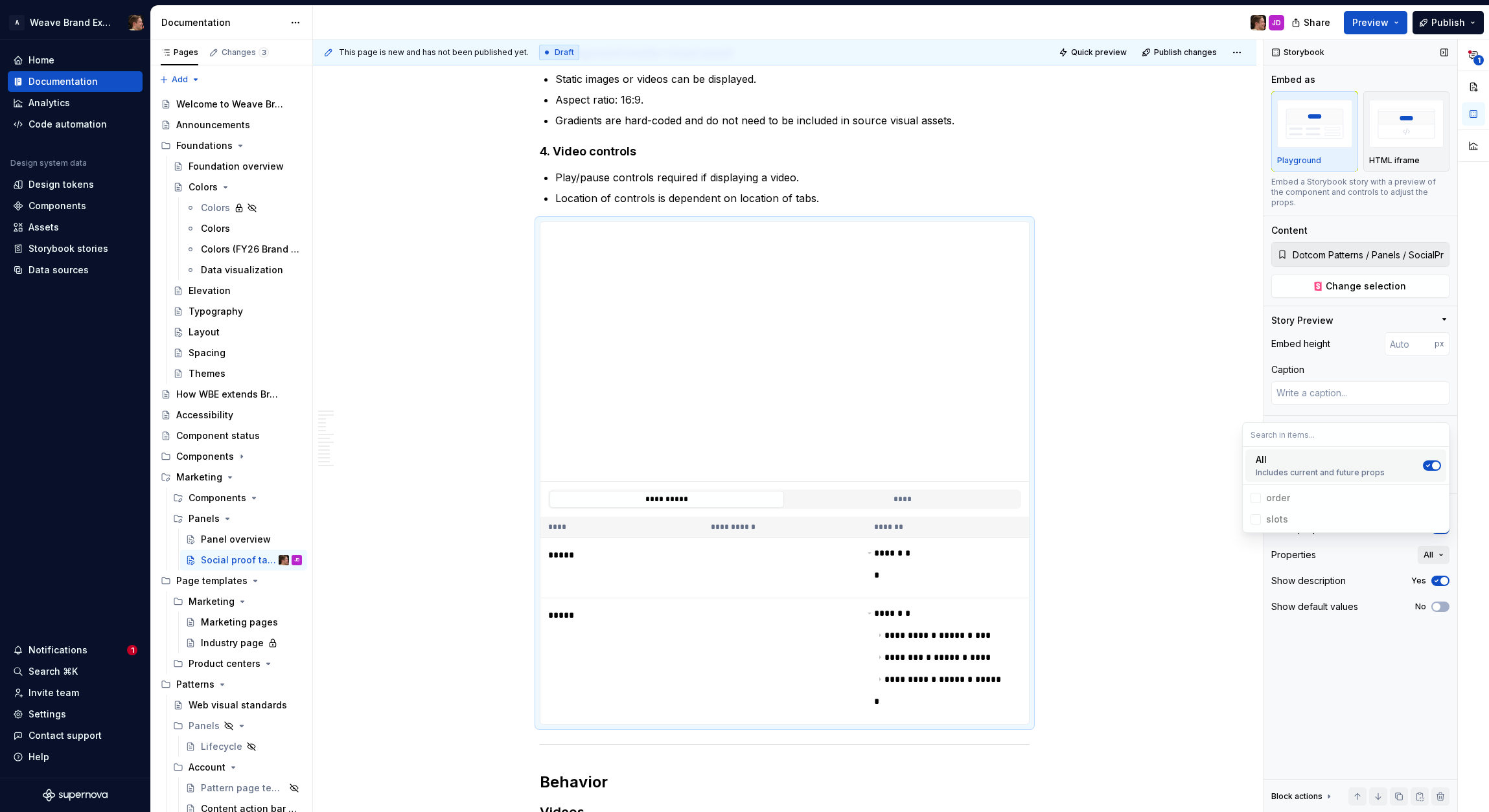
click at [1435, 546] on button "All" at bounding box center [1433, 554] width 31 height 18
click at [1435, 526] on icon "button" at bounding box center [1437, 529] width 10 height 8
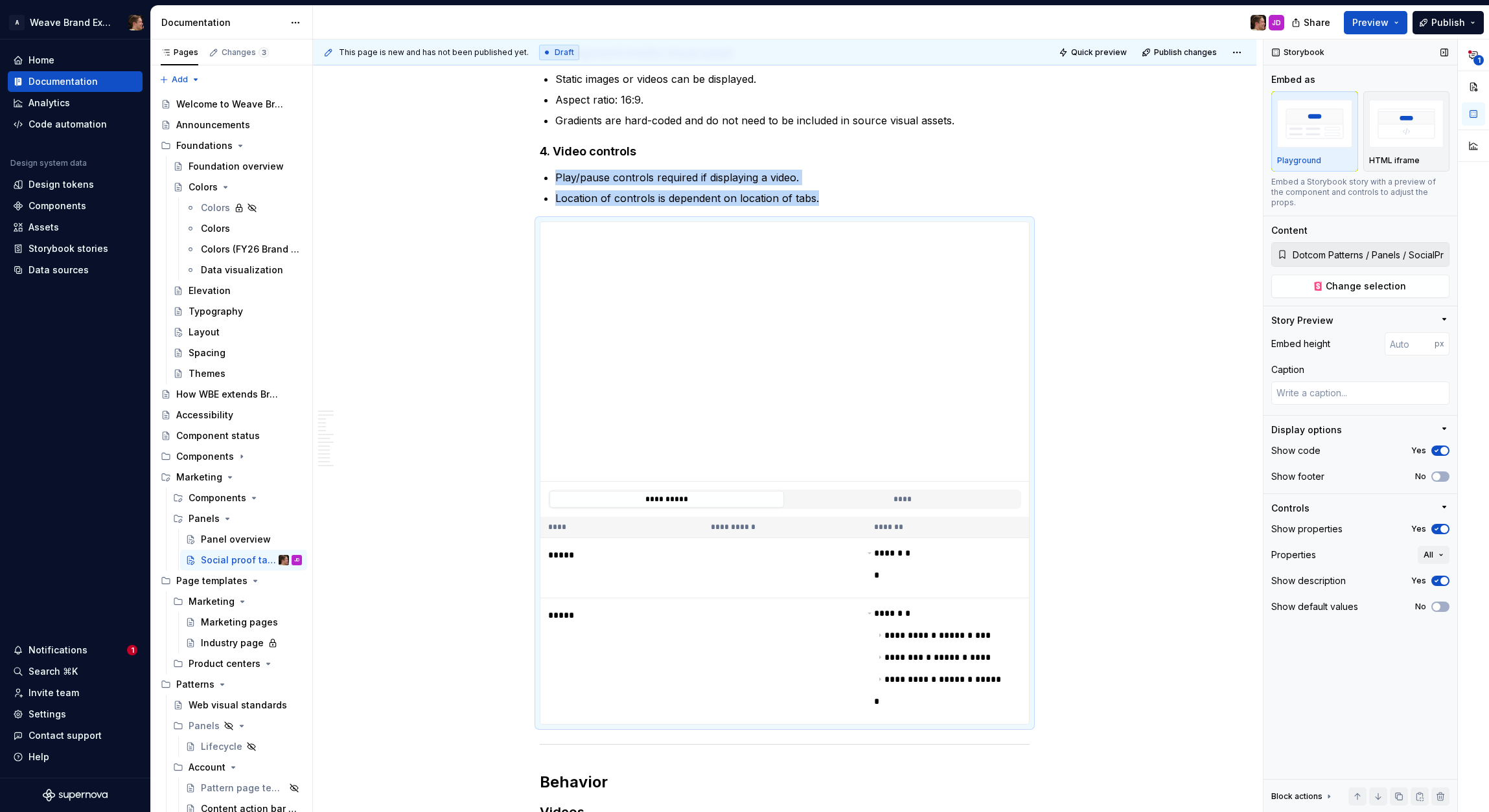
scroll to position [1959, 0]
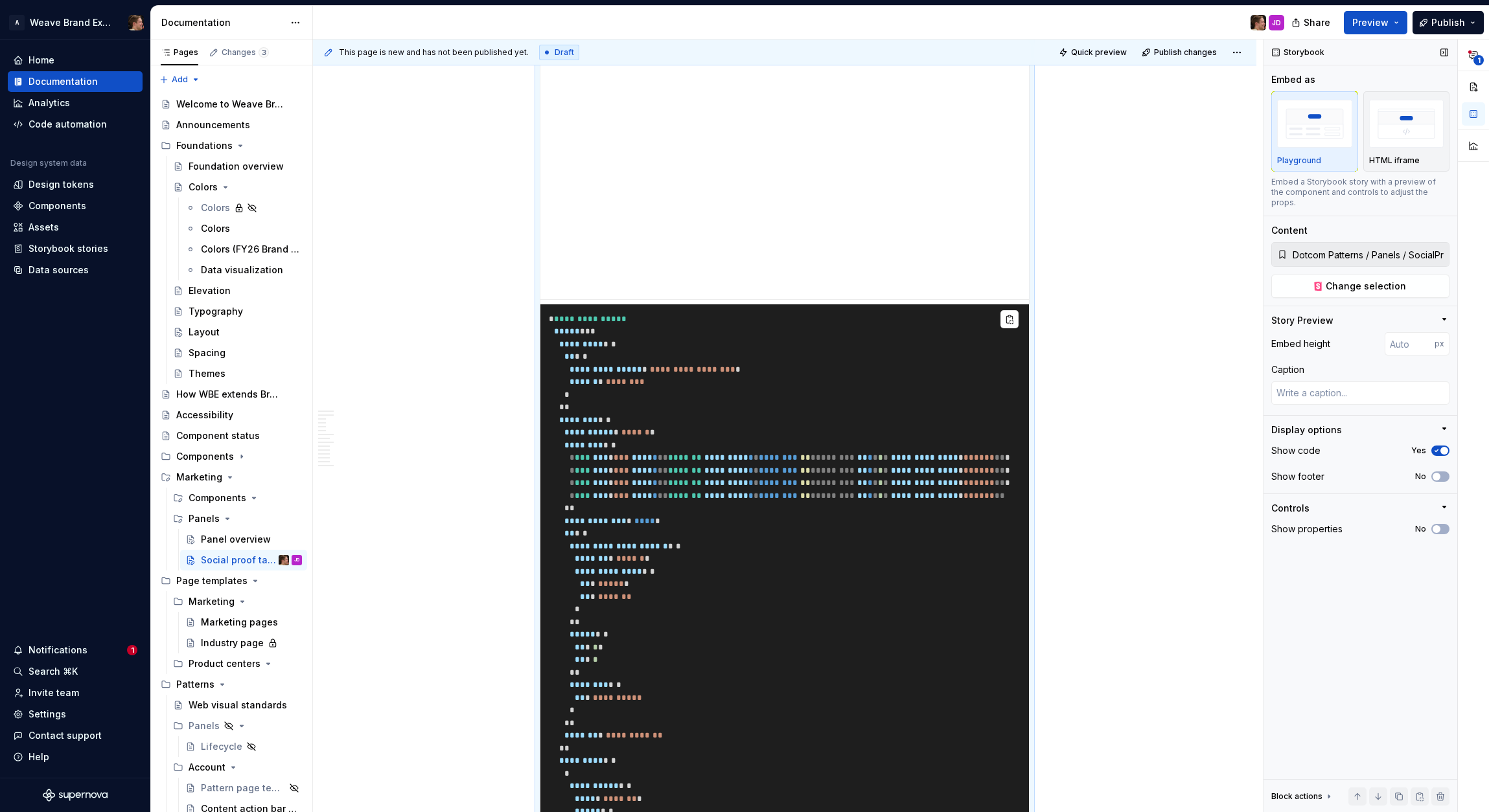
click at [1438, 450] on icon "button" at bounding box center [1437, 451] width 3 height 2
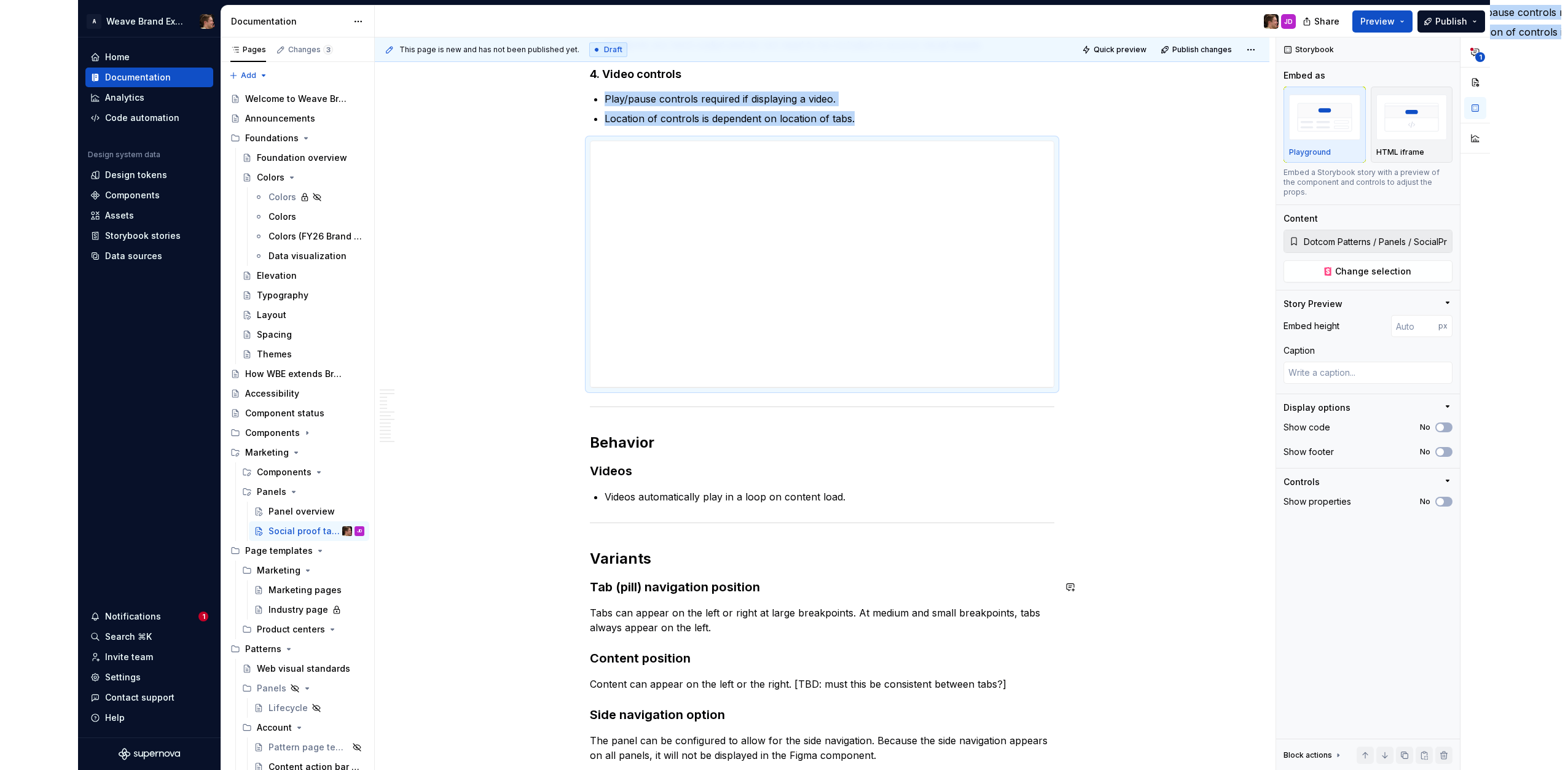
scroll to position [1737, 0]
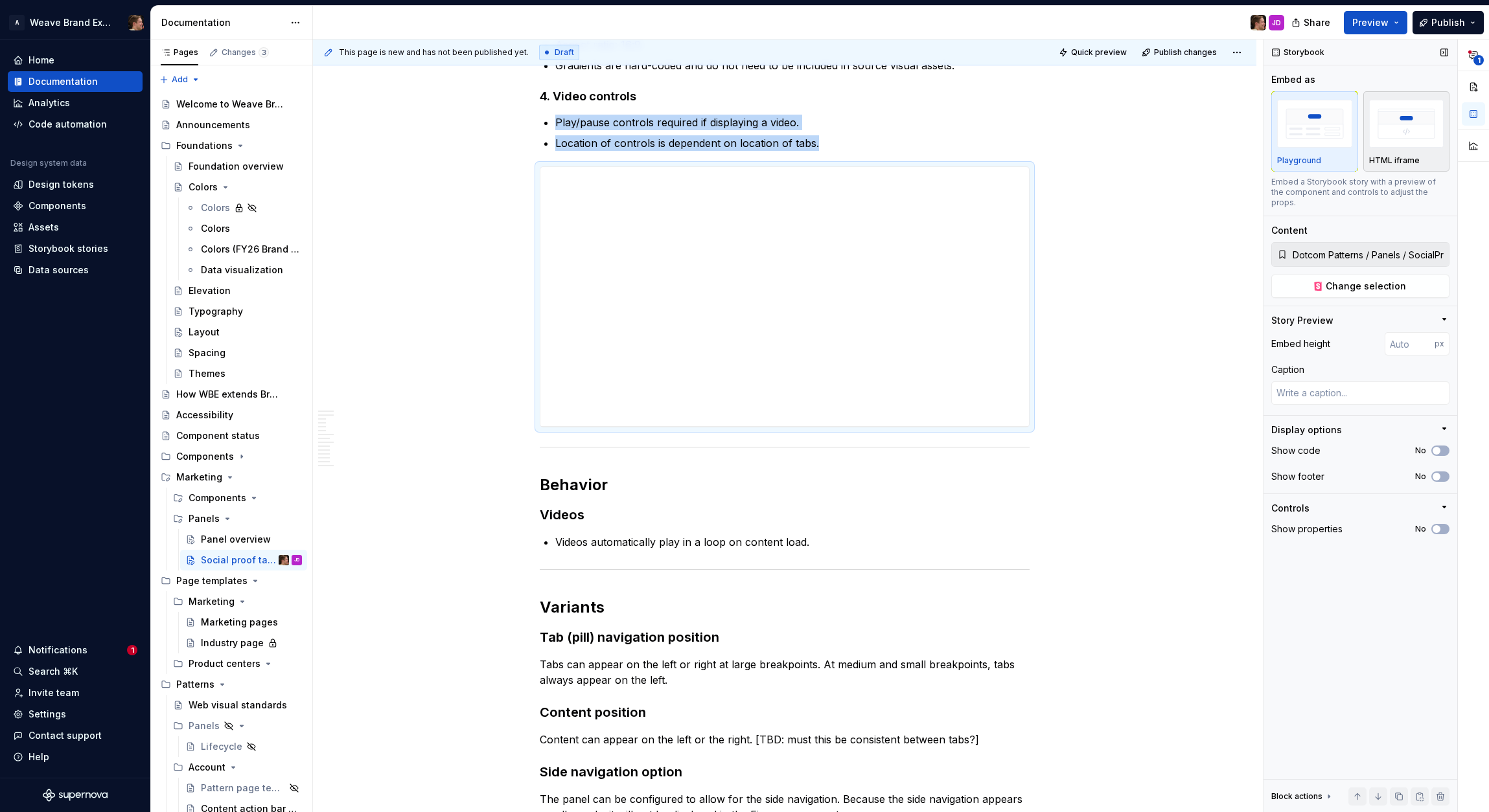
click at [1394, 148] on div "button" at bounding box center [1406, 124] width 75 height 53
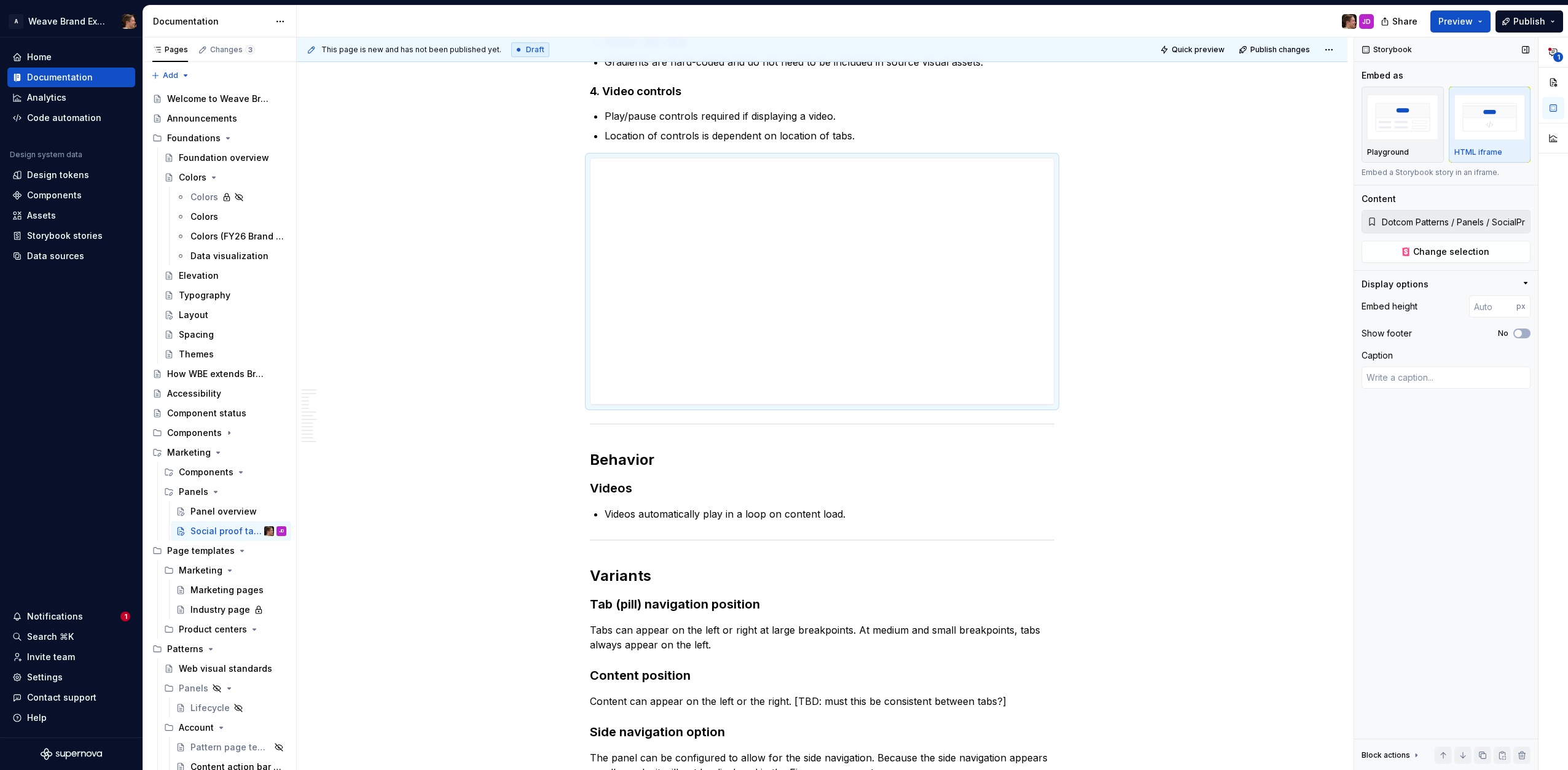
click at [1411, 464] on div "Storybook Embed as Playground HTML iframe Embed a Storybook story in an iframe.…" at bounding box center [1446, 404] width 184 height 734
click at [1411, 256] on span "Change selection" at bounding box center [1452, 252] width 76 height 12
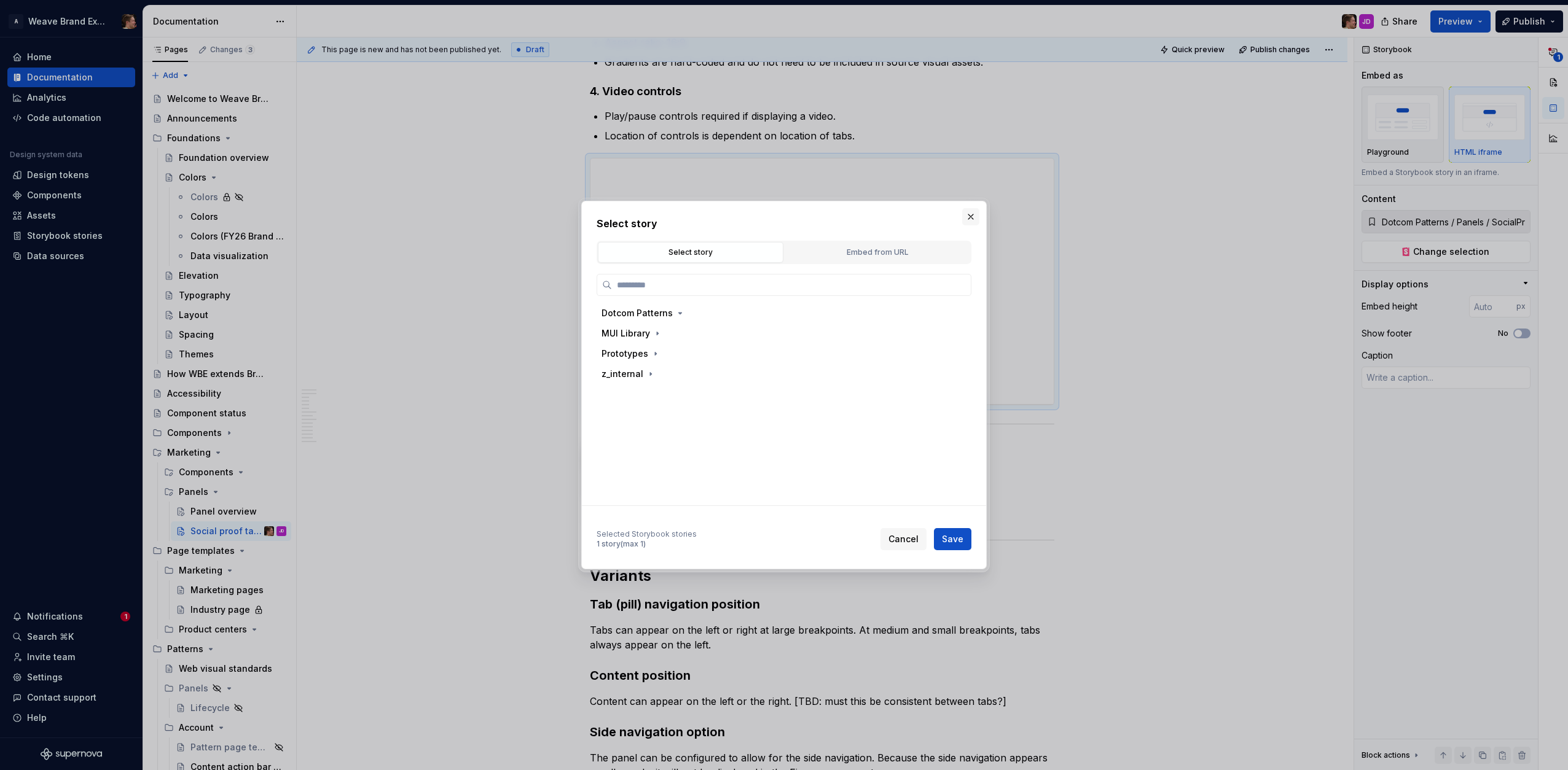
click at [974, 217] on button "button" at bounding box center [970, 216] width 17 height 17
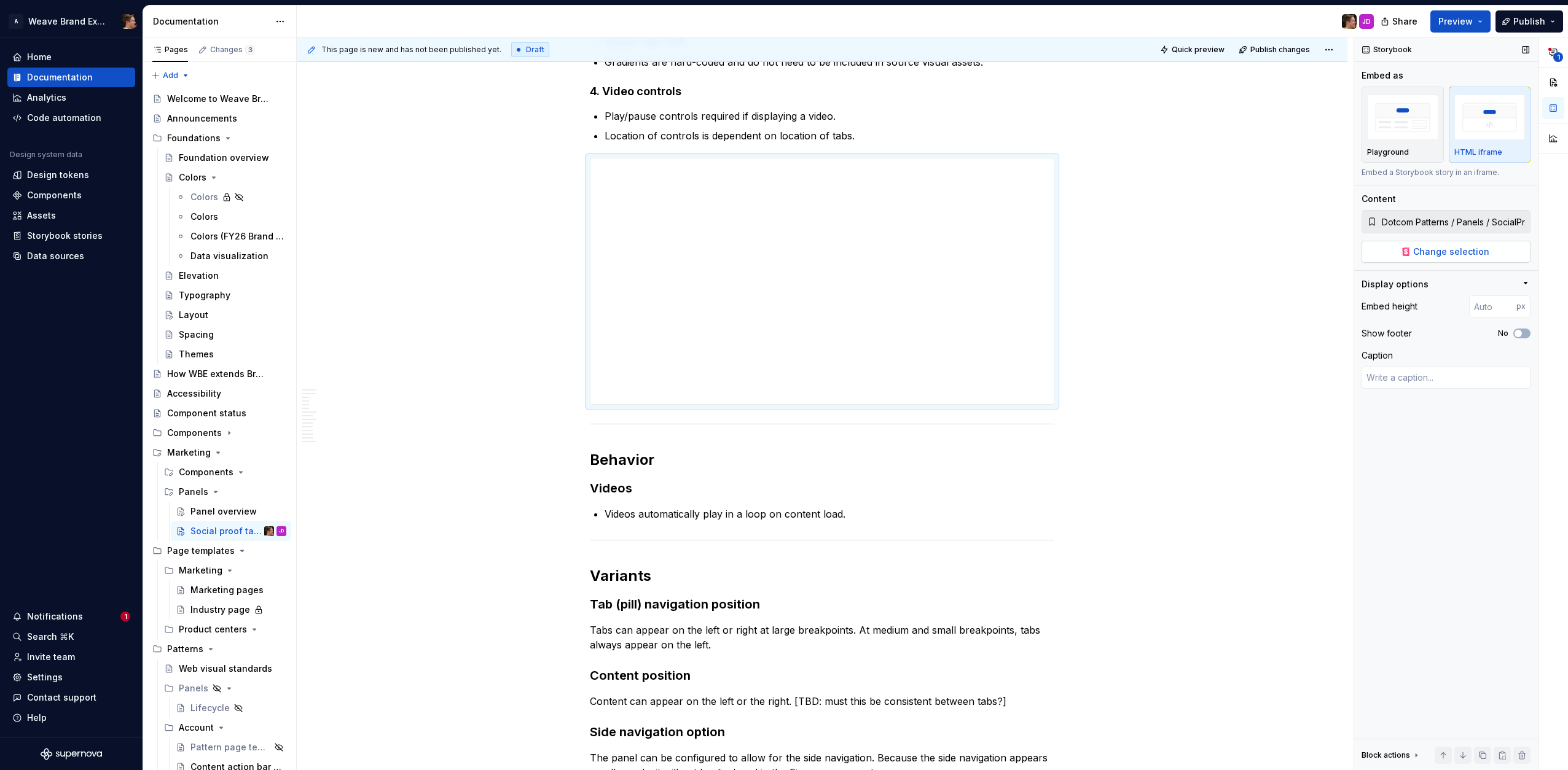
click at [1411, 258] on button "Change selection" at bounding box center [1446, 252] width 169 height 22
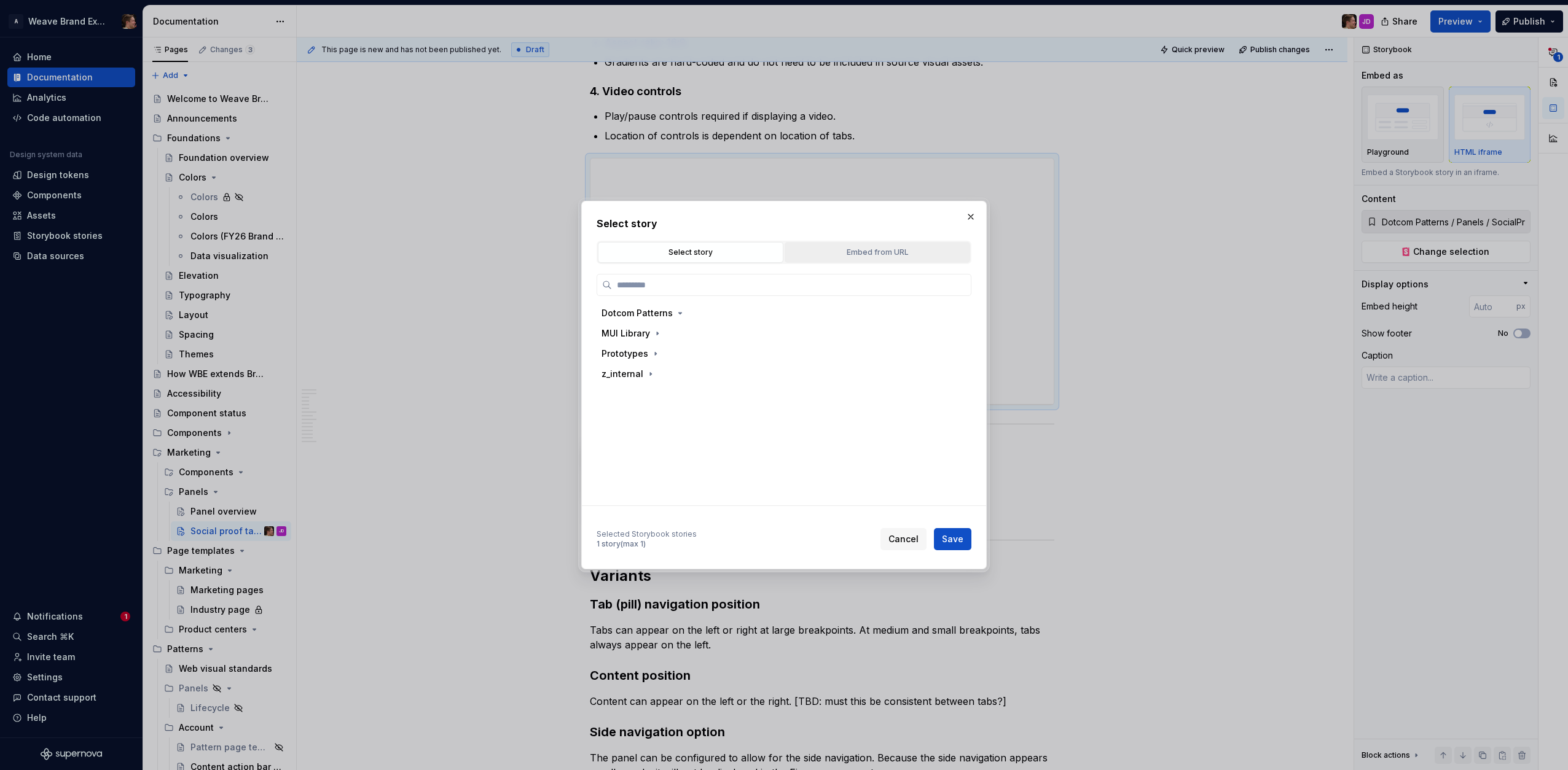
click at [864, 256] on div "Embed from URL" at bounding box center [878, 252] width 177 height 12
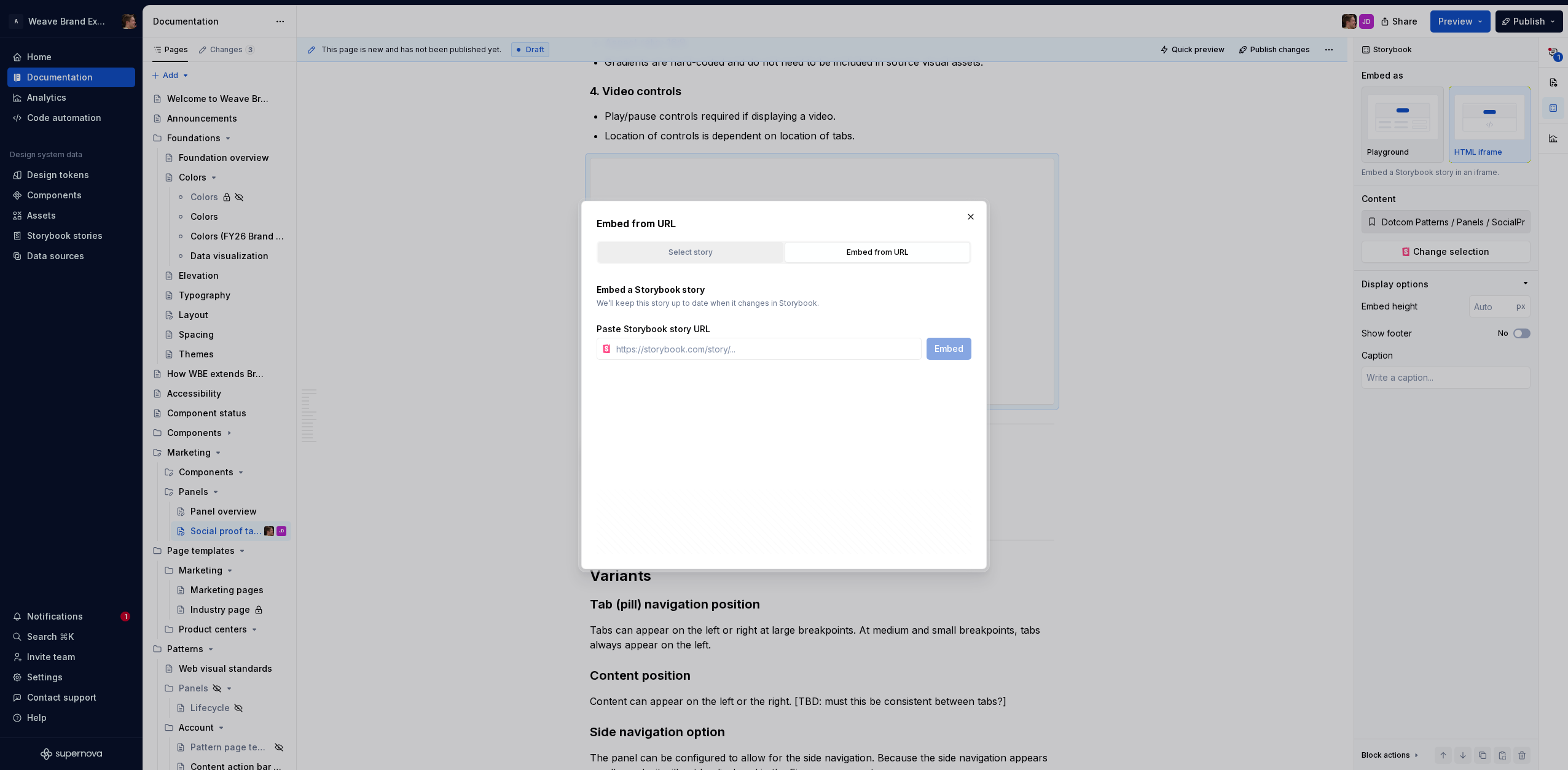
click at [732, 257] on div "Select story" at bounding box center [690, 252] width 177 height 12
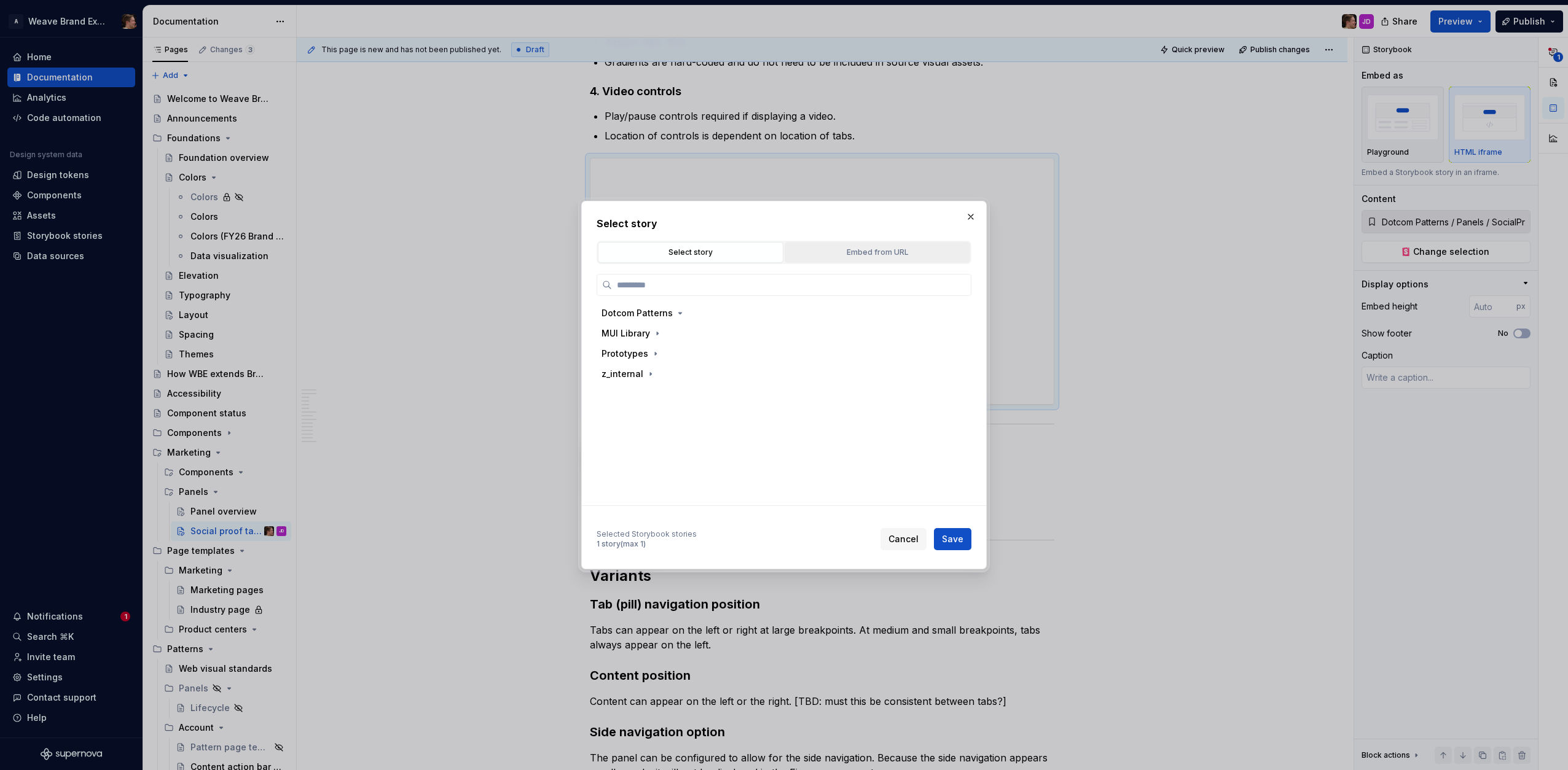
click at [893, 256] on div "Embed from URL" at bounding box center [878, 252] width 177 height 12
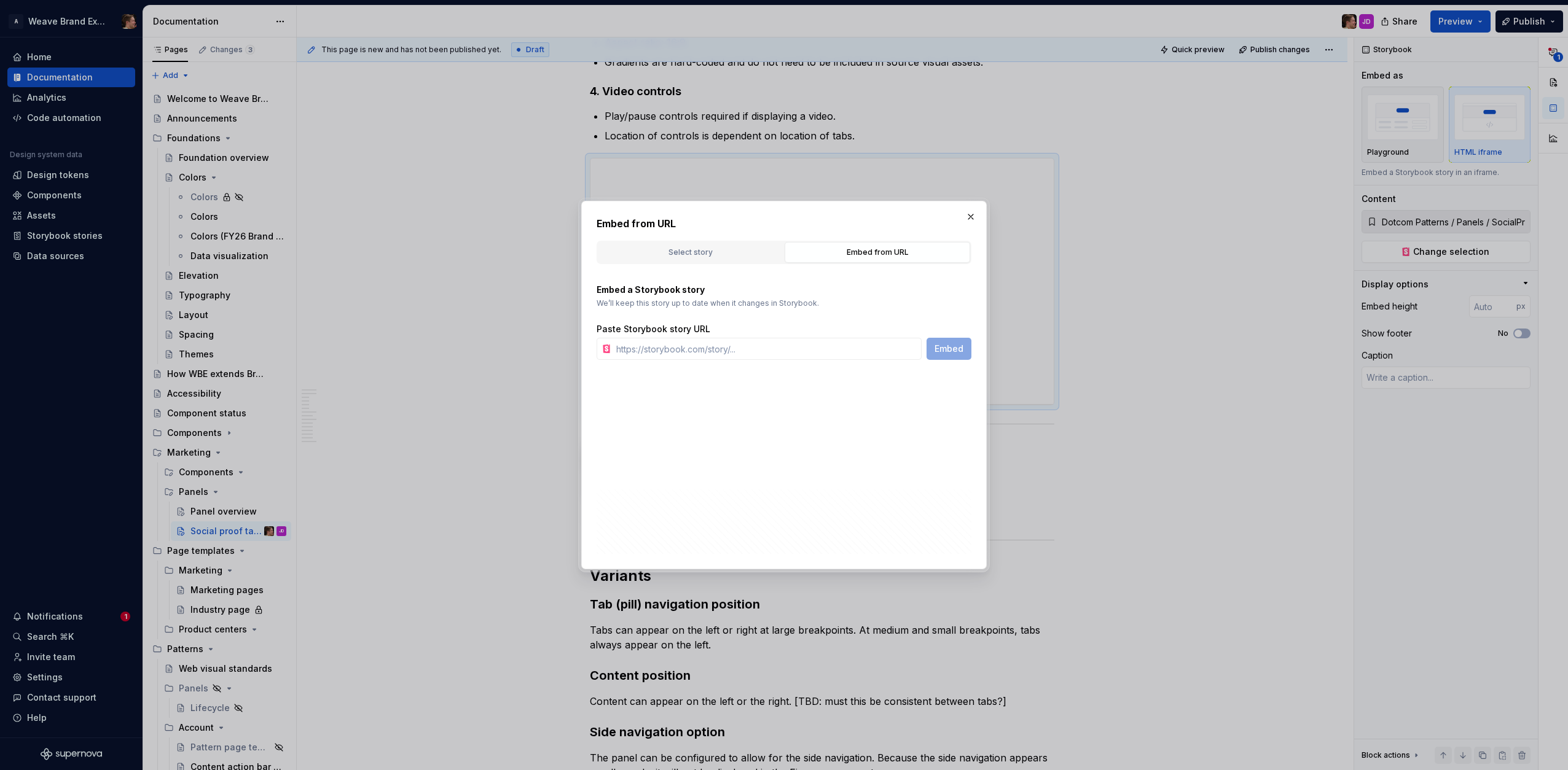
type textarea "*"
click at [819, 348] on input "text" at bounding box center [766, 348] width 310 height 22
paste input "[URL][DOMAIN_NAME][SECURITY_DATA]"
type input "[URL][DOMAIN_NAME][SECURITY_DATA]"
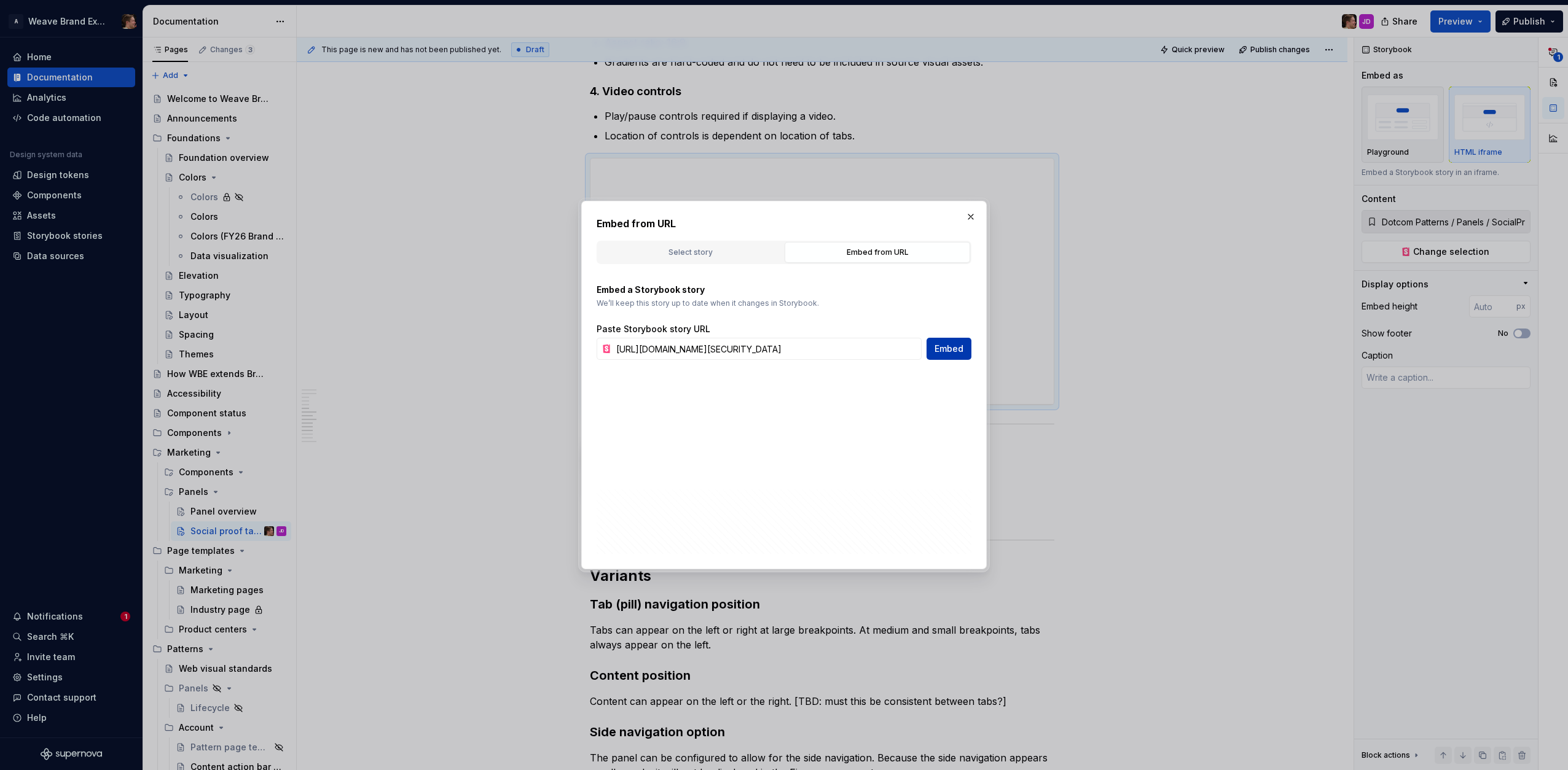
click at [942, 348] on span "Embed" at bounding box center [949, 348] width 29 height 12
type textarea "*"
type input "[URL][DOMAIN_NAME][SECURITY_DATA]"
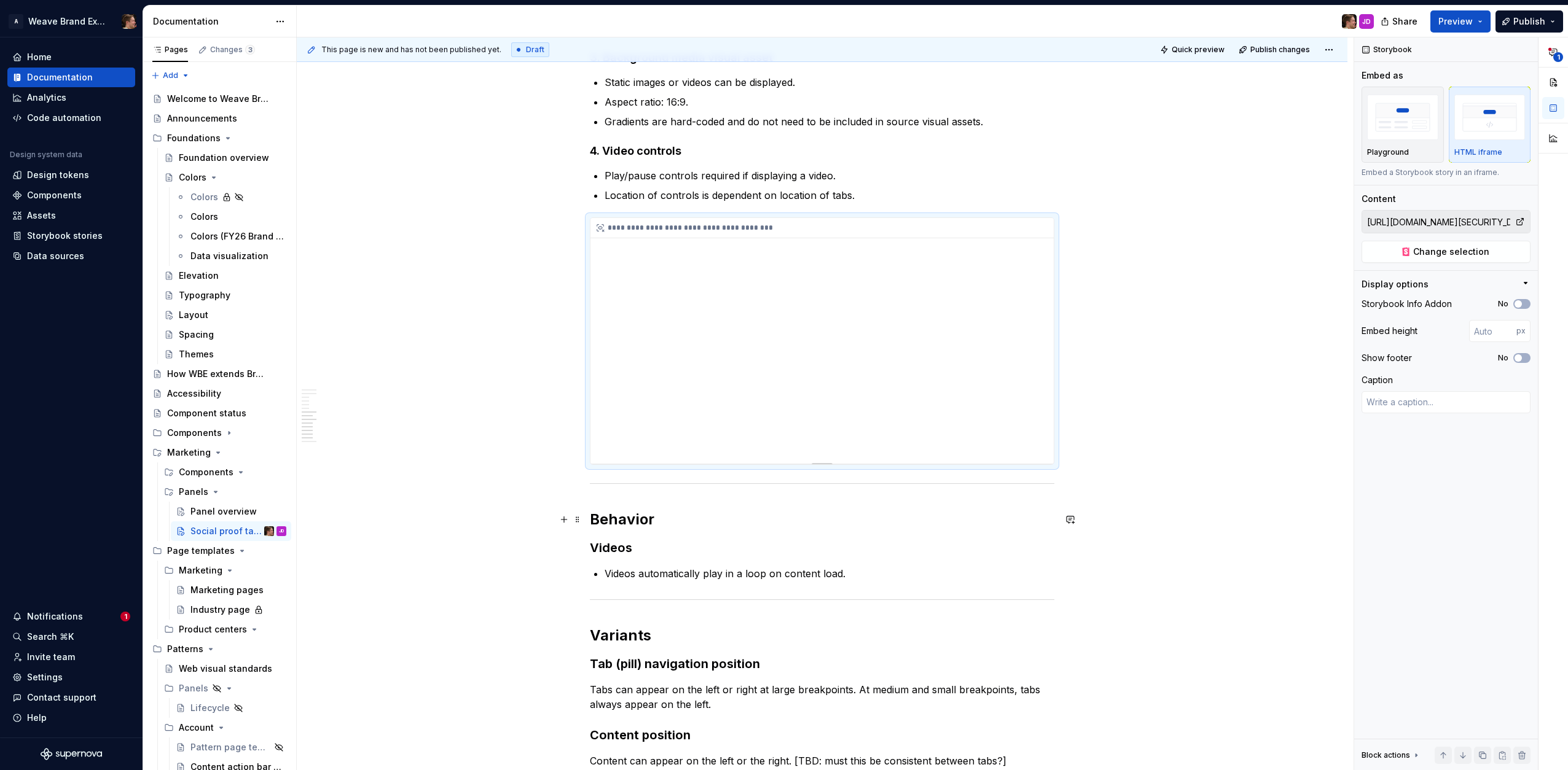
scroll to position [1670, 0]
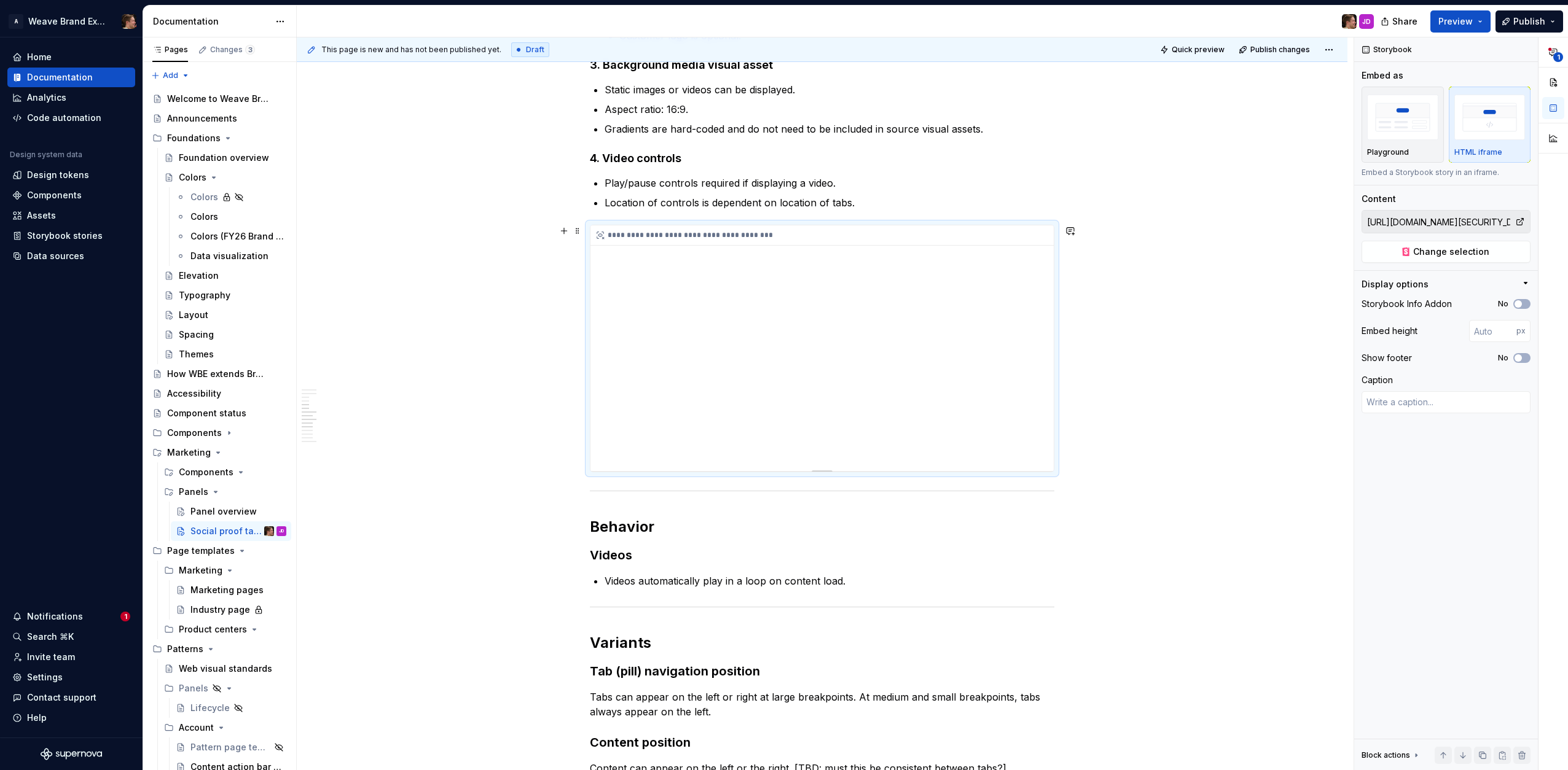
drag, startPoint x: 1048, startPoint y: 347, endPoint x: 1049, endPoint y: 378, distance: 31.0
click at [1049, 378] on div "**********" at bounding box center [822, 348] width 463 height 246
type textarea "*"
click at [1411, 332] on input "number" at bounding box center [1492, 331] width 47 height 22
click at [1411, 332] on p "px" at bounding box center [1521, 331] width 9 height 10
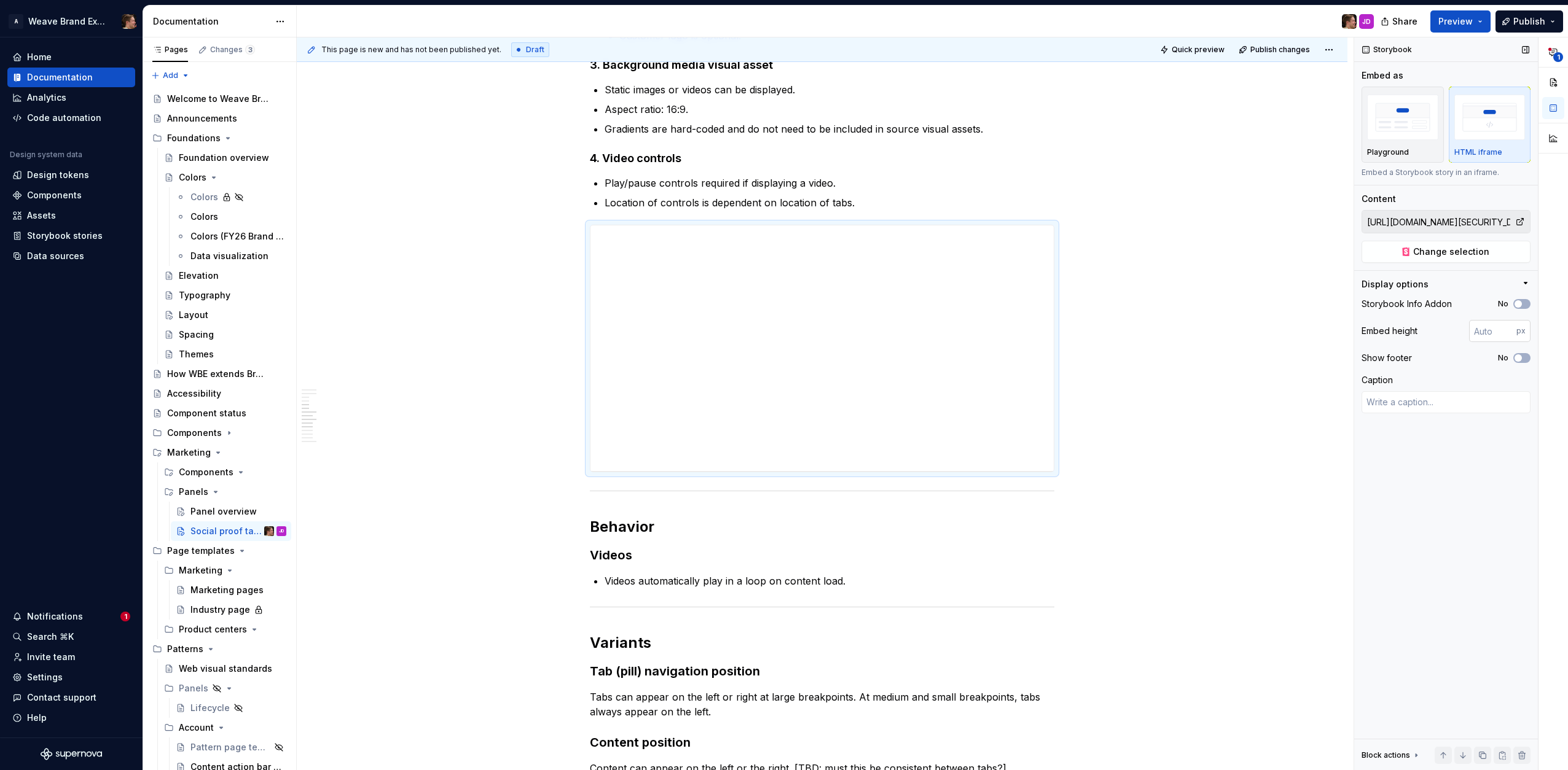
click at [1411, 333] on input "number" at bounding box center [1492, 331] width 47 height 22
type input "8"
type input "900"
type textarea "*"
type button "on"
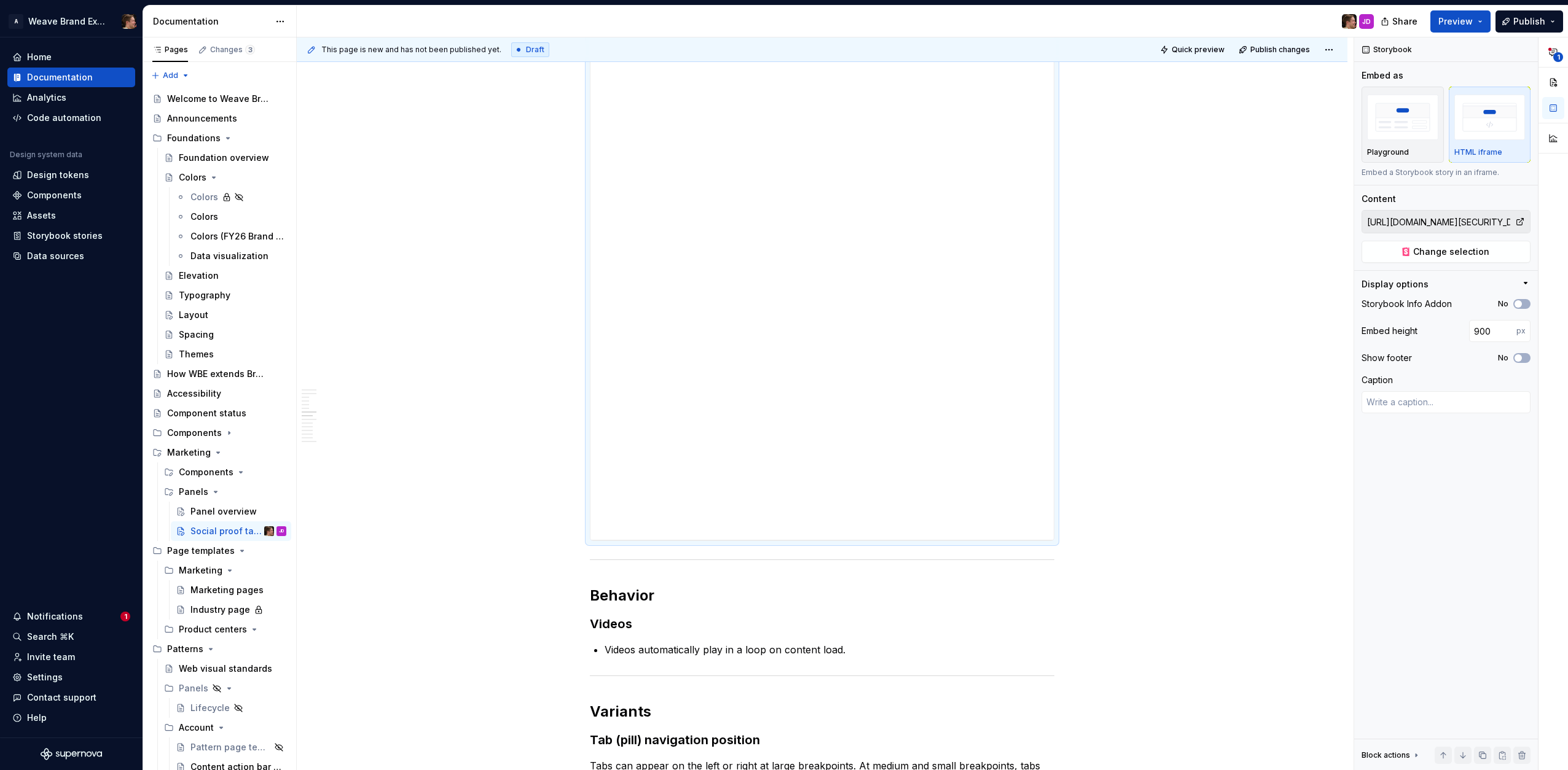
scroll to position [1912, 0]
drag, startPoint x: 1050, startPoint y: 497, endPoint x: 1050, endPoint y: 509, distance: 12.0
click at [1050, 509] on div "**********" at bounding box center [822, 260] width 463 height 553
drag, startPoint x: 1050, startPoint y: 509, endPoint x: 1049, endPoint y: 520, distance: 11.0
click at [1050, 512] on div "**********" at bounding box center [822, 260] width 463 height 553
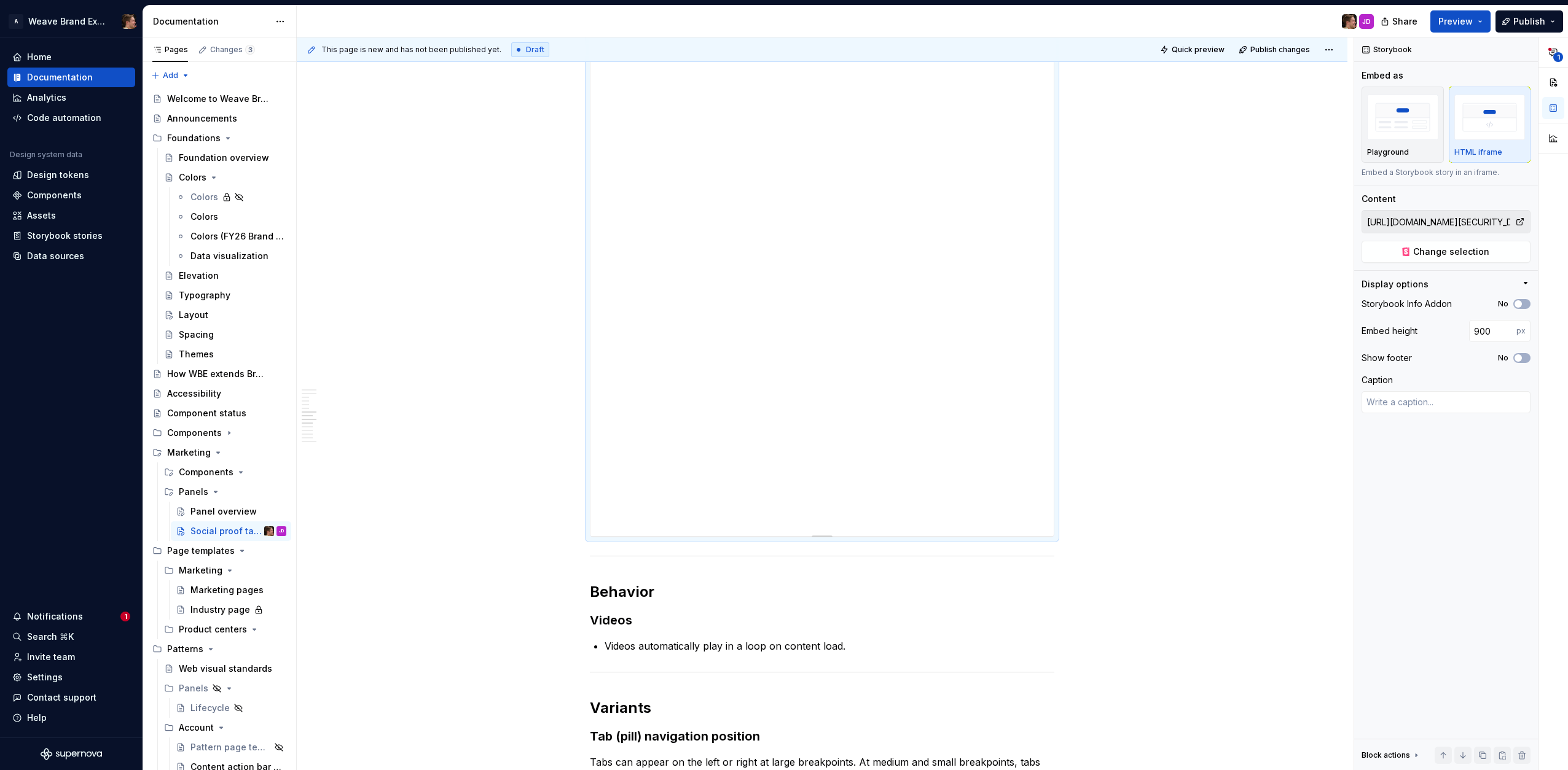
click at [1049, 523] on div "**********" at bounding box center [822, 260] width 463 height 553
drag, startPoint x: 1049, startPoint y: 518, endPoint x: 1047, endPoint y: 503, distance: 15.1
click at [1047, 508] on div "**********" at bounding box center [822, 260] width 463 height 553
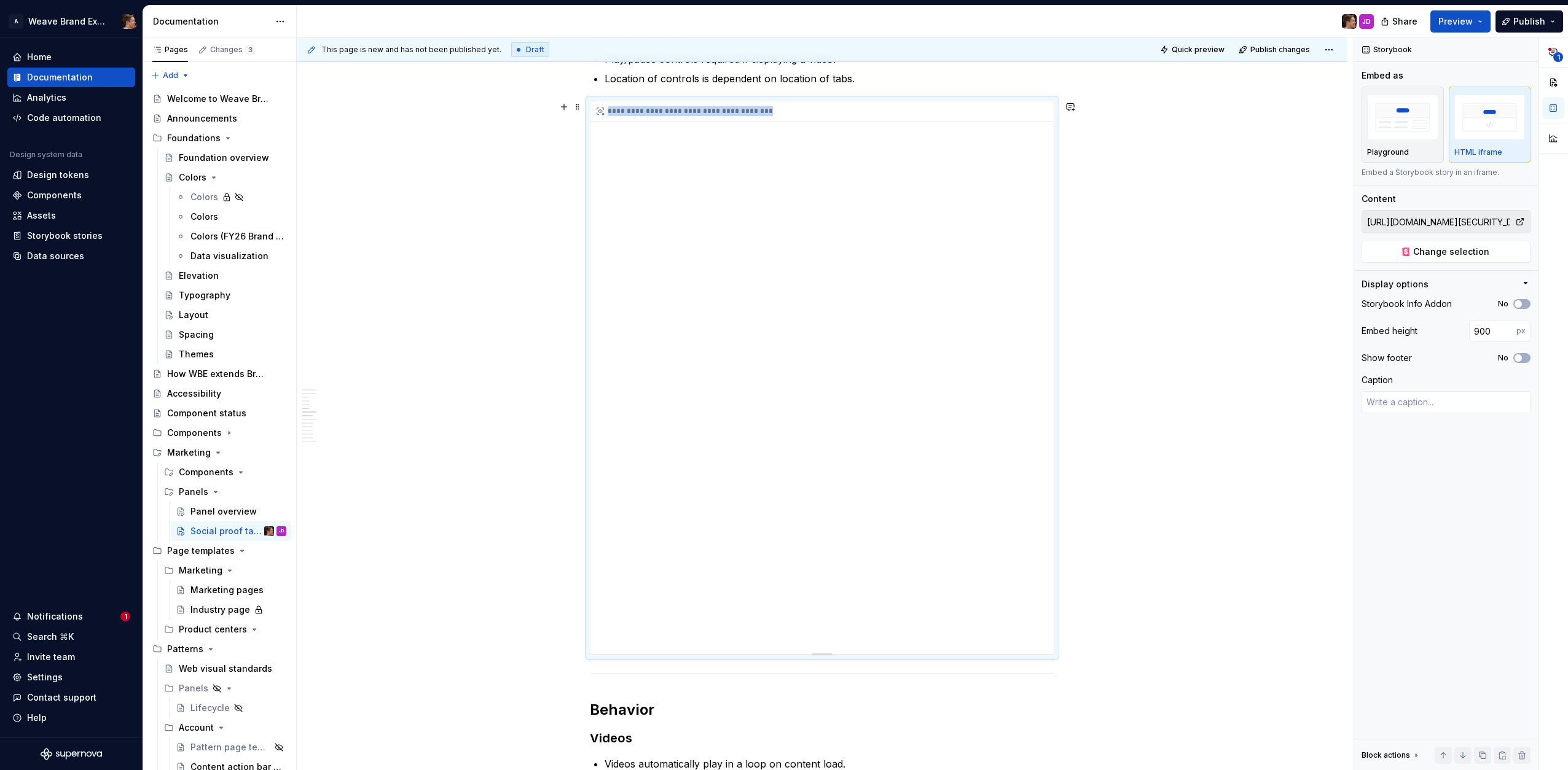
scroll to position [1764, 0]
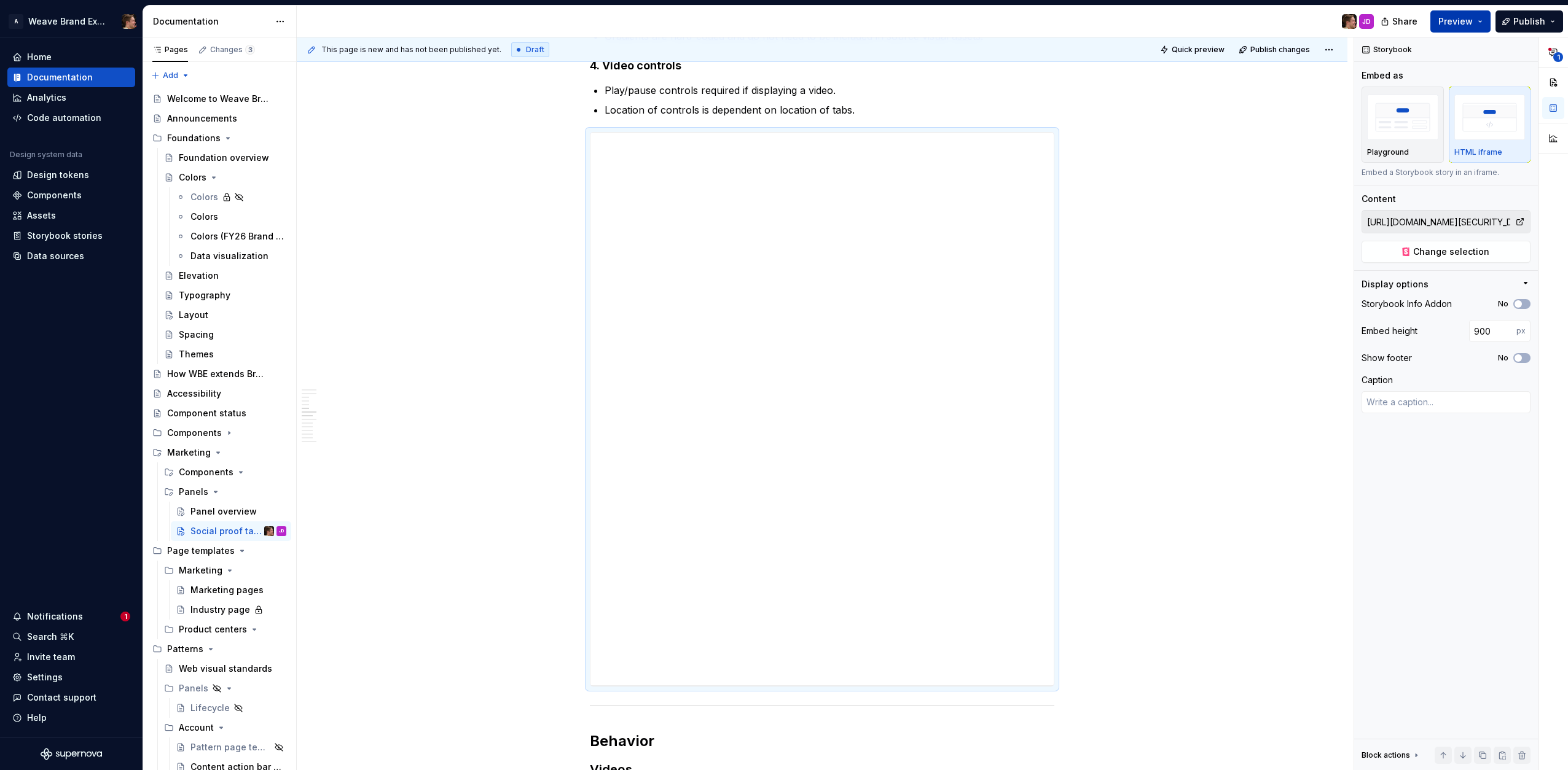
click at [1411, 21] on span "Preview" at bounding box center [1456, 21] width 35 height 12
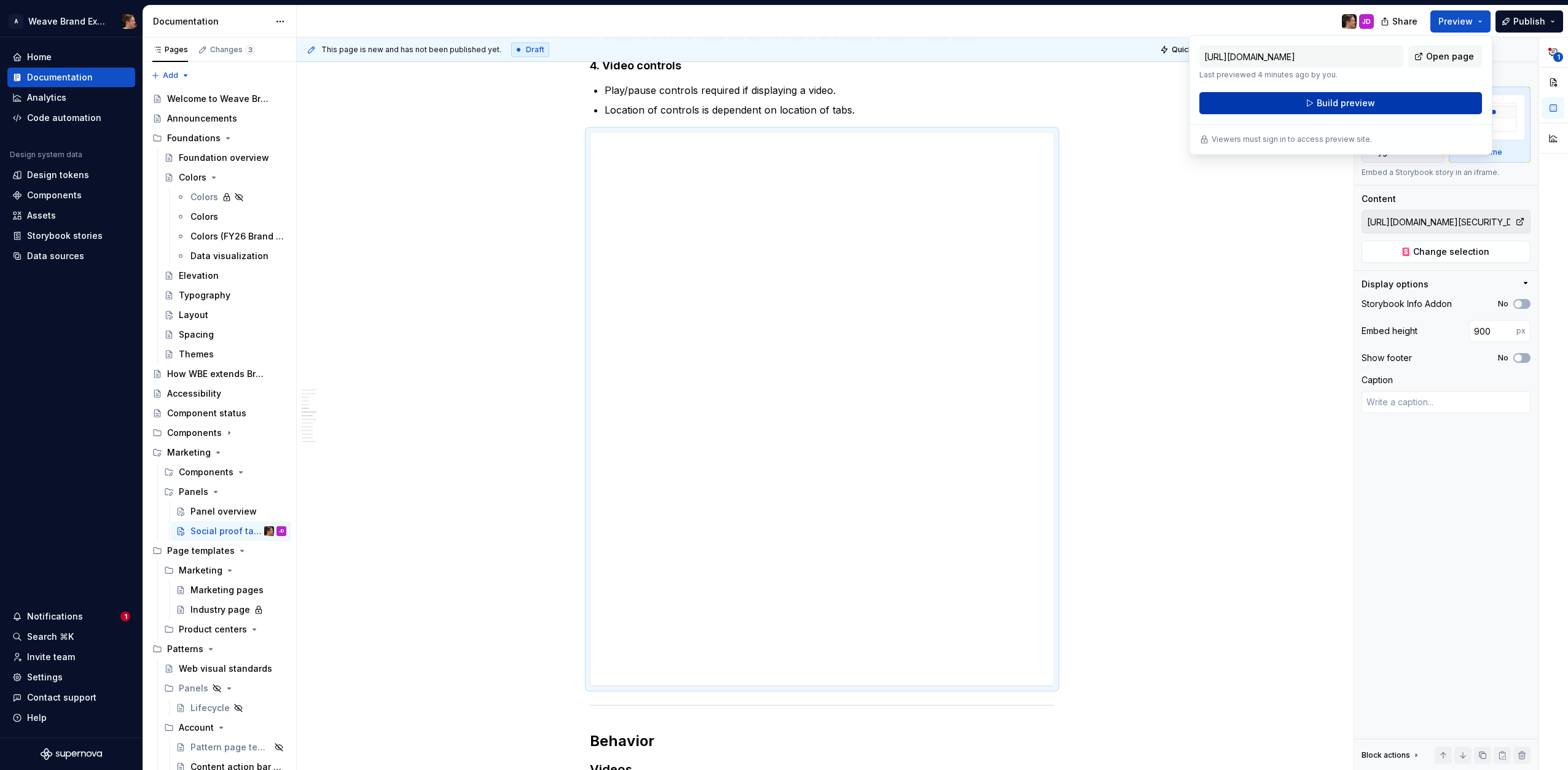
click at [1411, 97] on button "Build preview" at bounding box center [1341, 103] width 282 height 22
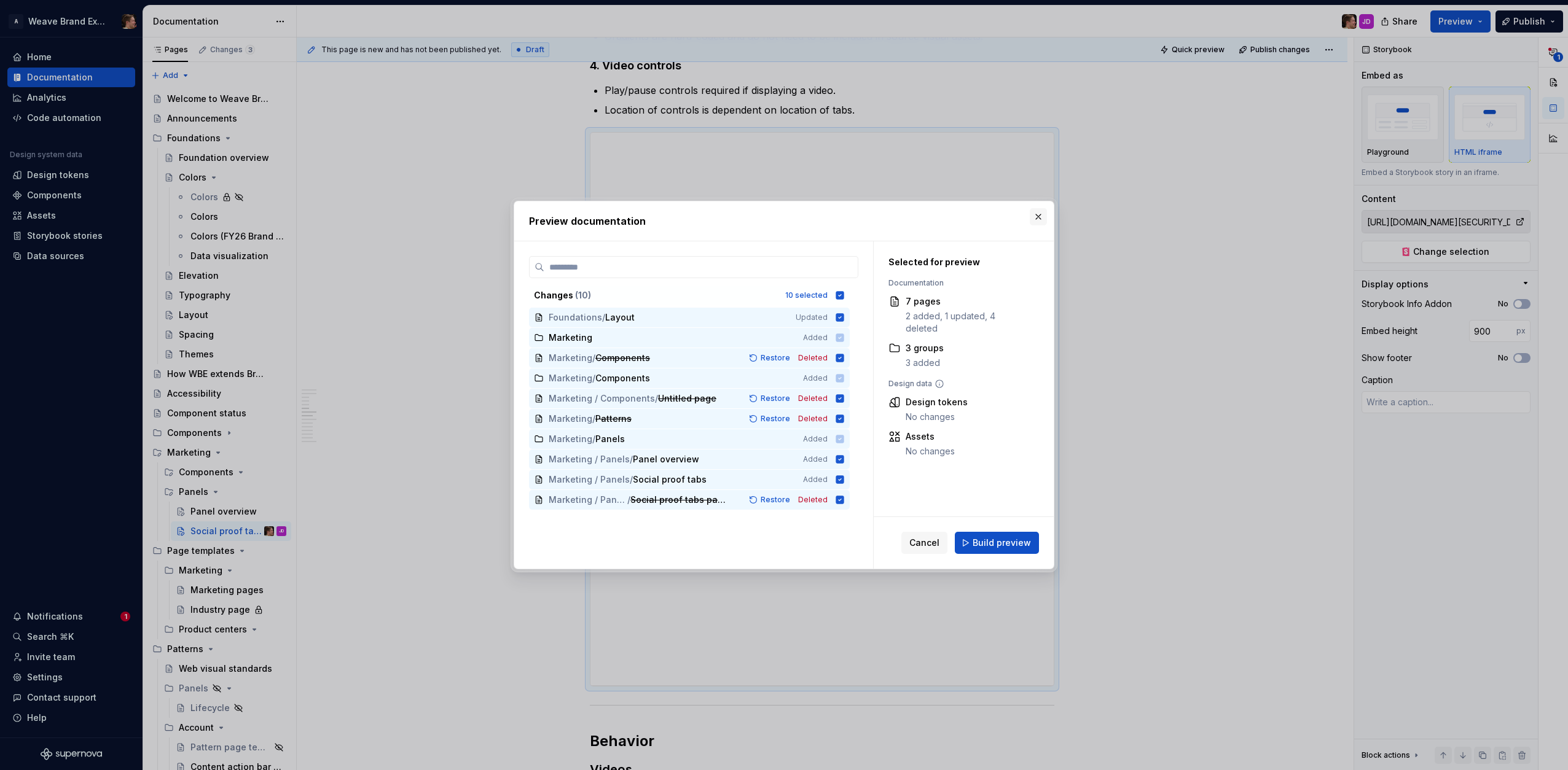
click at [1033, 215] on button "button" at bounding box center [1038, 216] width 17 height 17
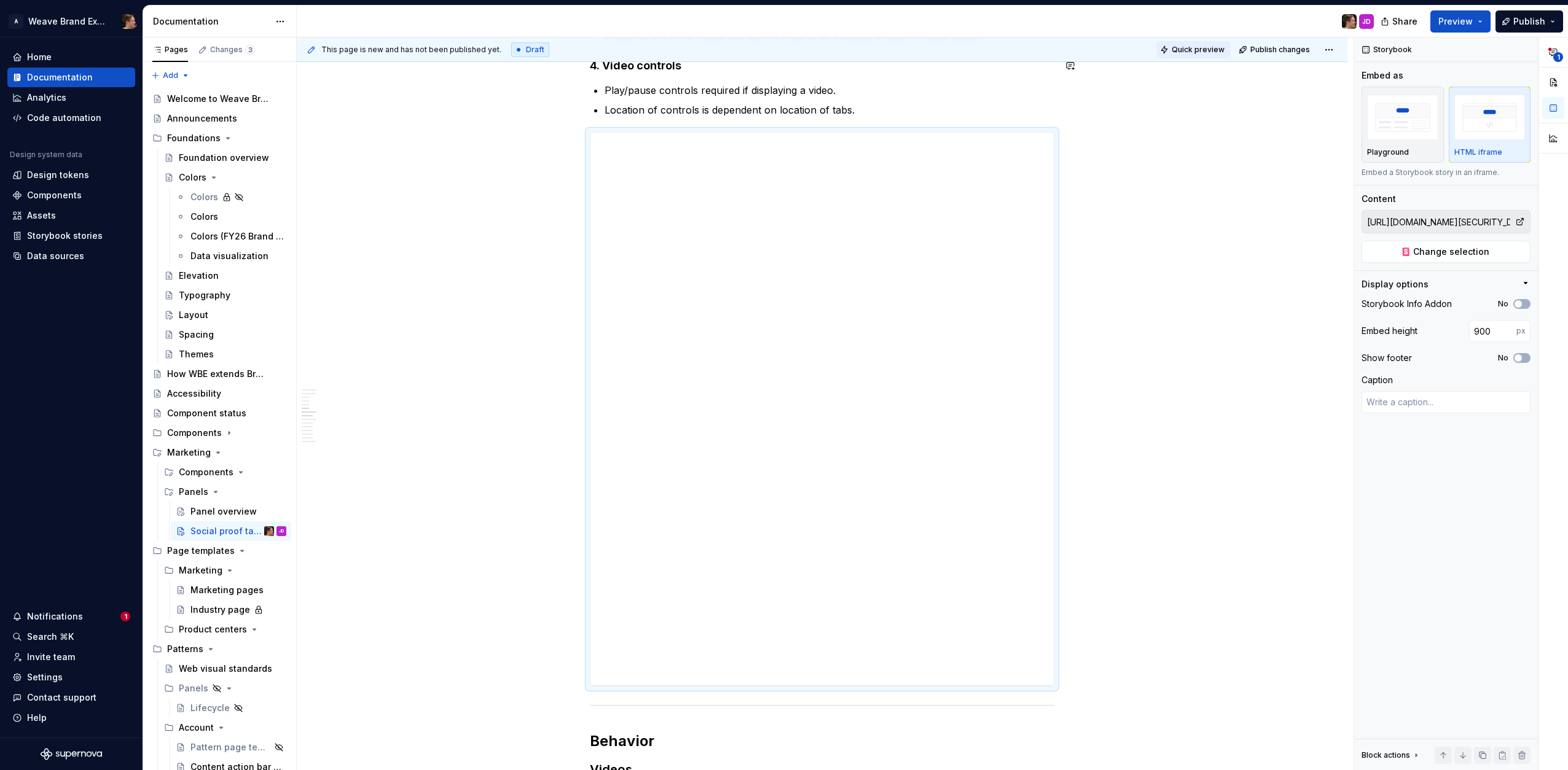
click at [1209, 53] on span "Quick preview" at bounding box center [1198, 50] width 53 height 10
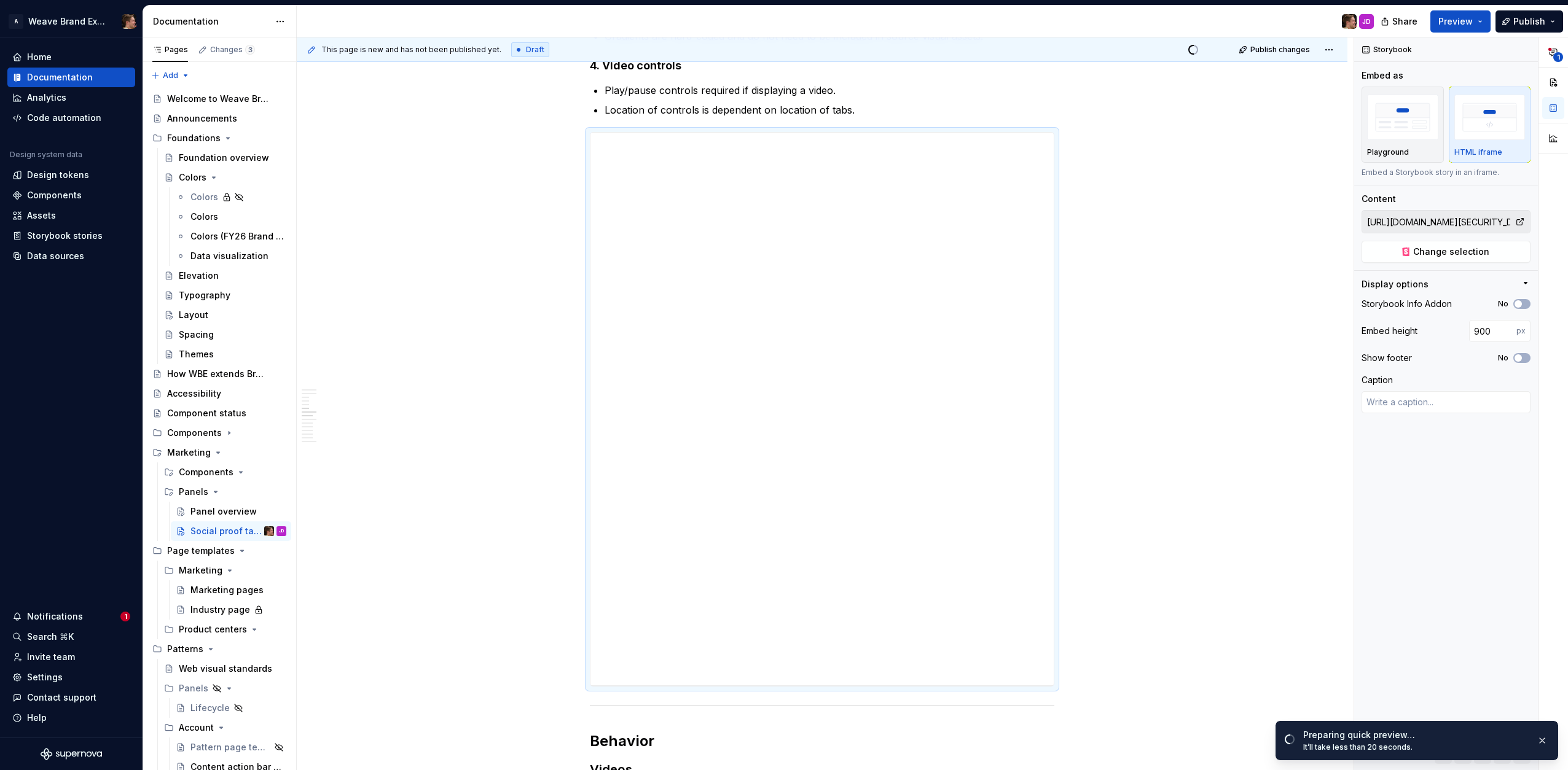
click at [1380, 745] on div "It’ll take less than 20 seconds." at bounding box center [1414, 748] width 224 height 10
click at [1411, 740] on span "Open page" at bounding box center [1504, 741] width 41 height 10
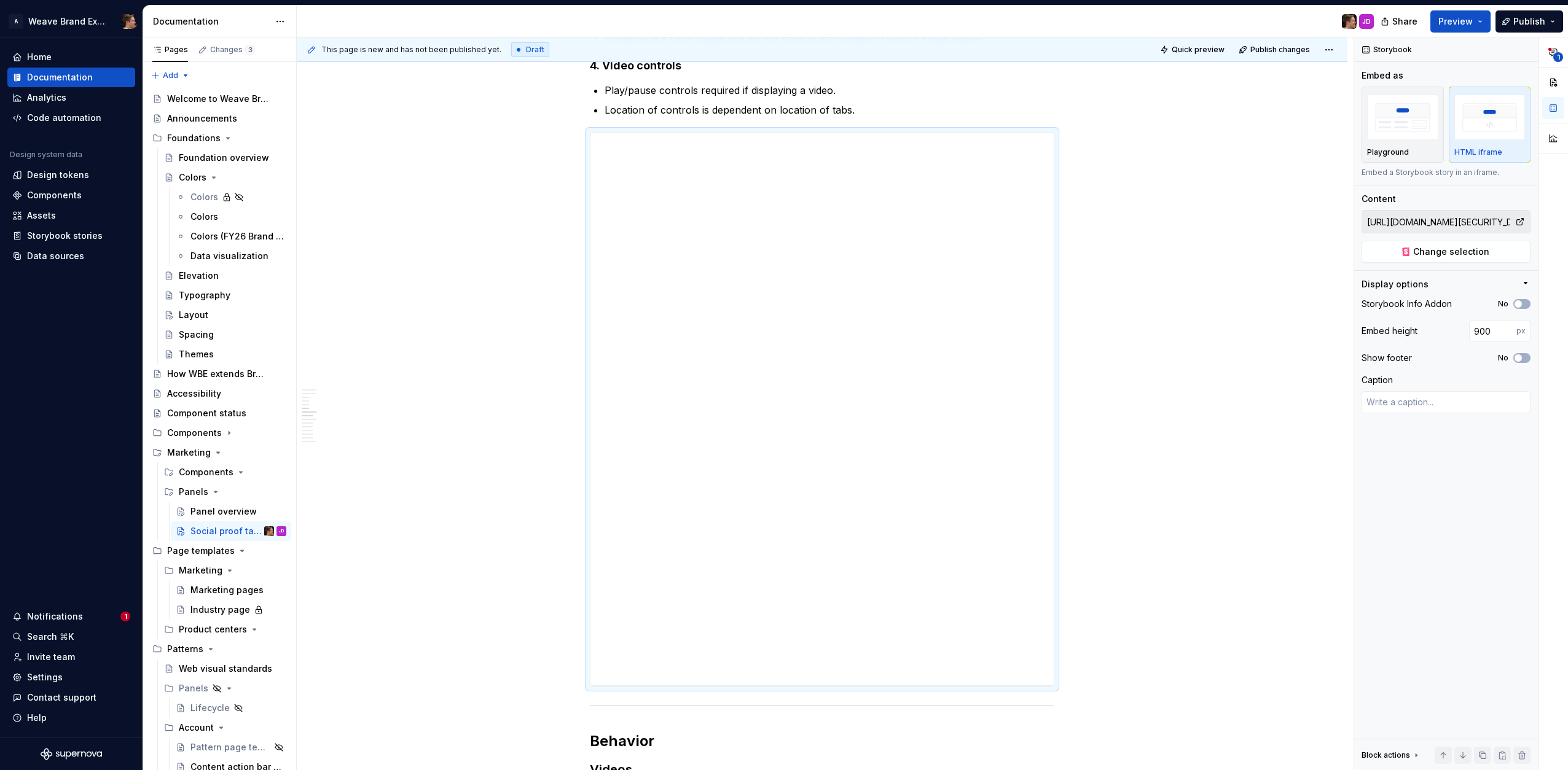
type textarea "*"
